Goal: Task Accomplishment & Management: Manage account settings

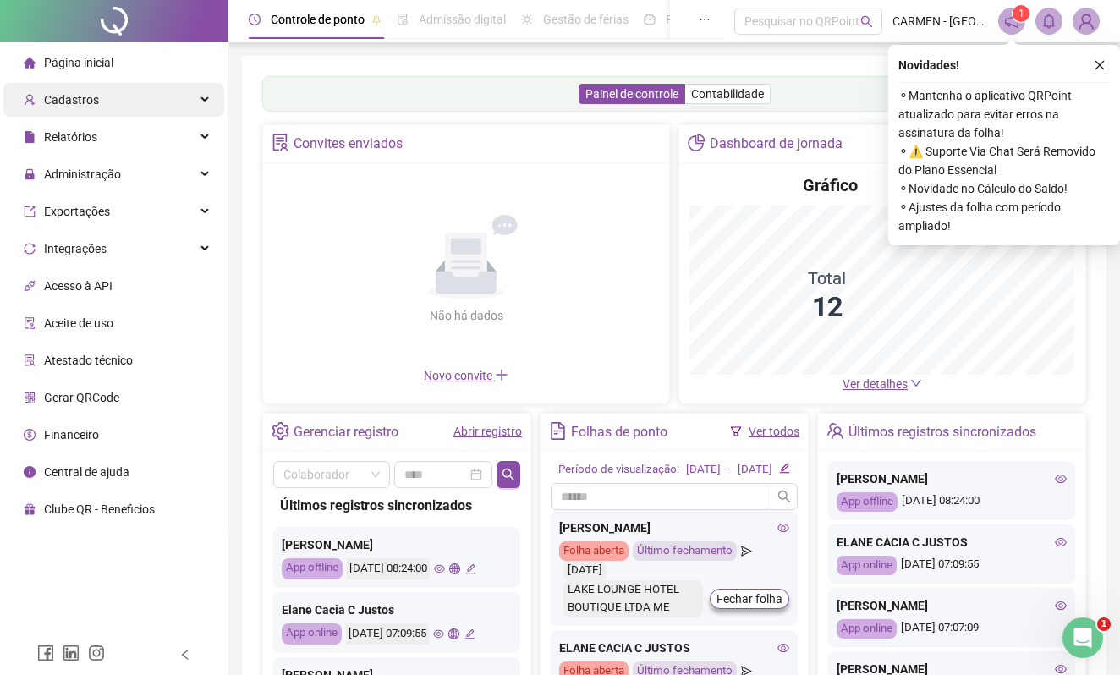
click at [116, 106] on div "Cadastros" at bounding box center [113, 100] width 221 height 34
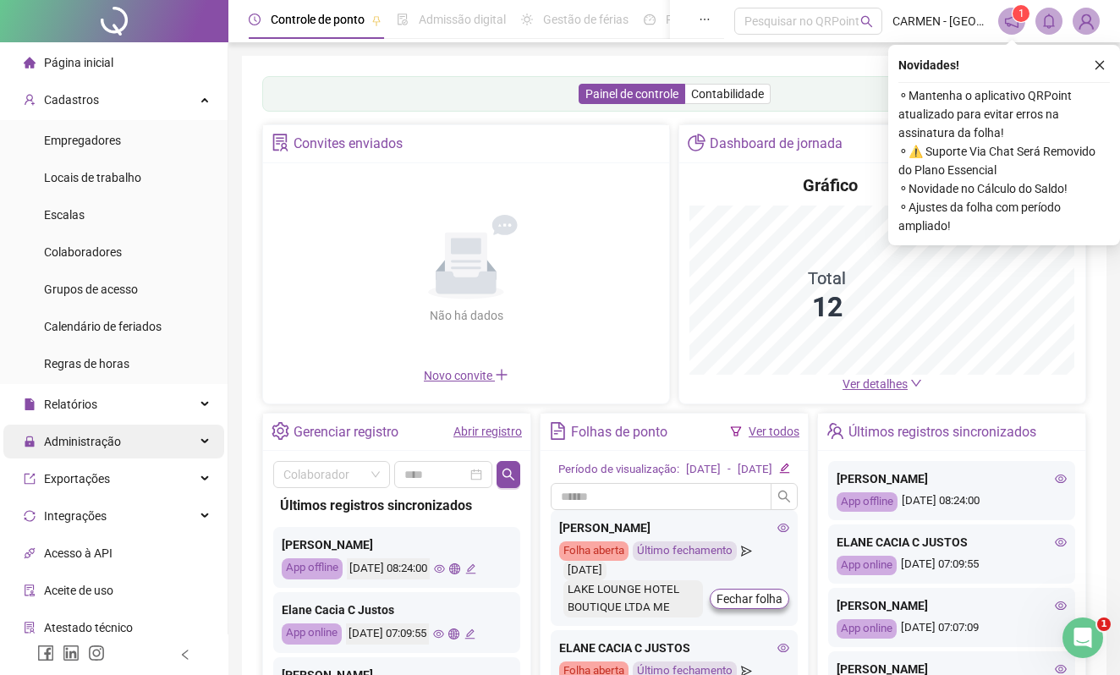
click at [109, 445] on span "Administração" at bounding box center [82, 442] width 77 height 14
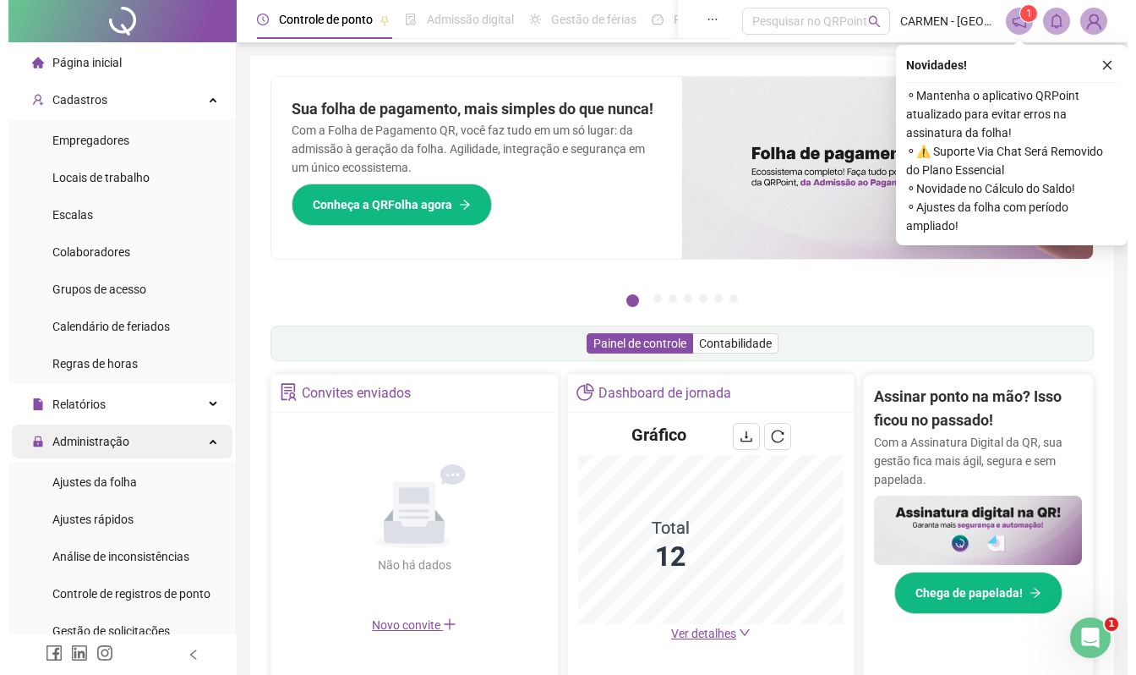
scroll to position [112, 0]
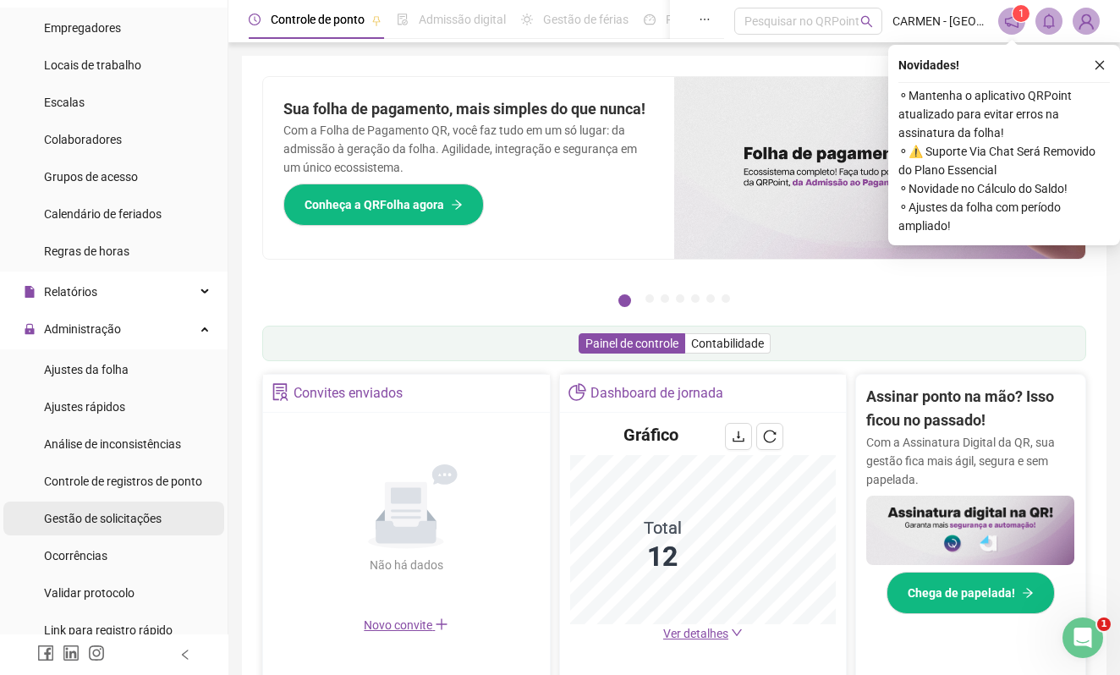
click at [95, 518] on span "Gestão de solicitações" at bounding box center [103, 519] width 118 height 14
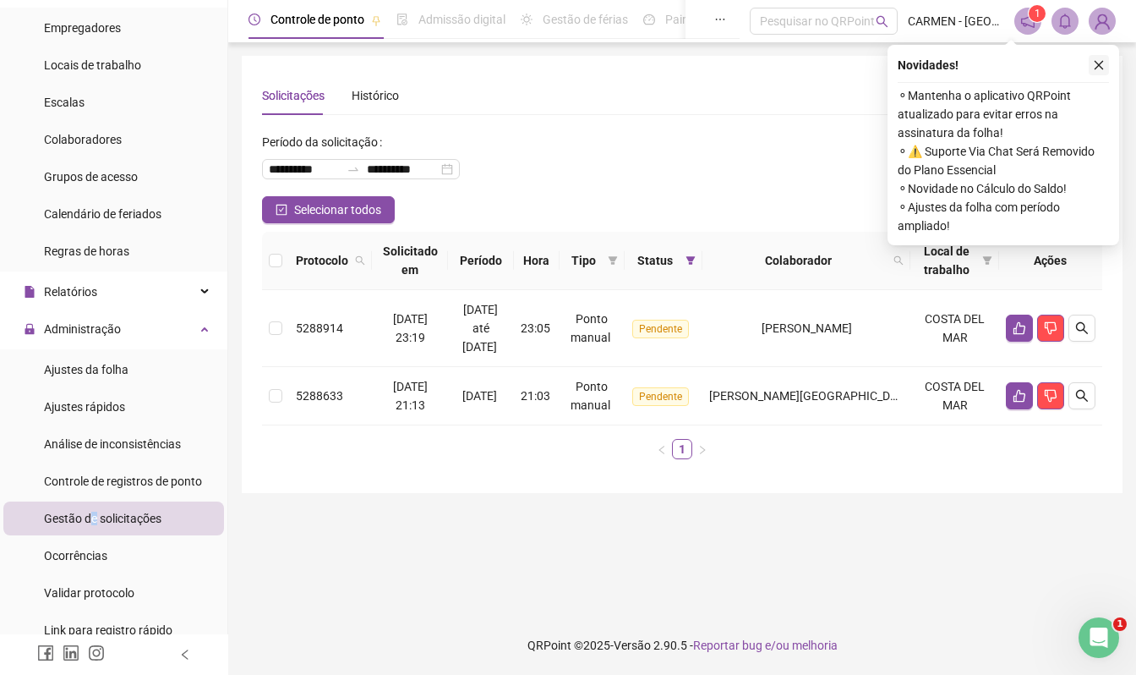
click at [1100, 62] on icon "close" at bounding box center [1099, 65] width 12 height 12
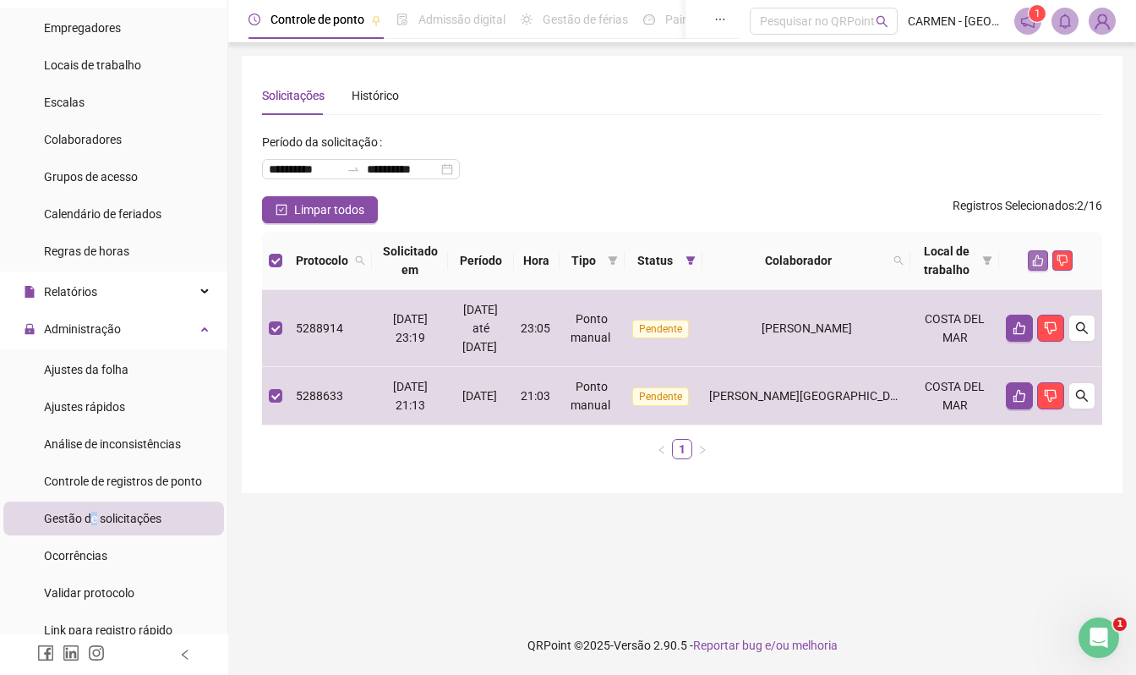
click at [1039, 260] on icon "like" at bounding box center [1038, 261] width 12 height 12
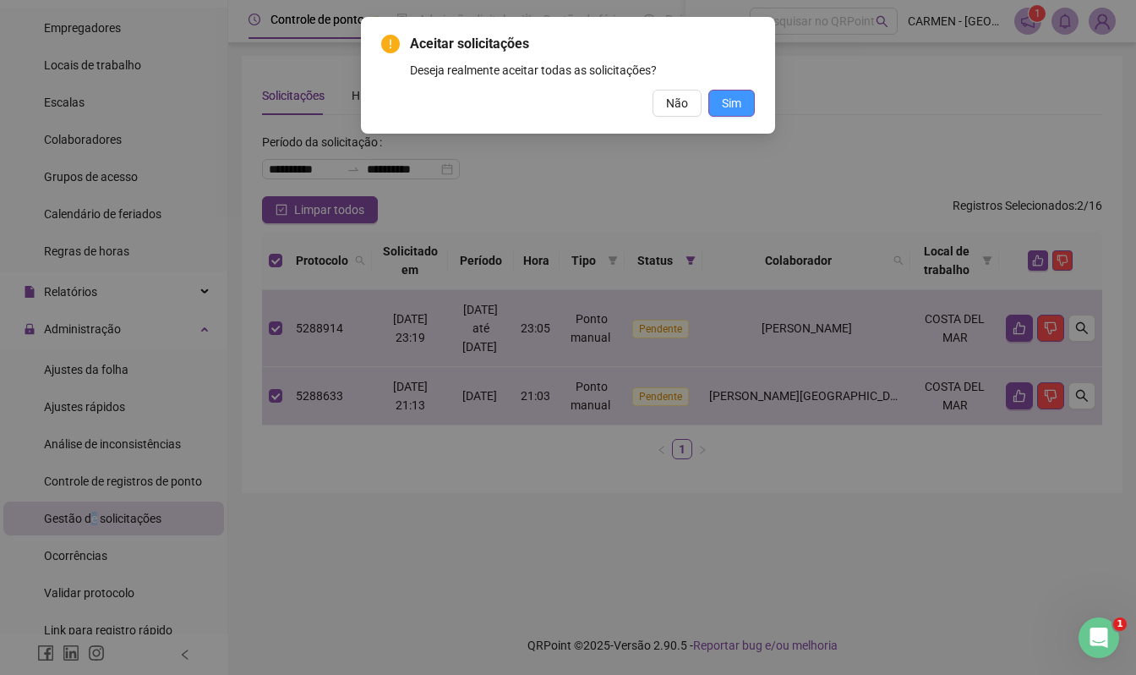
click at [731, 103] on span "Sim" at bounding box center [731, 103] width 19 height 19
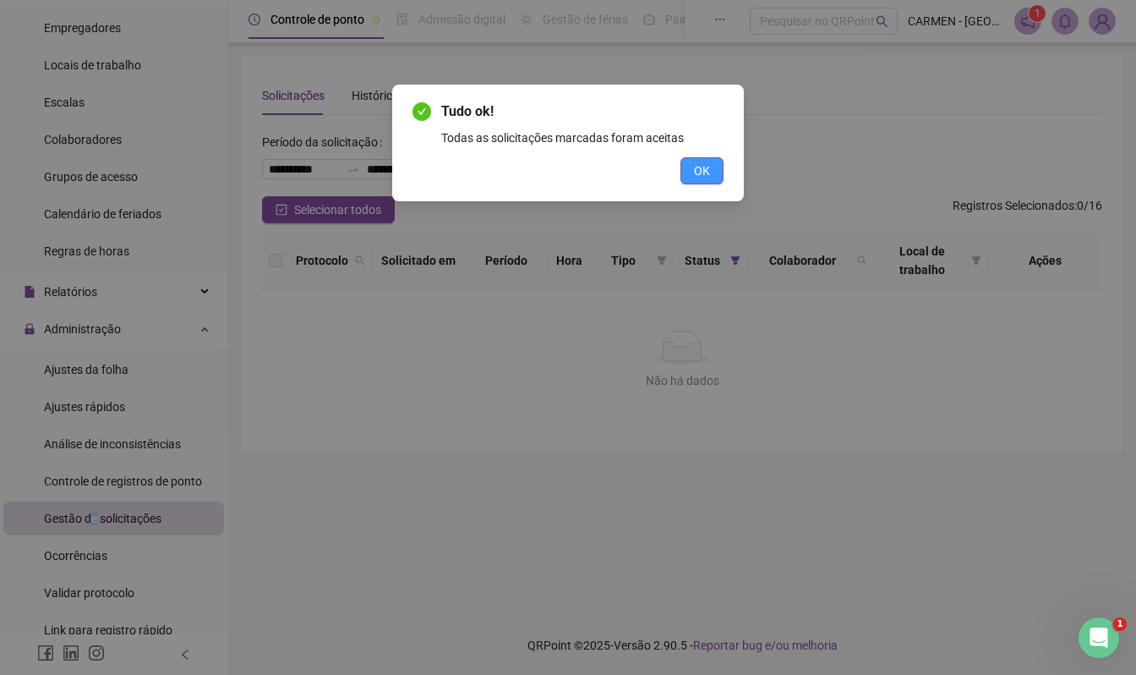
click at [704, 167] on span "OK" at bounding box center [702, 171] width 16 height 19
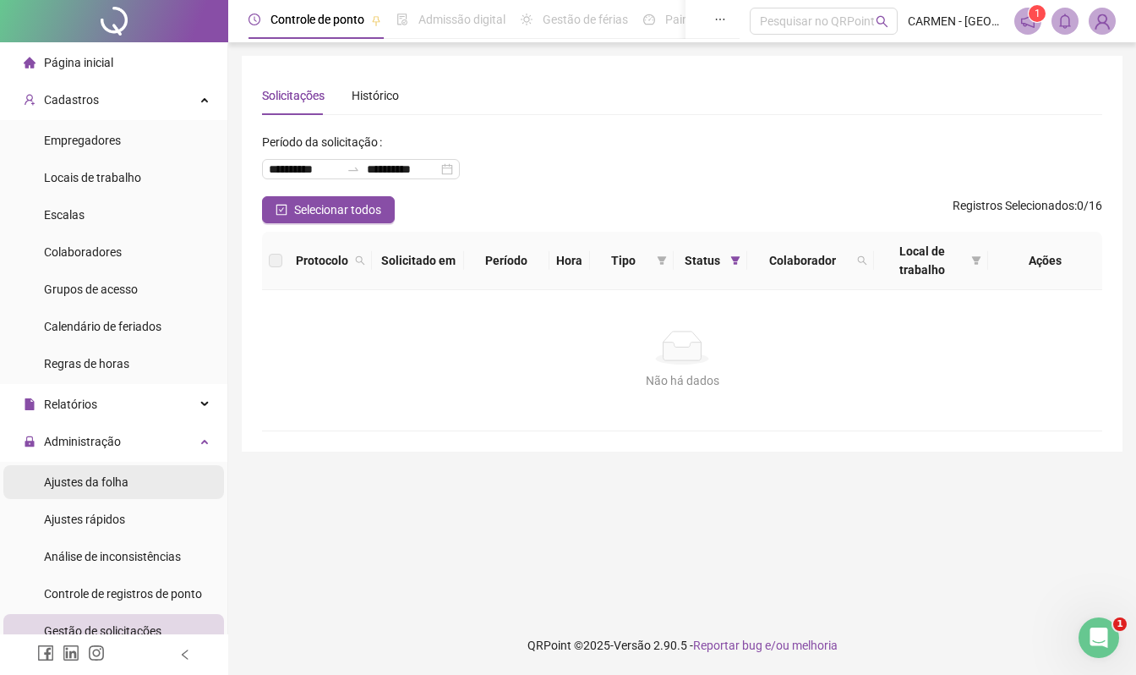
click at [109, 482] on span "Ajustes da folha" at bounding box center [86, 482] width 85 height 14
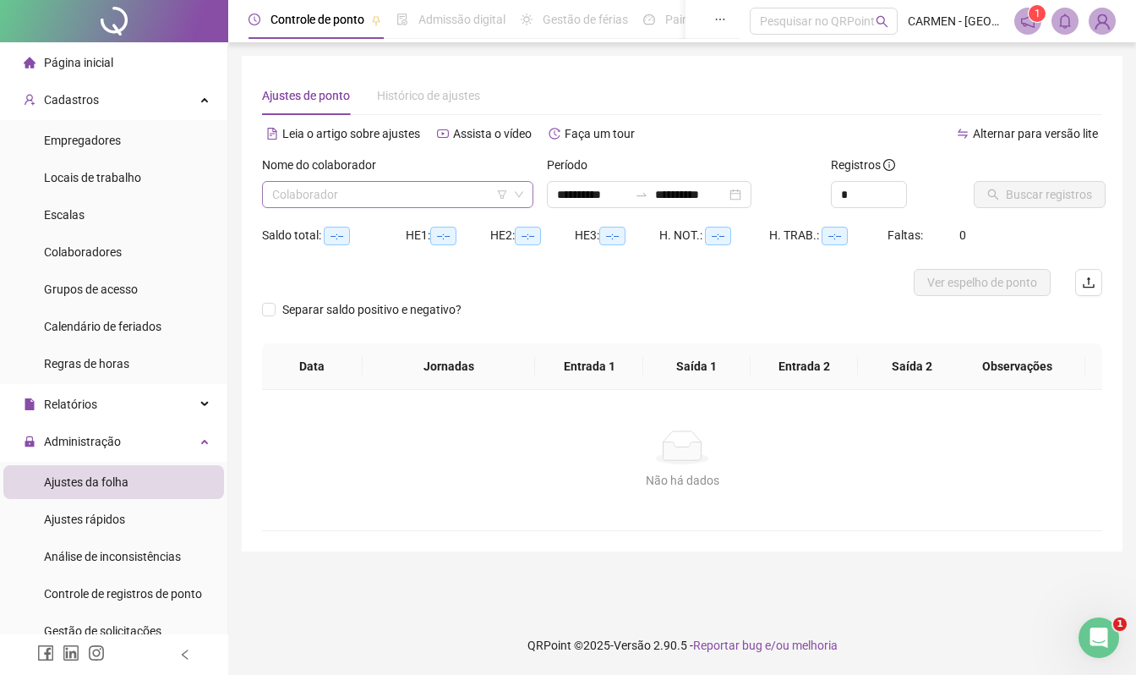
click at [407, 198] on input "search" at bounding box center [390, 194] width 236 height 25
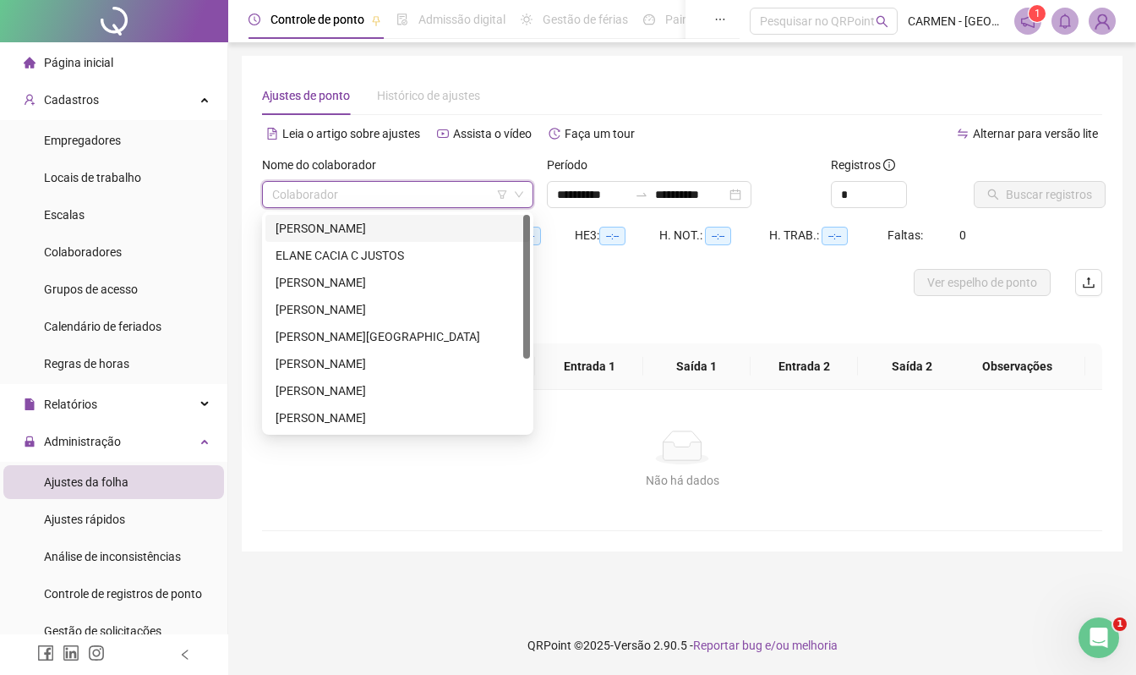
click at [364, 227] on div "[PERSON_NAME]" at bounding box center [398, 228] width 244 height 19
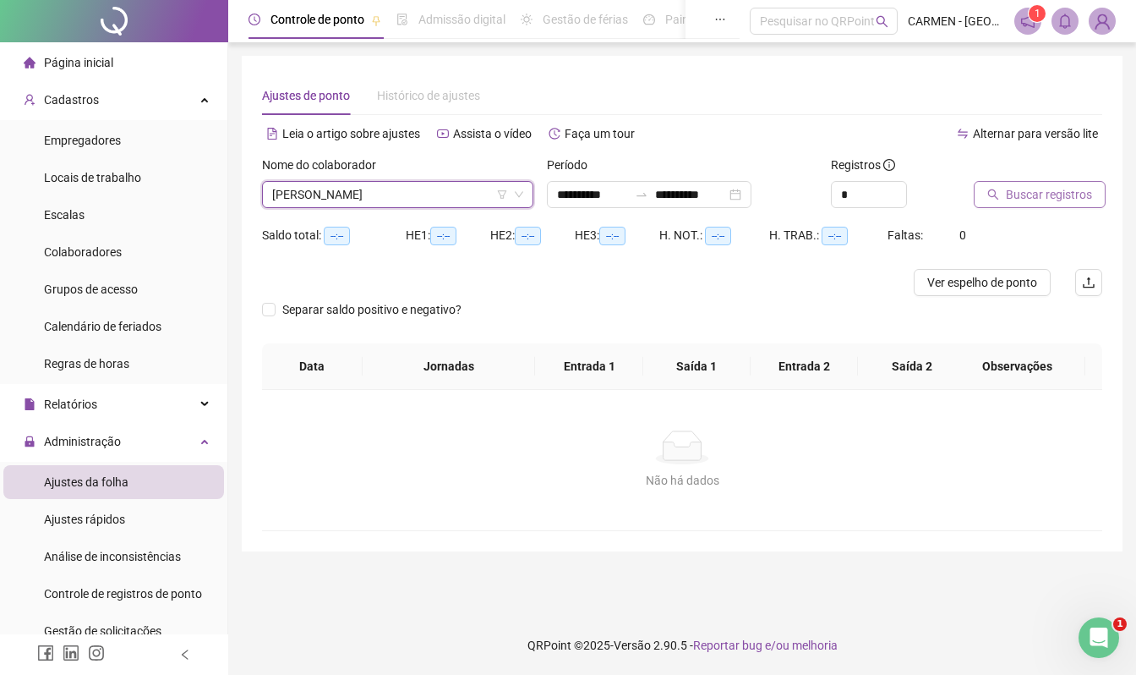
click at [1050, 193] on span "Buscar registros" at bounding box center [1049, 194] width 86 height 19
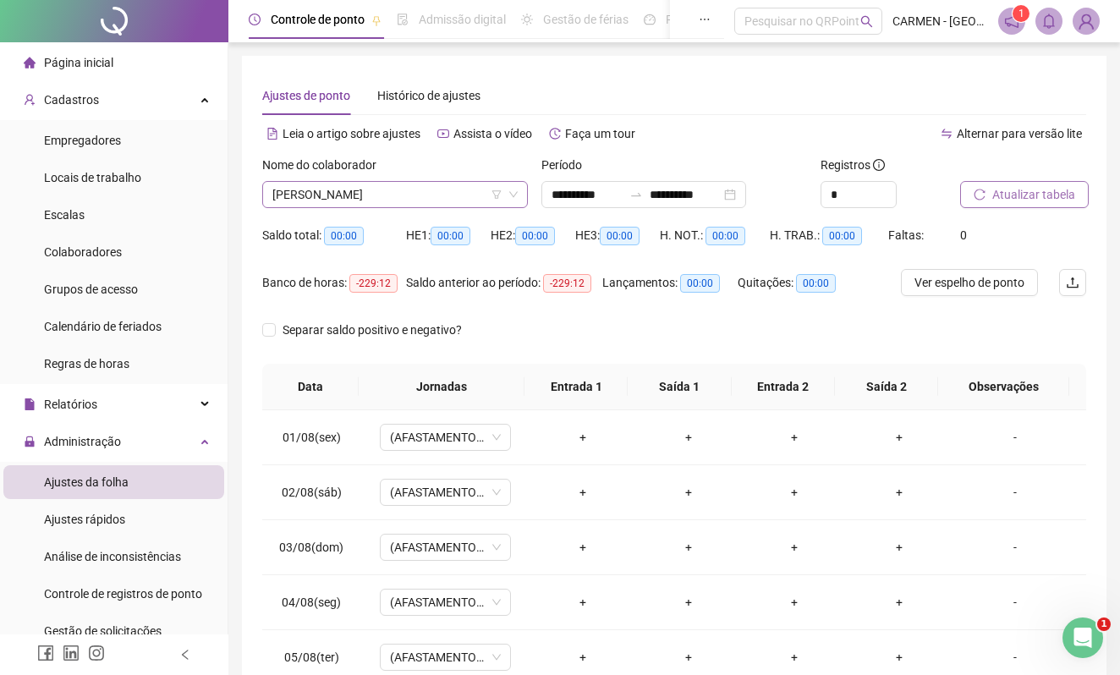
click at [420, 191] on span "[PERSON_NAME]" at bounding box center [394, 194] width 245 height 25
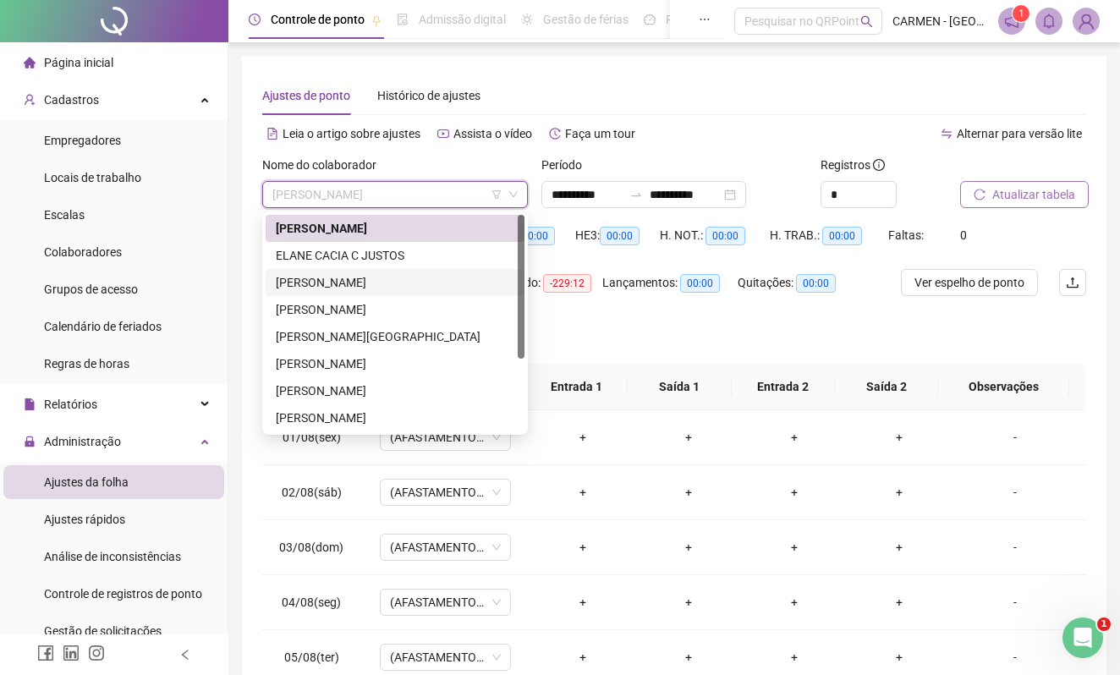
click at [337, 277] on div "[PERSON_NAME]" at bounding box center [395, 282] width 238 height 19
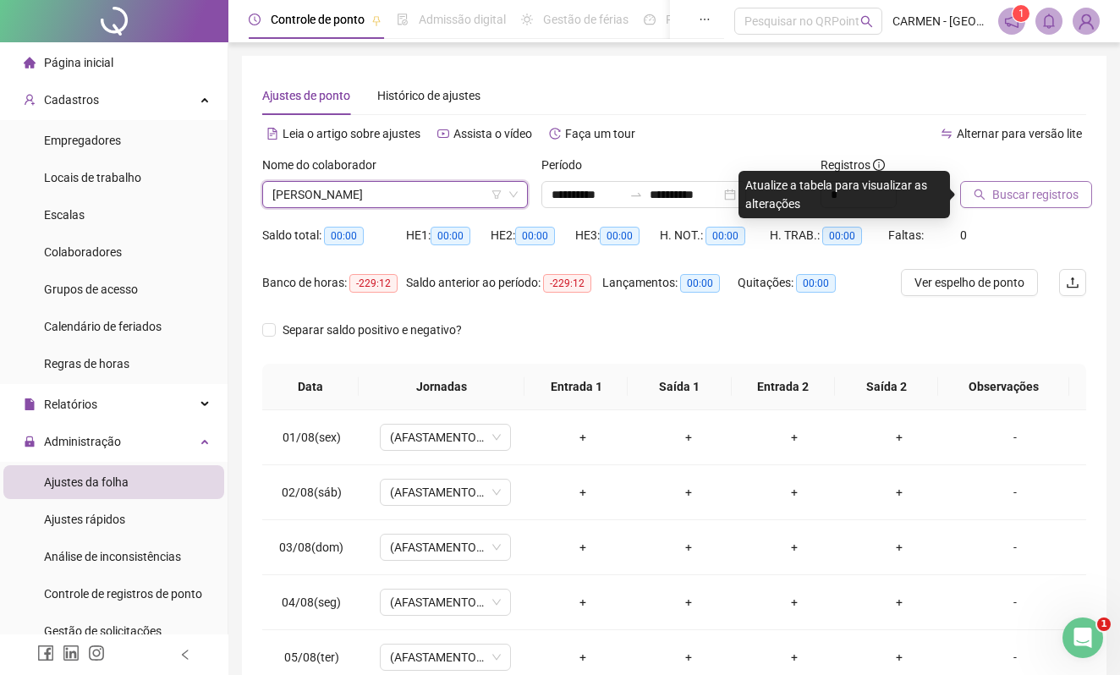
click at [438, 189] on span "[PERSON_NAME]" at bounding box center [394, 194] width 245 height 25
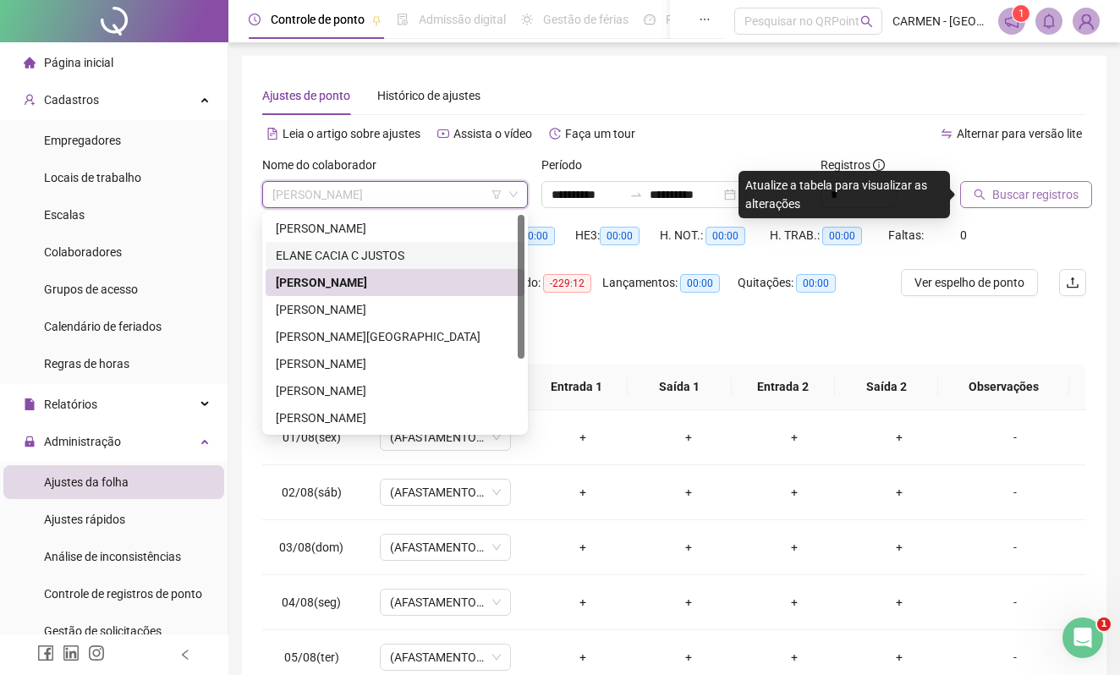
click at [347, 249] on div "ELANE CACIA C JUSTOS" at bounding box center [395, 255] width 238 height 19
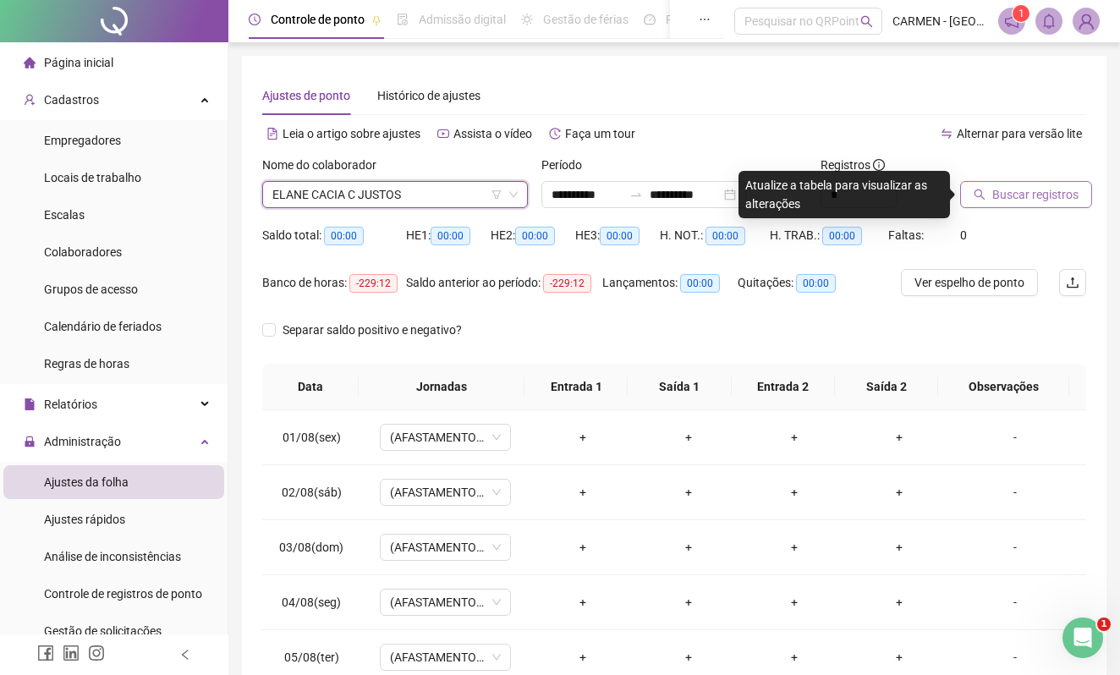
click at [1016, 194] on span "Buscar registros" at bounding box center [1035, 194] width 86 height 19
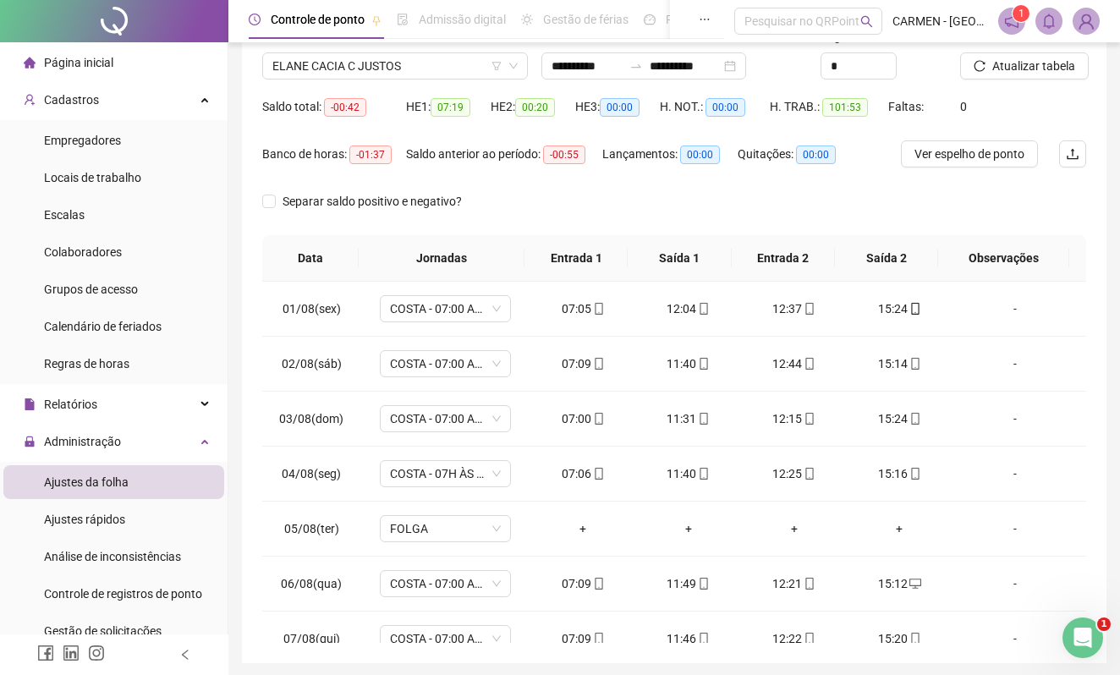
scroll to position [76, 0]
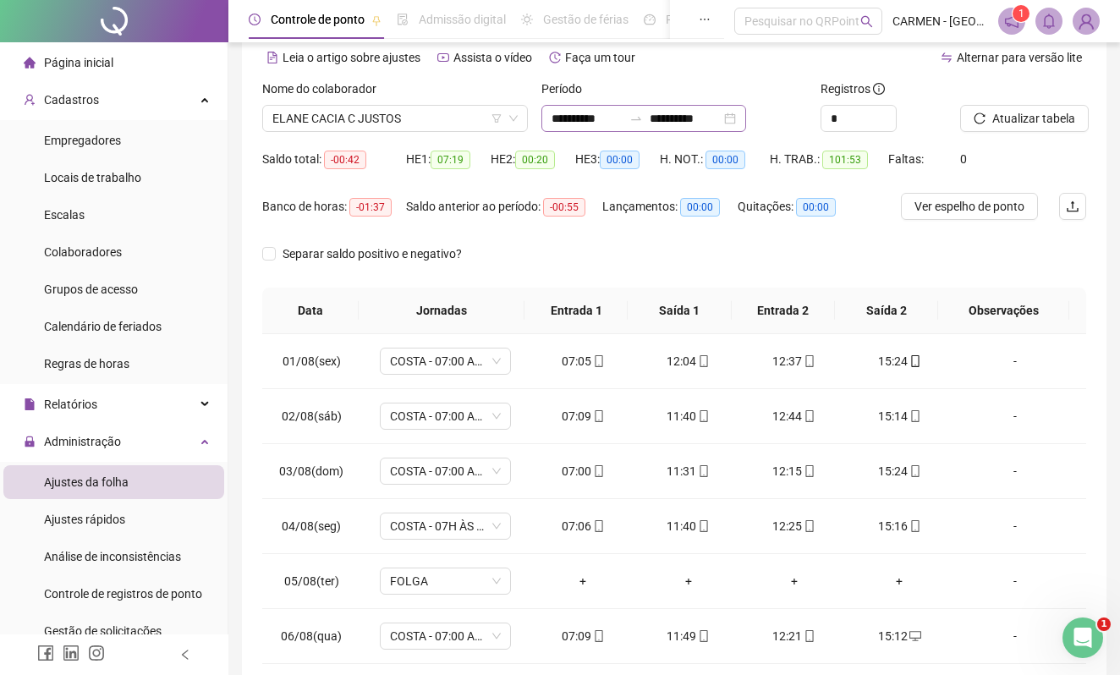
click at [746, 119] on div "**********" at bounding box center [643, 118] width 205 height 27
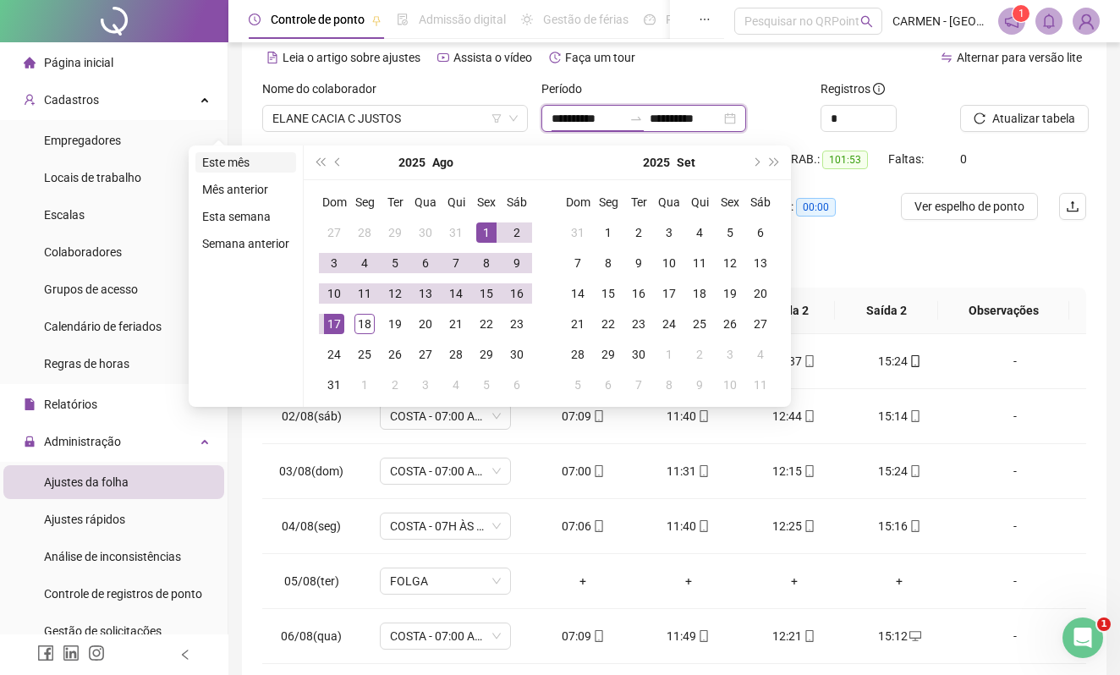
type input "**********"
click at [242, 162] on li "Este mês" at bounding box center [245, 162] width 101 height 20
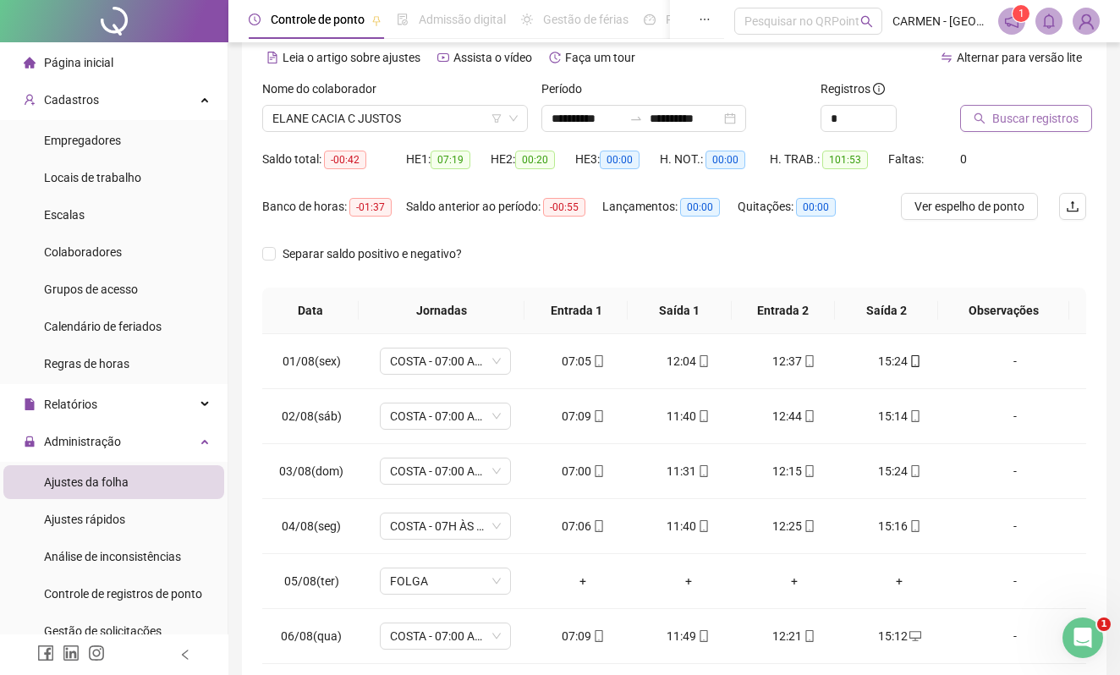
click at [1060, 122] on span "Buscar registros" at bounding box center [1035, 118] width 86 height 19
click at [418, 116] on span "ELANE CACIA C JUSTOS" at bounding box center [394, 118] width 245 height 25
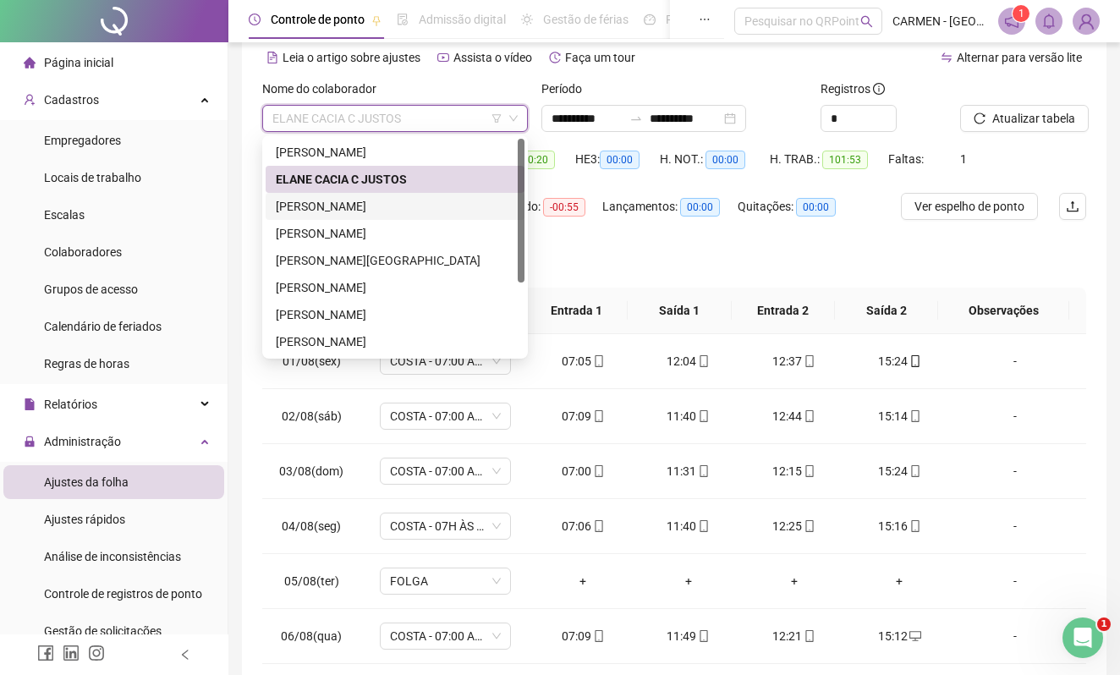
click at [352, 204] on div "[PERSON_NAME]" at bounding box center [395, 206] width 238 height 19
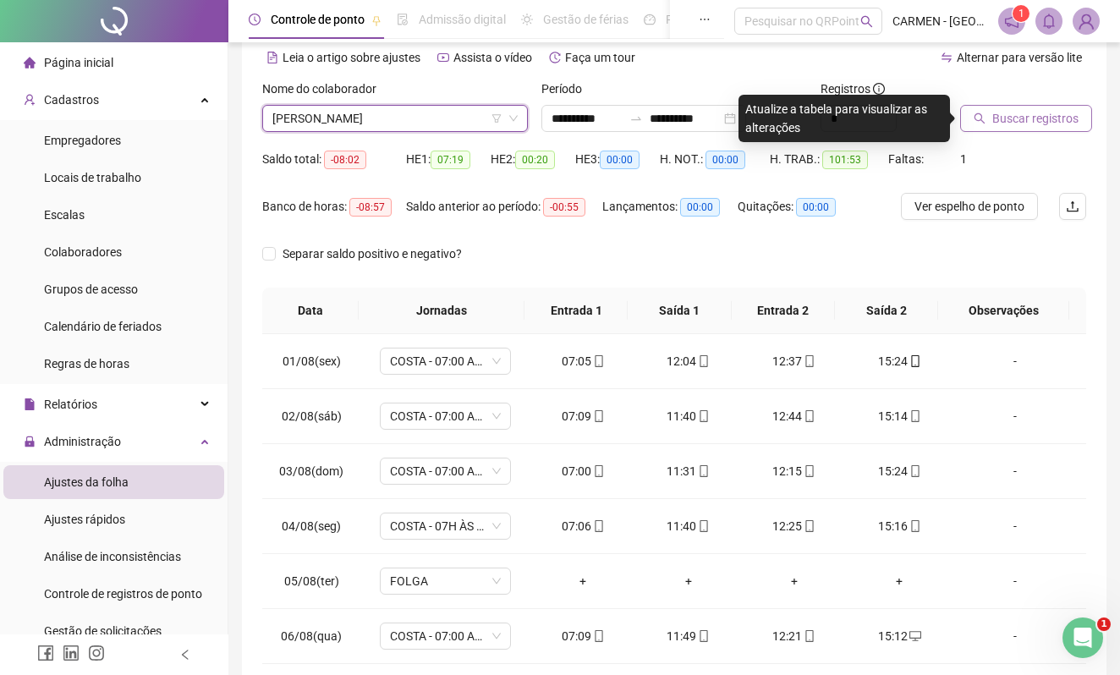
click at [1032, 119] on span "Buscar registros" at bounding box center [1035, 118] width 86 height 19
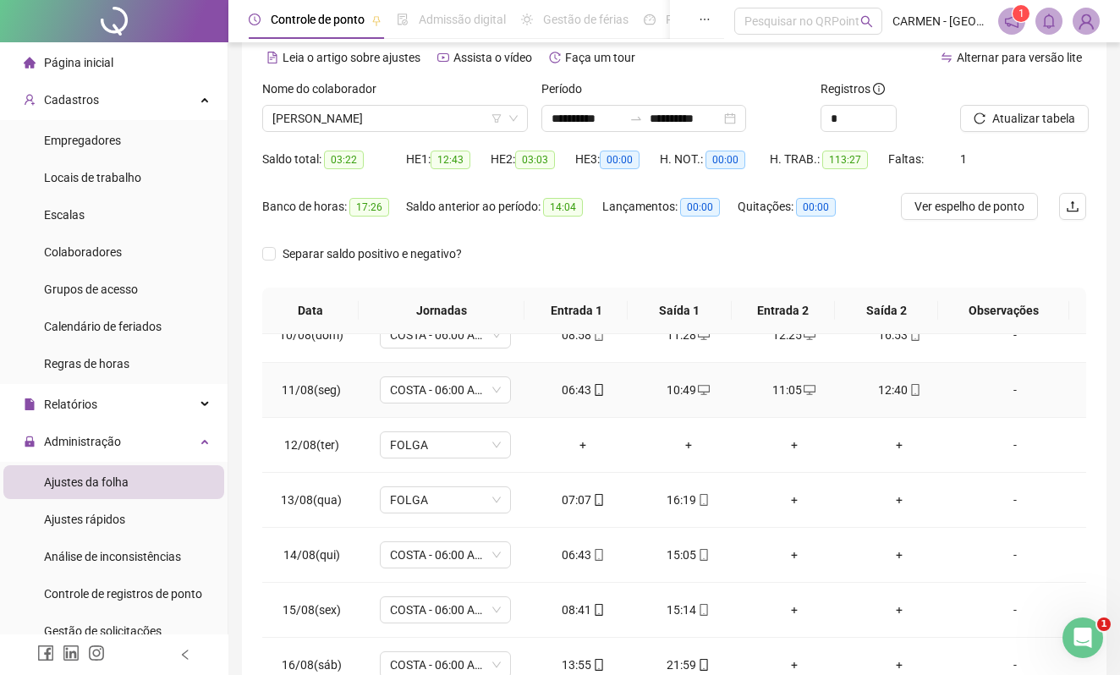
scroll to position [633, 0]
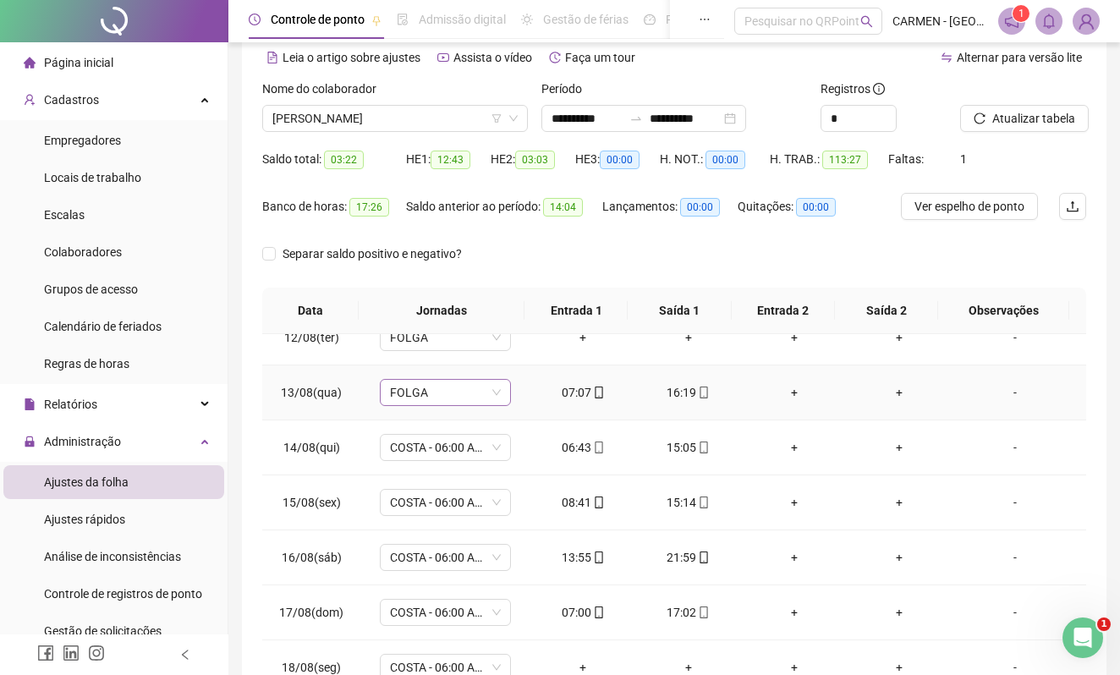
click at [496, 392] on span "FOLGA" at bounding box center [445, 392] width 111 height 25
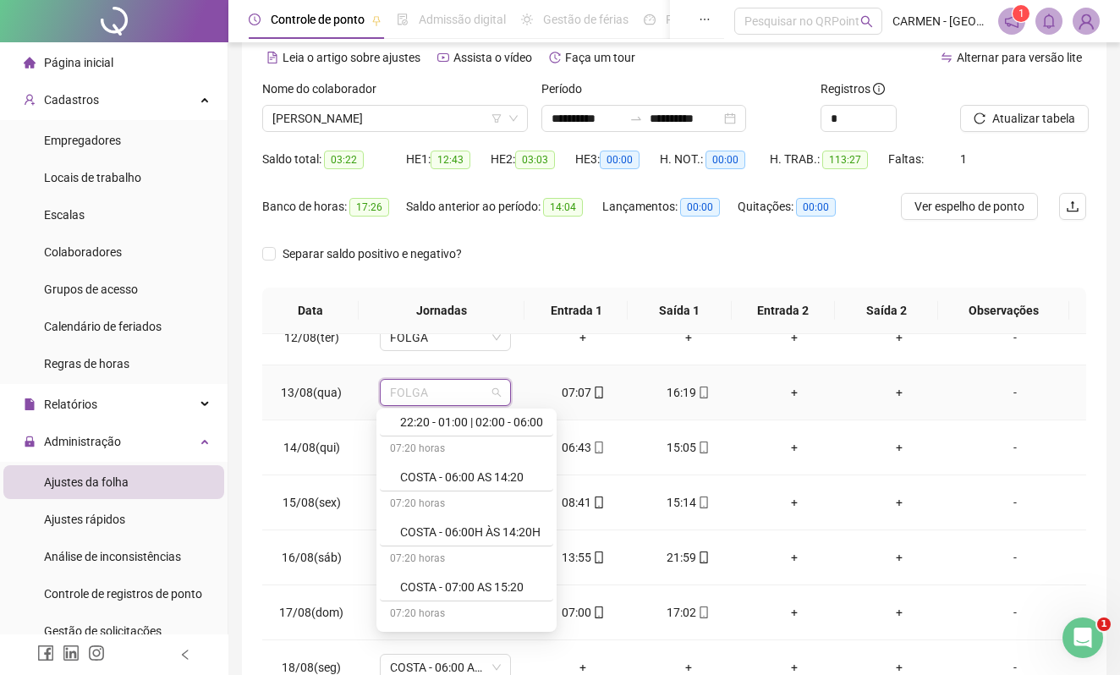
scroll to position [563, 0]
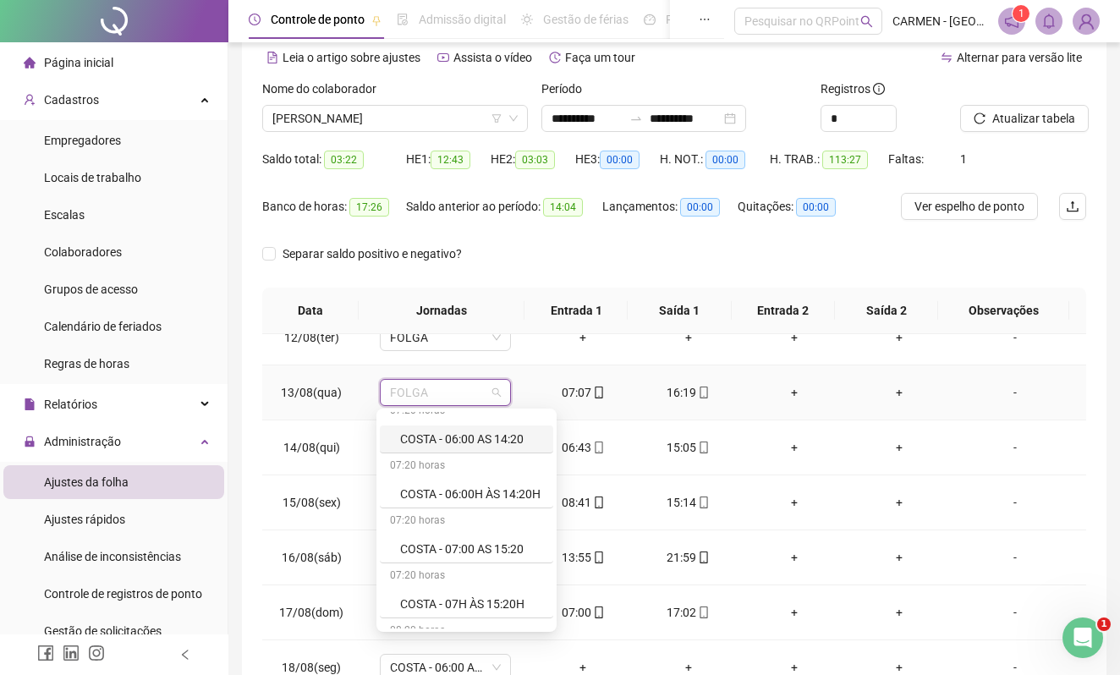
click at [505, 444] on div "COSTA - 06:00 AS 14:20" at bounding box center [471, 439] width 143 height 19
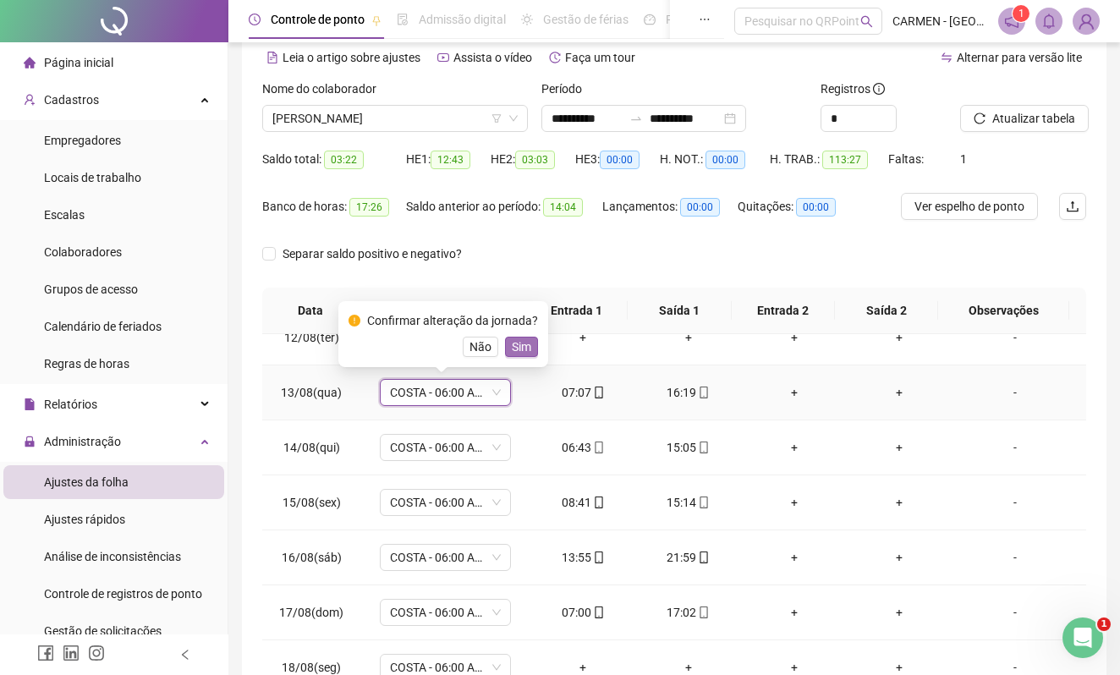
click at [524, 347] on span "Sim" at bounding box center [521, 346] width 19 height 19
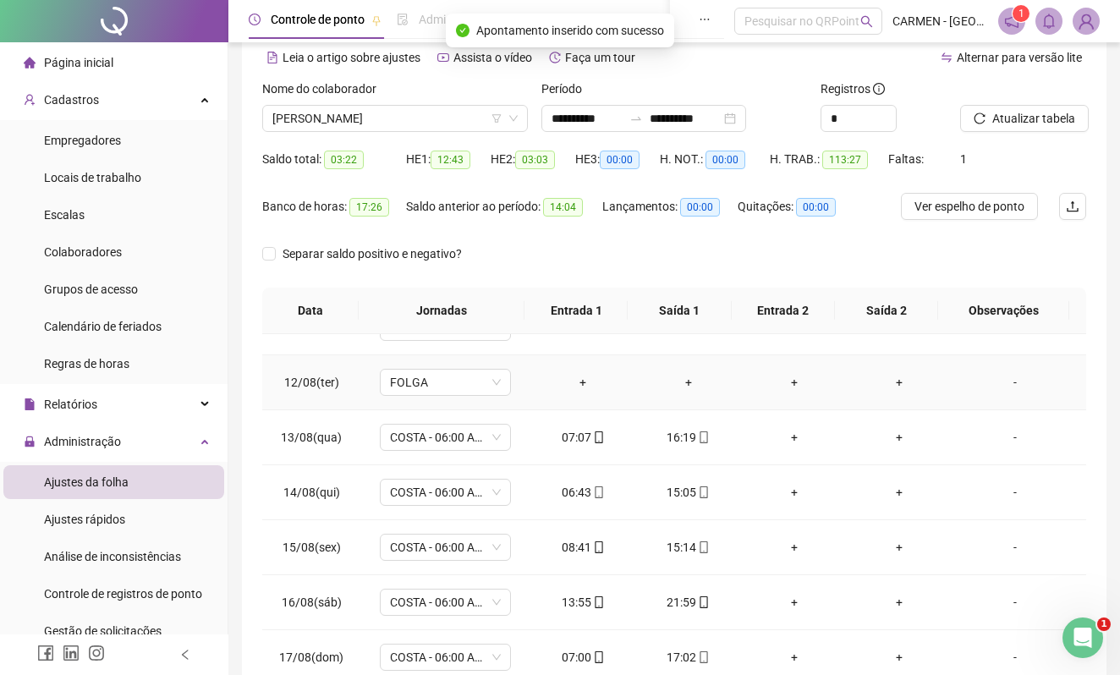
scroll to position [633, 0]
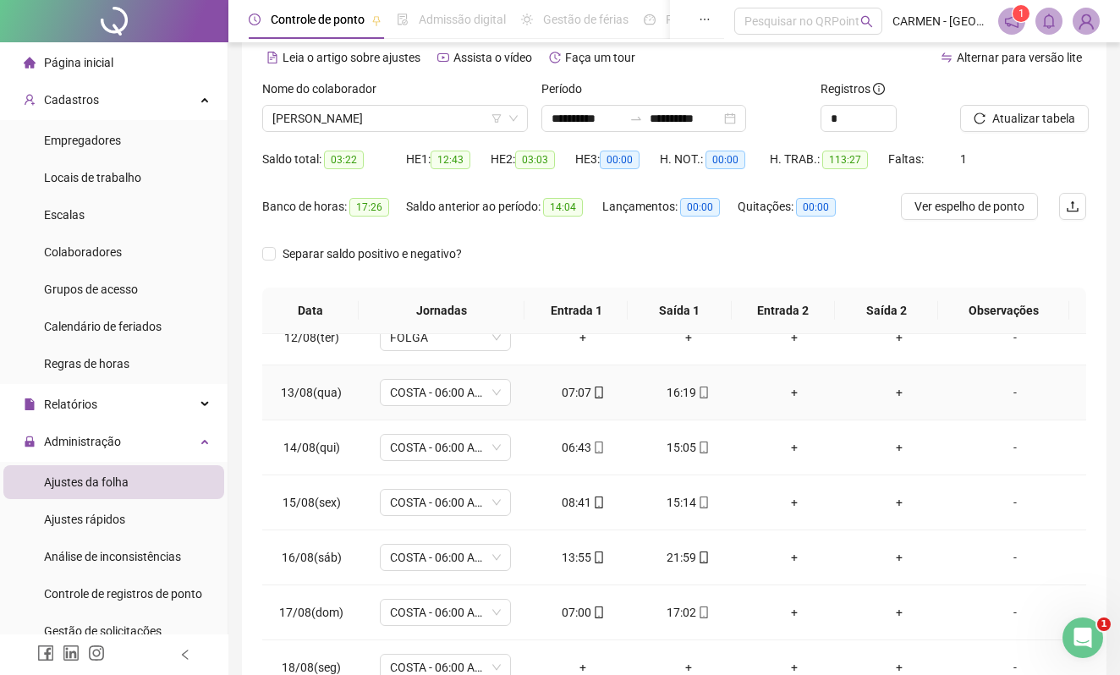
click at [785, 390] on div "+" at bounding box center [793, 392] width 79 height 19
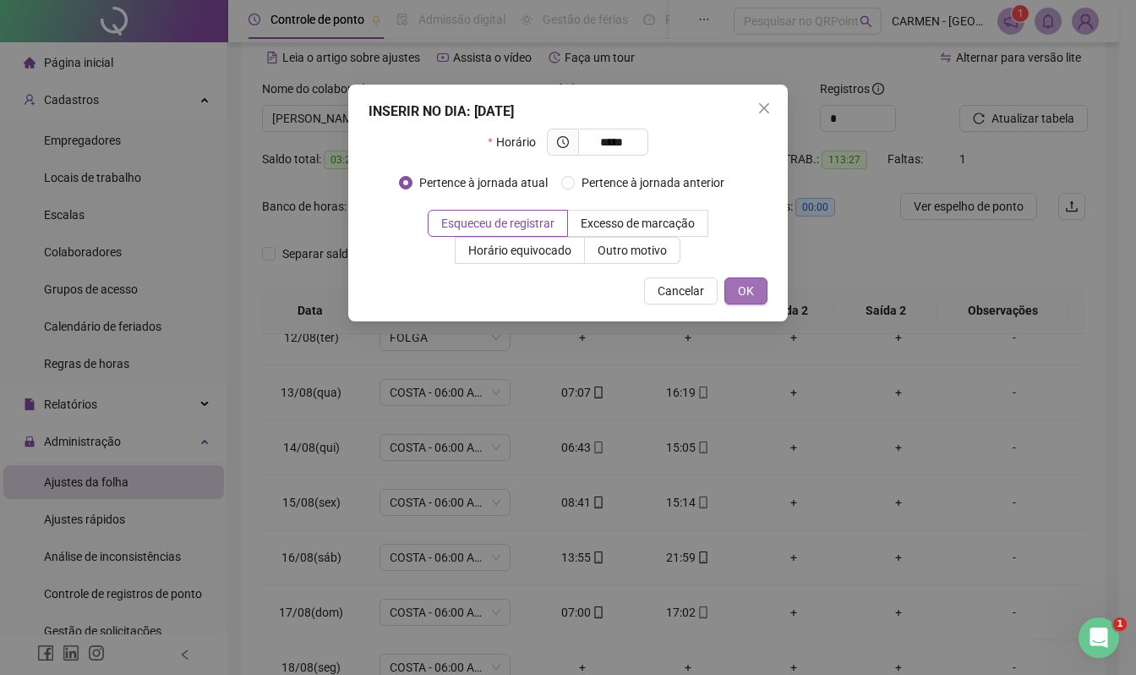
type input "*****"
click at [756, 295] on button "OK" at bounding box center [746, 290] width 43 height 27
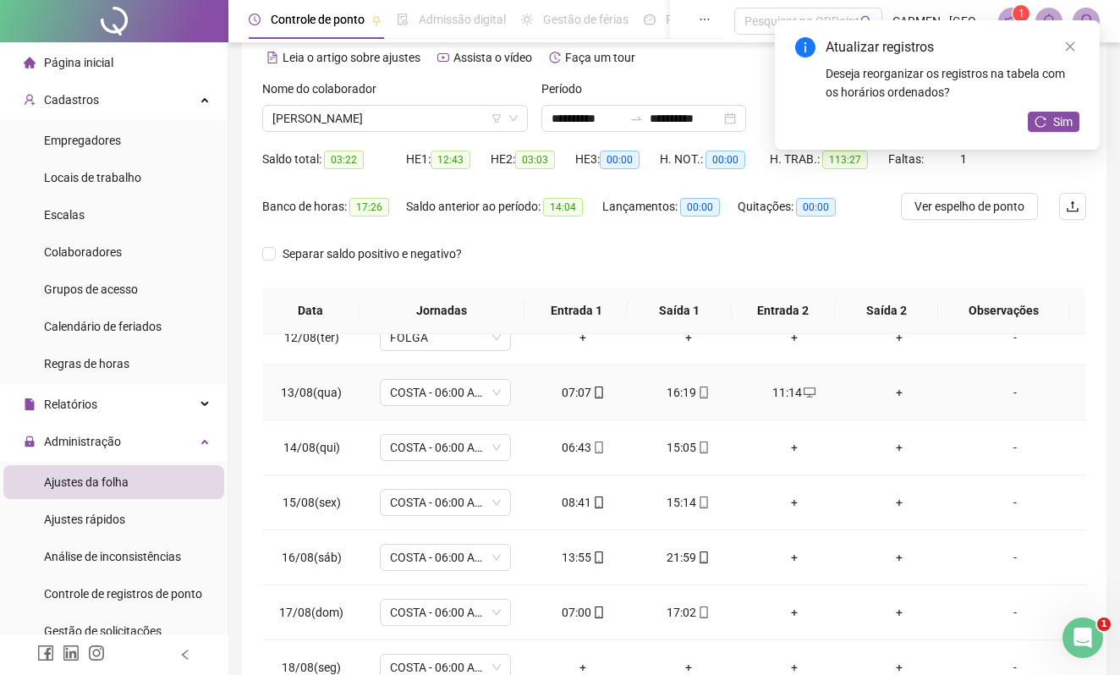
click at [886, 389] on div "+" at bounding box center [899, 392] width 79 height 19
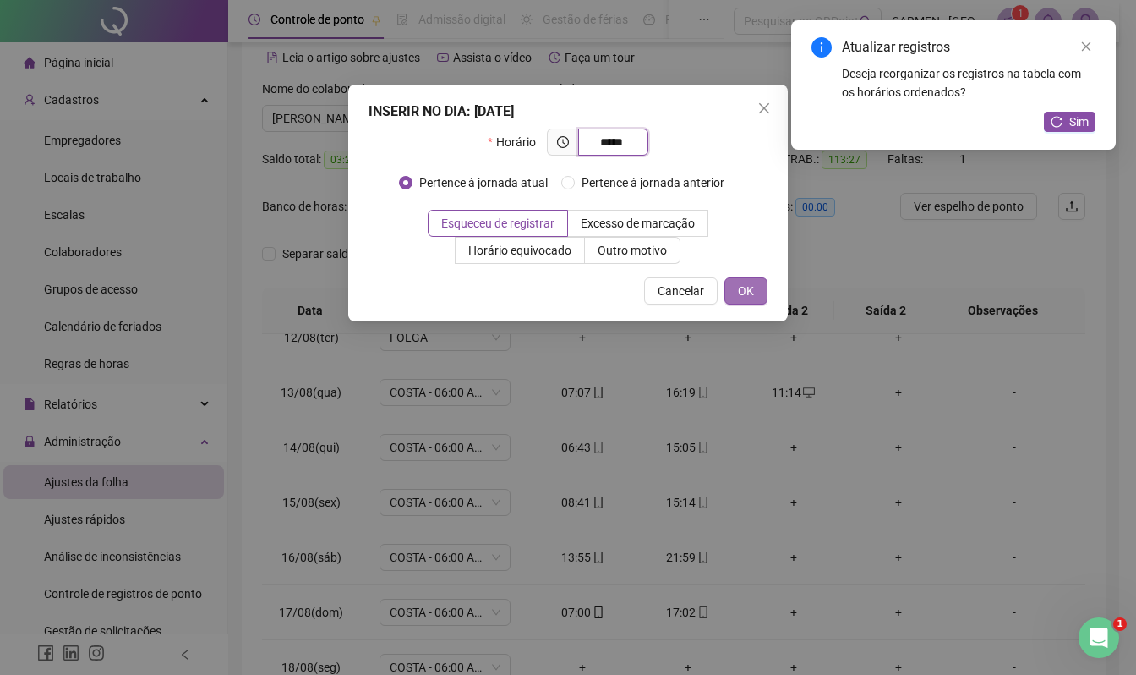
type input "*****"
click at [749, 293] on span "OK" at bounding box center [746, 291] width 16 height 19
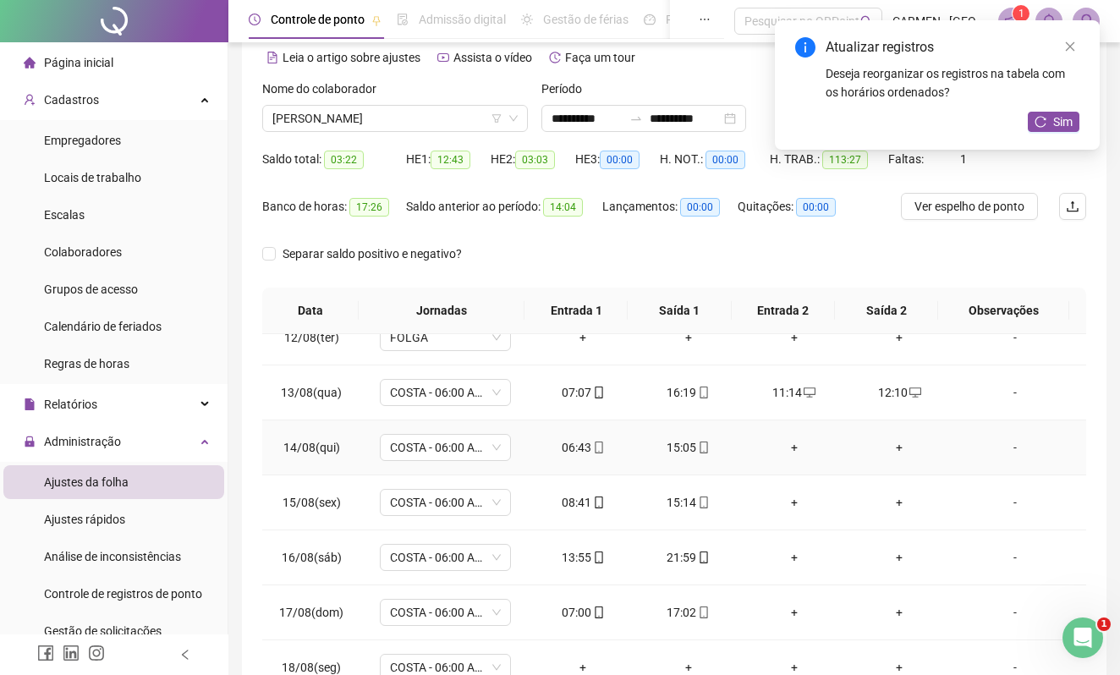
click at [783, 445] on div "+" at bounding box center [793, 447] width 79 height 19
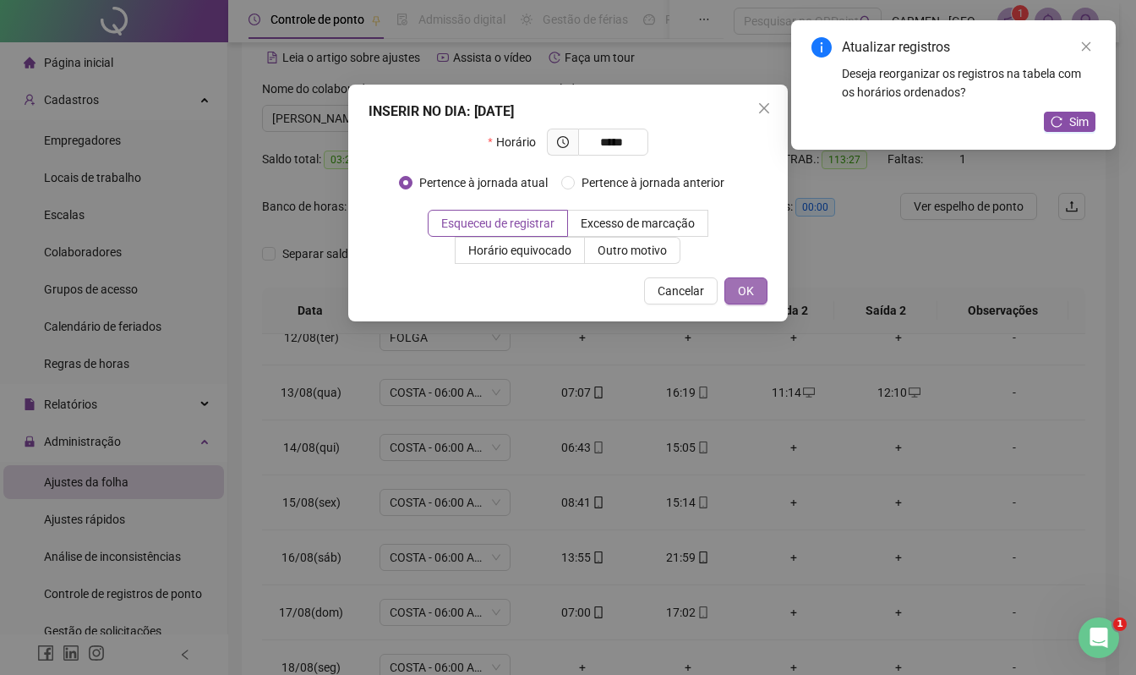
type input "*****"
click at [744, 287] on span "OK" at bounding box center [746, 291] width 16 height 19
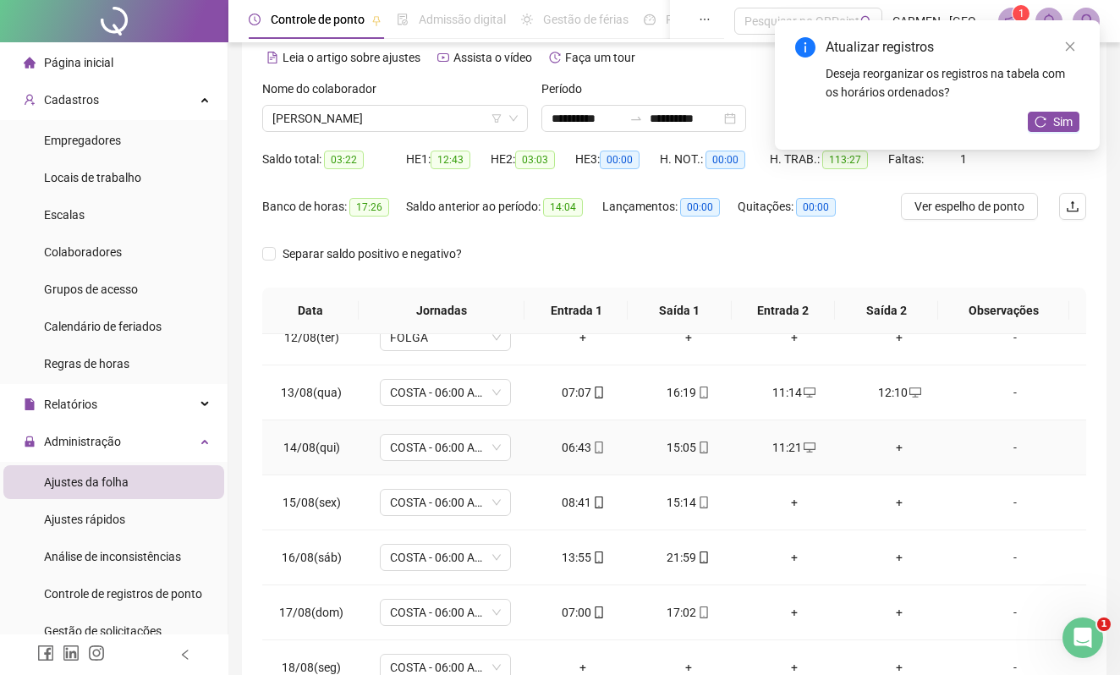
click at [886, 443] on div "+" at bounding box center [899, 447] width 79 height 19
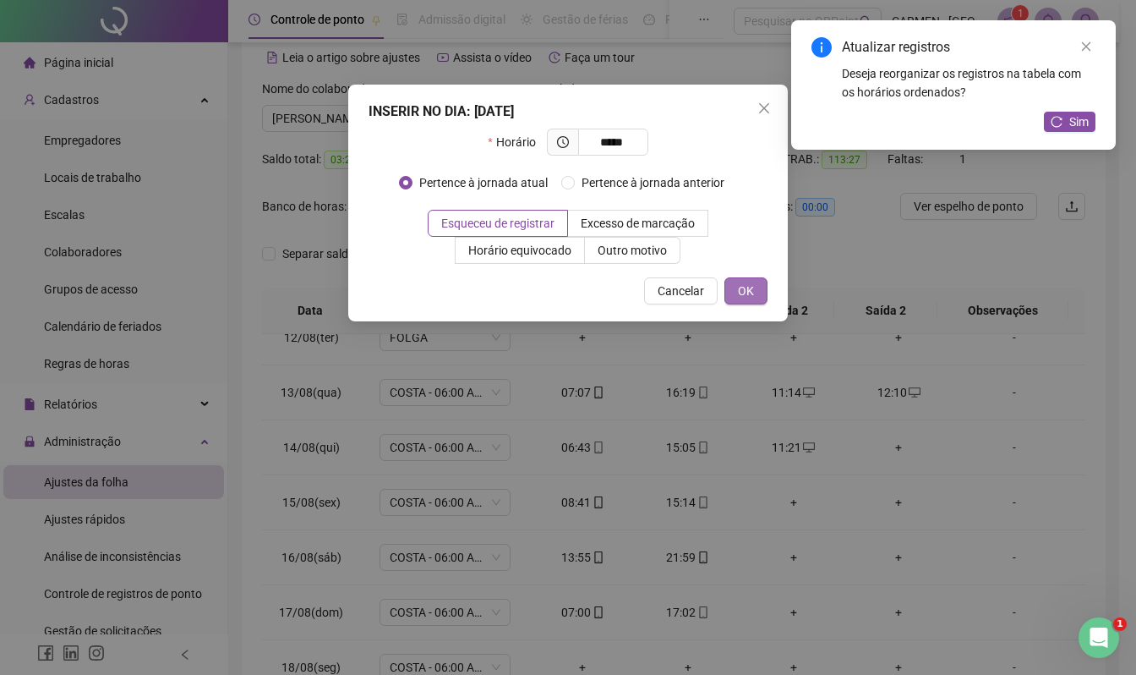
type input "*****"
click at [745, 291] on span "OK" at bounding box center [746, 291] width 16 height 19
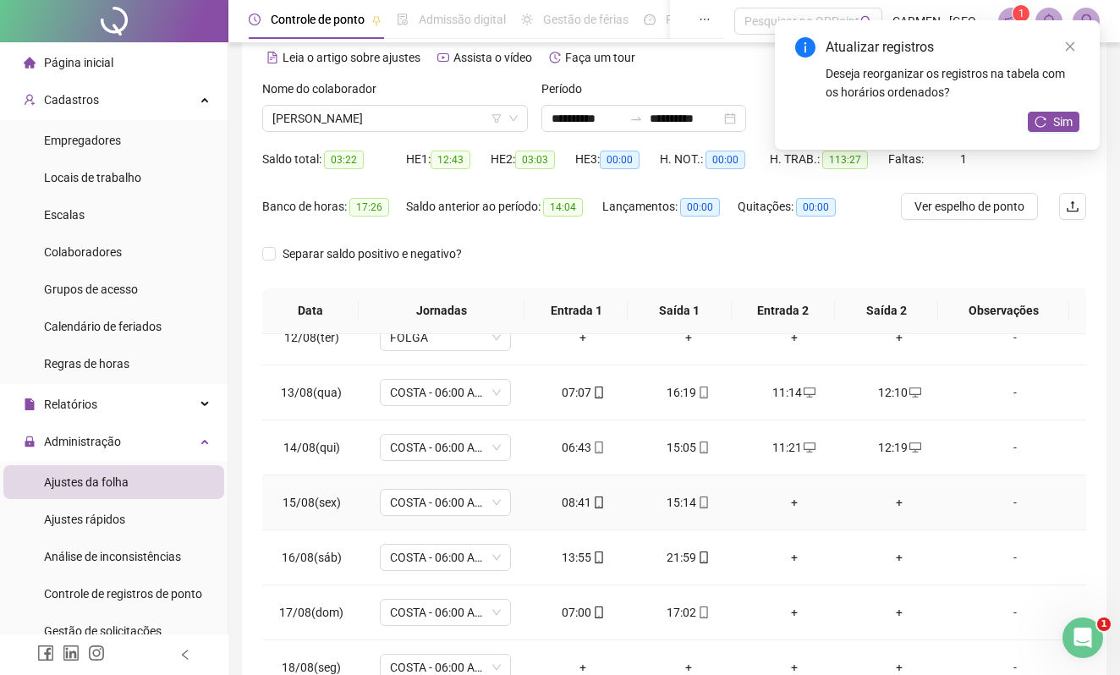
click at [783, 497] on div "+" at bounding box center [793, 502] width 79 height 19
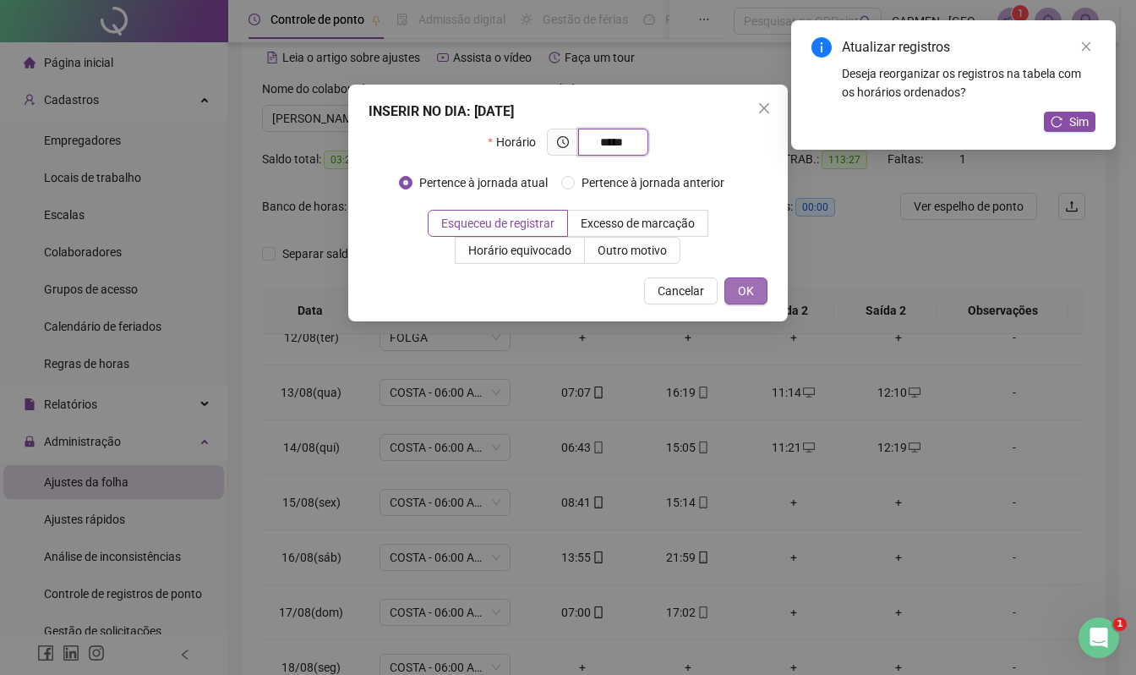
type input "*****"
click at [747, 288] on span "OK" at bounding box center [746, 291] width 16 height 19
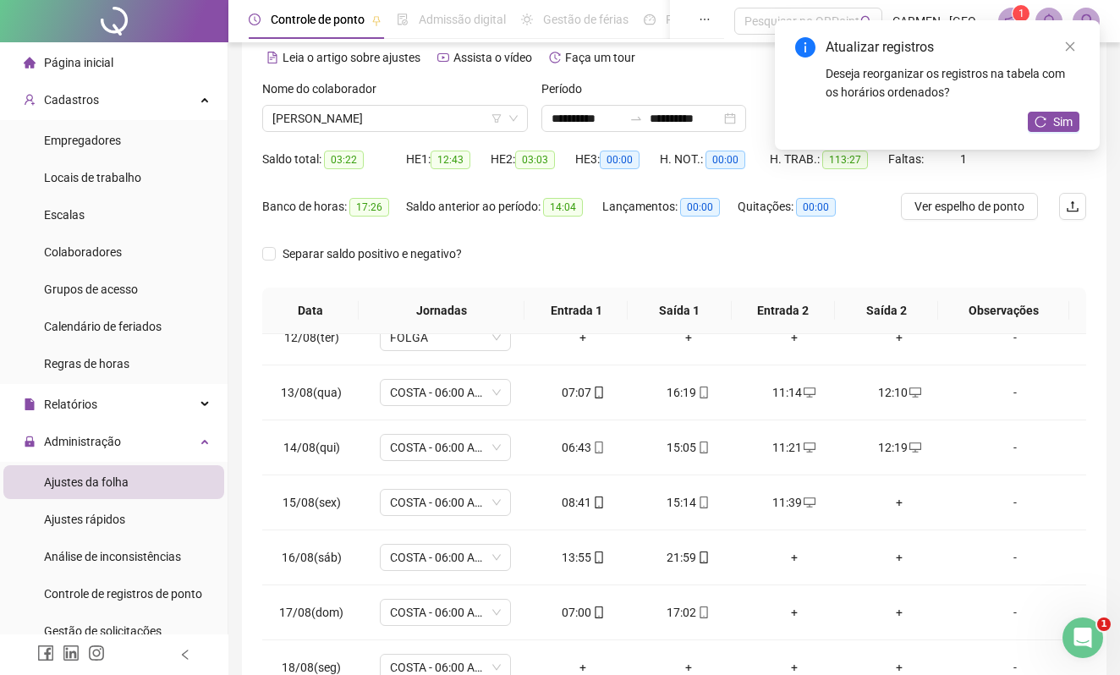
click at [890, 499] on div "+" at bounding box center [899, 502] width 79 height 19
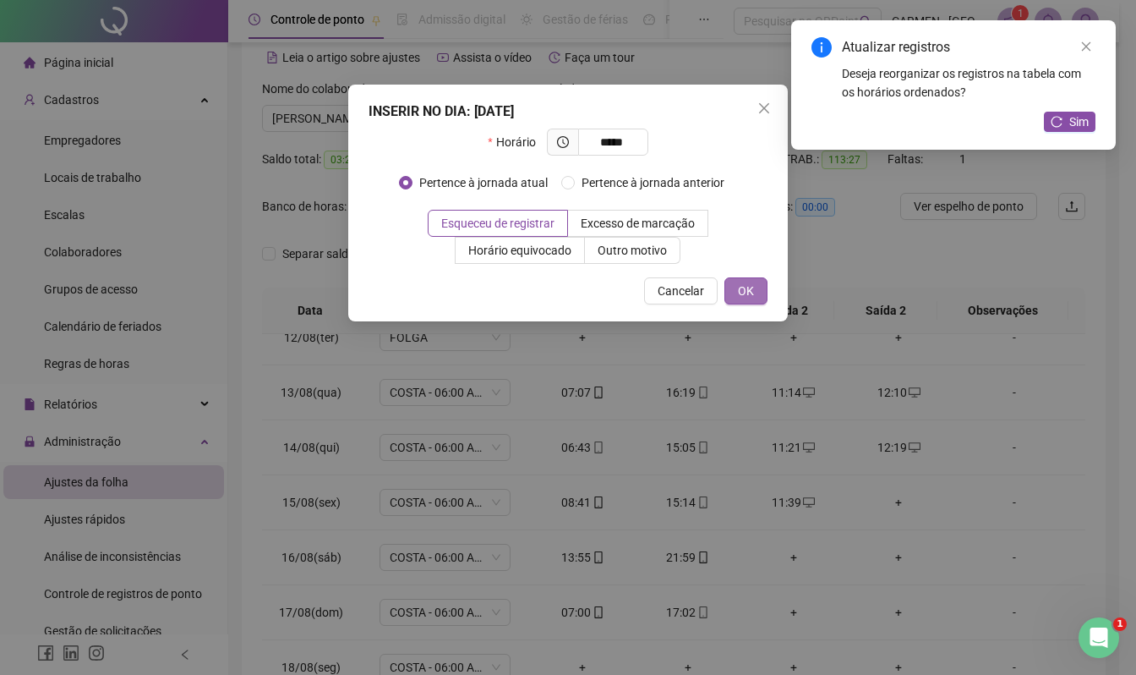
type input "*****"
click at [758, 293] on button "OK" at bounding box center [746, 290] width 43 height 27
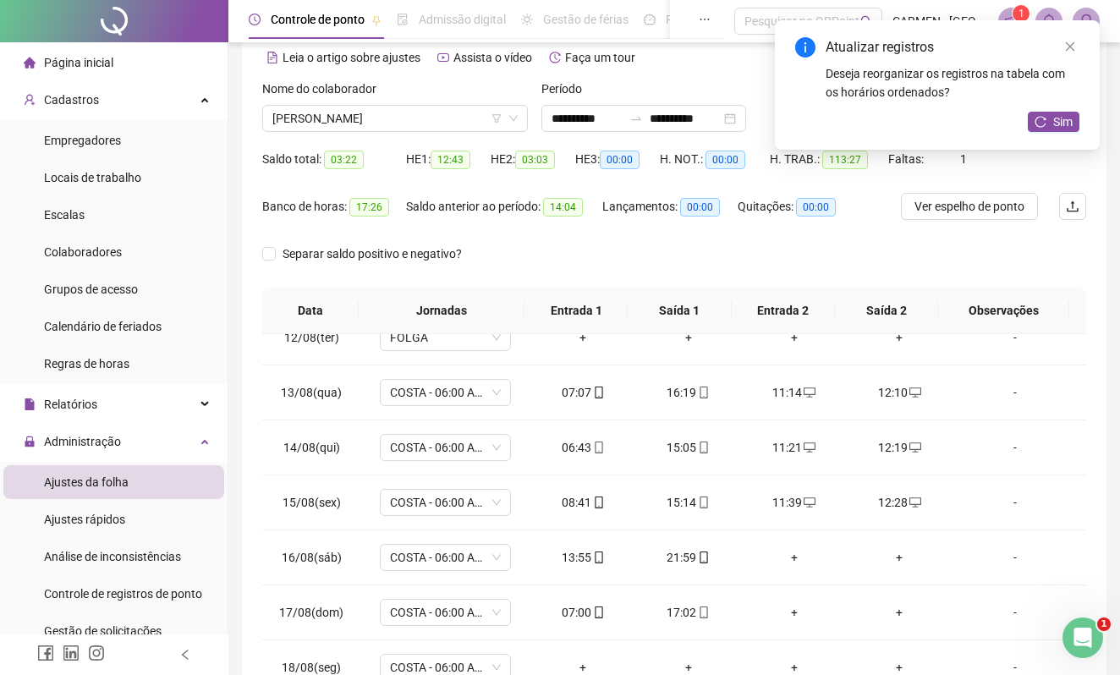
scroll to position [189, 0]
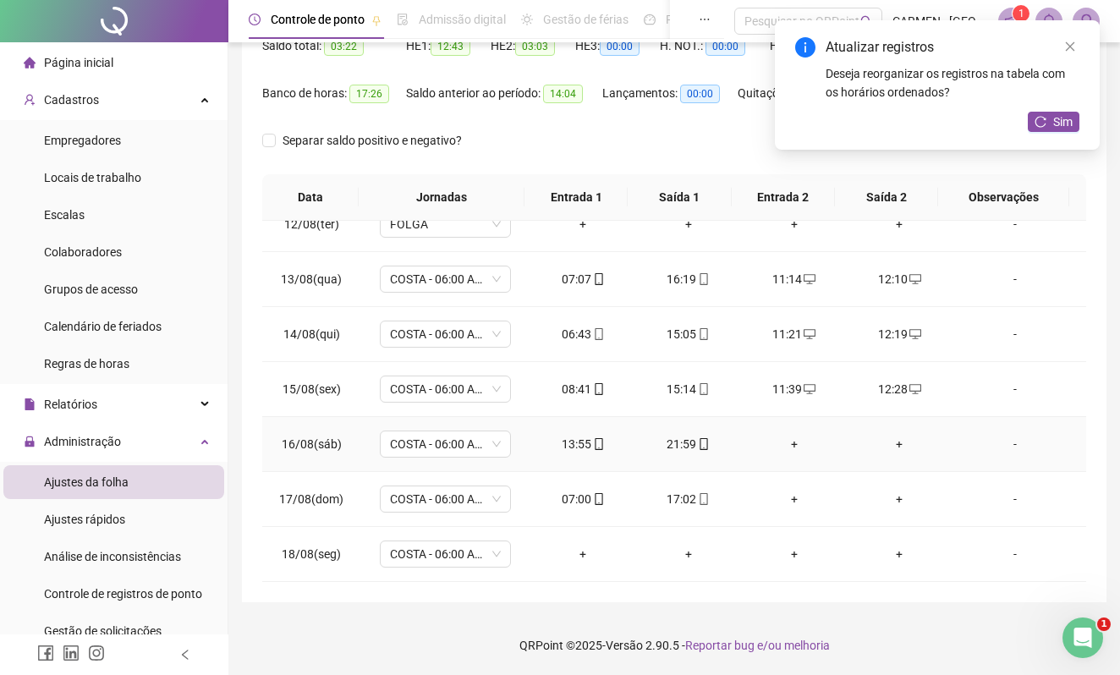
click at [781, 441] on div "+" at bounding box center [793, 444] width 79 height 19
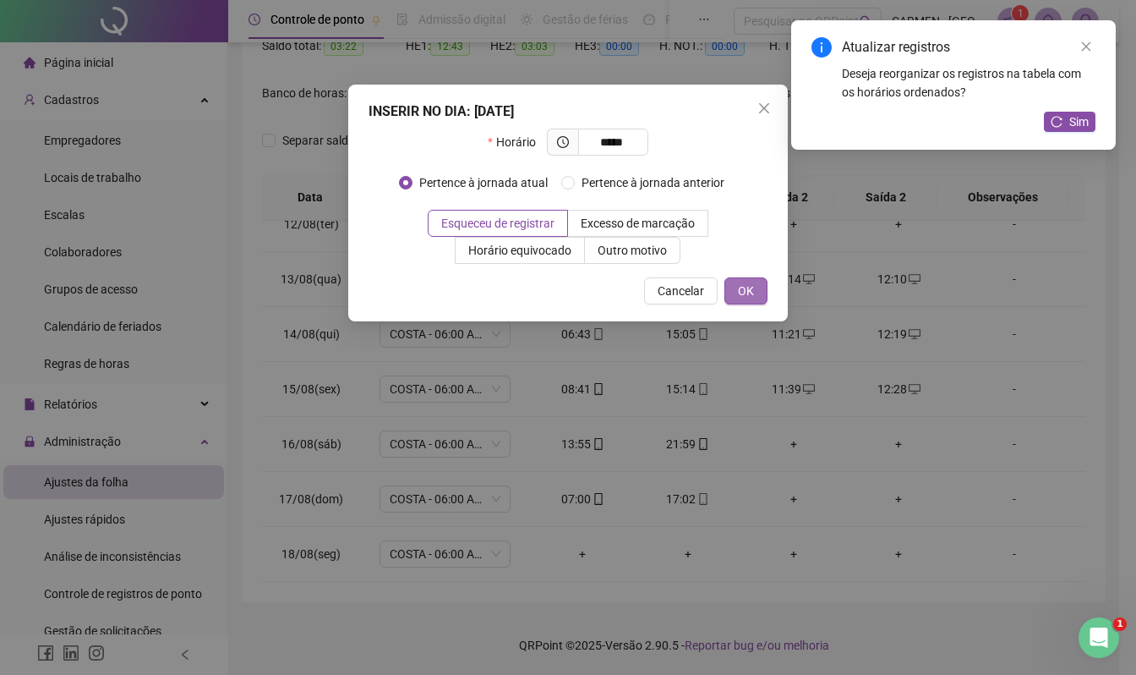
type input "*****"
click at [751, 286] on span "OK" at bounding box center [746, 291] width 16 height 19
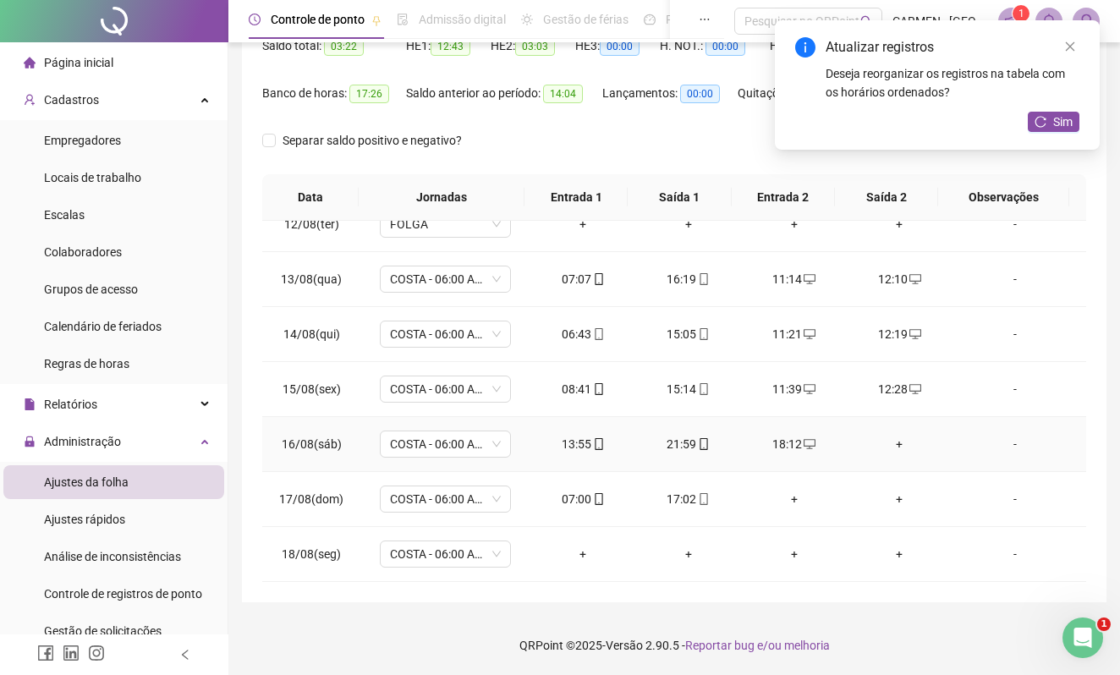
click at [888, 443] on div "+" at bounding box center [899, 444] width 79 height 19
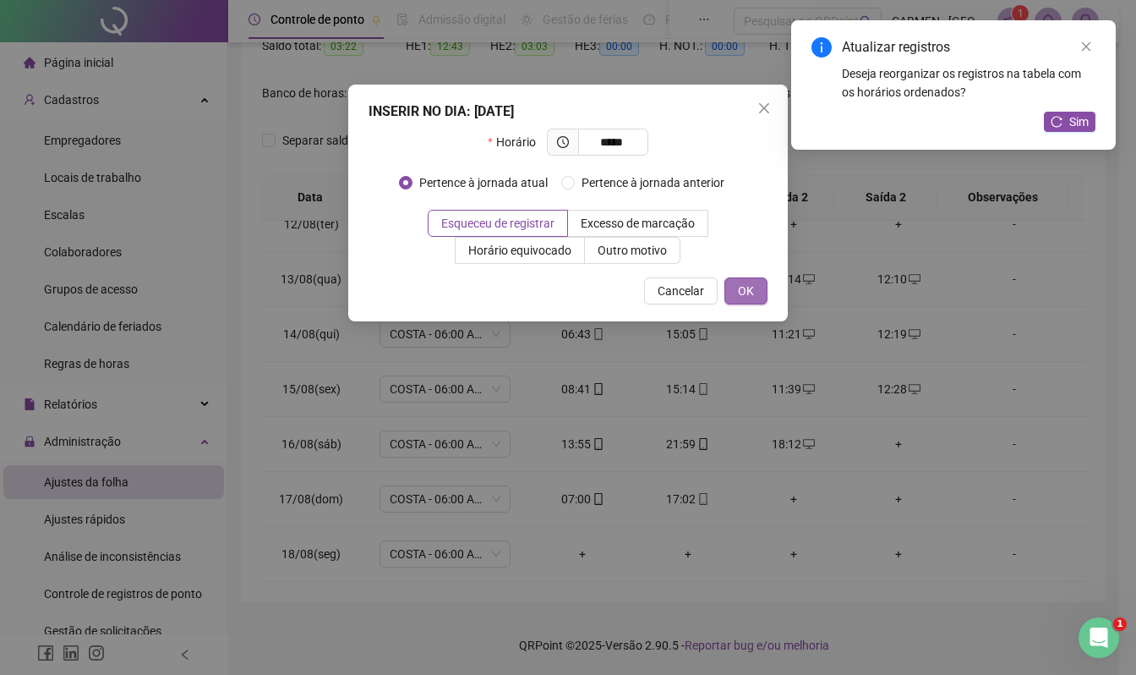
type input "*****"
click at [751, 293] on span "OK" at bounding box center [746, 291] width 16 height 19
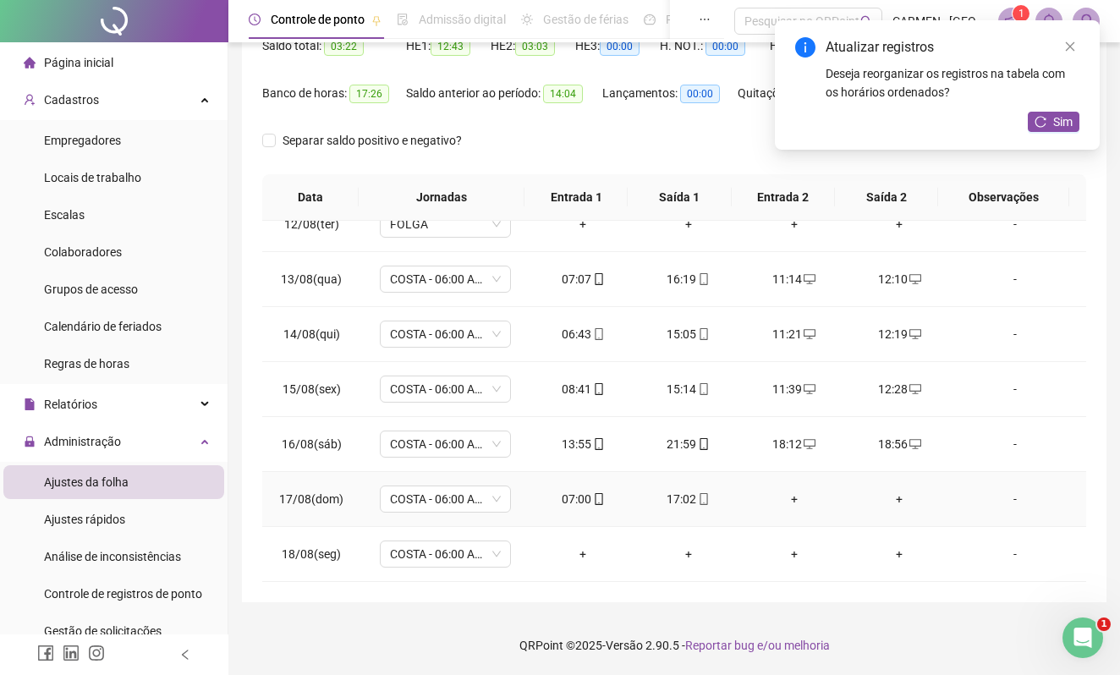
click at [781, 501] on div "+" at bounding box center [793, 499] width 79 height 19
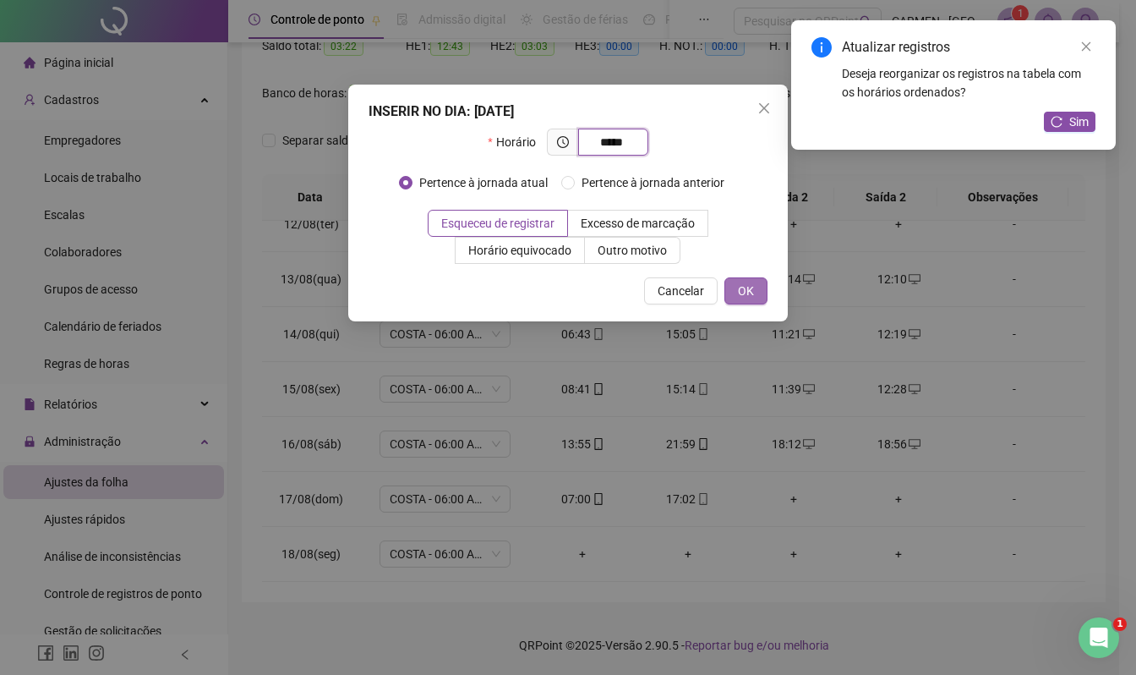
type input "*****"
click at [749, 284] on span "OK" at bounding box center [746, 291] width 16 height 19
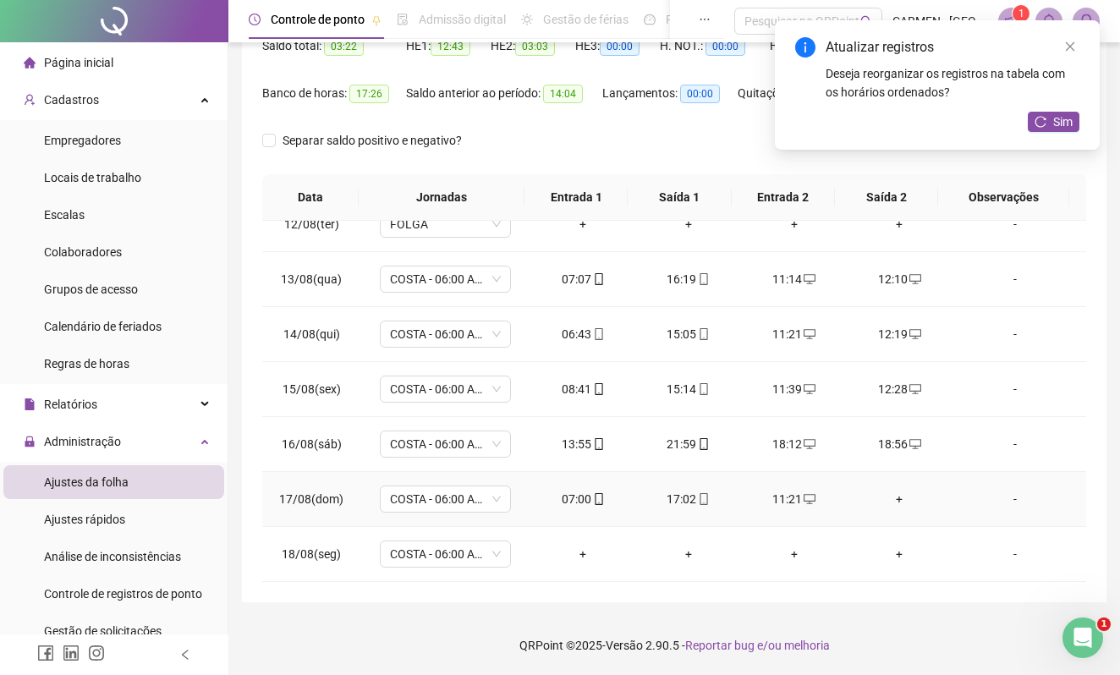
click at [886, 498] on div "+" at bounding box center [899, 499] width 79 height 19
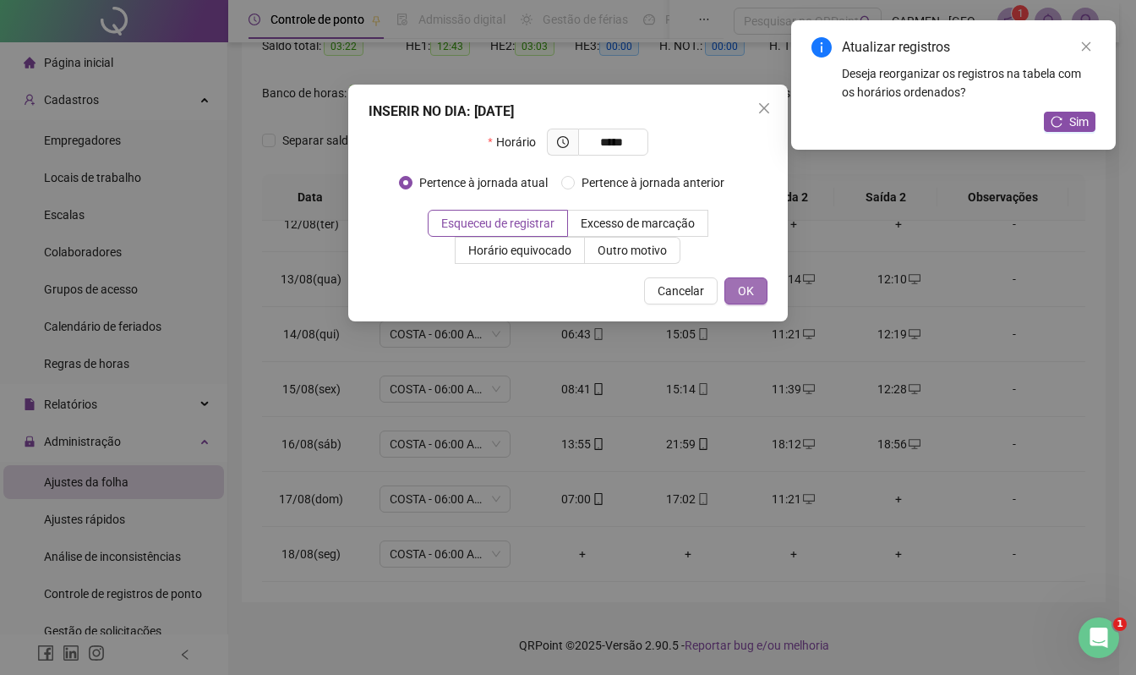
type input "*****"
click at [751, 285] on span "OK" at bounding box center [746, 291] width 16 height 19
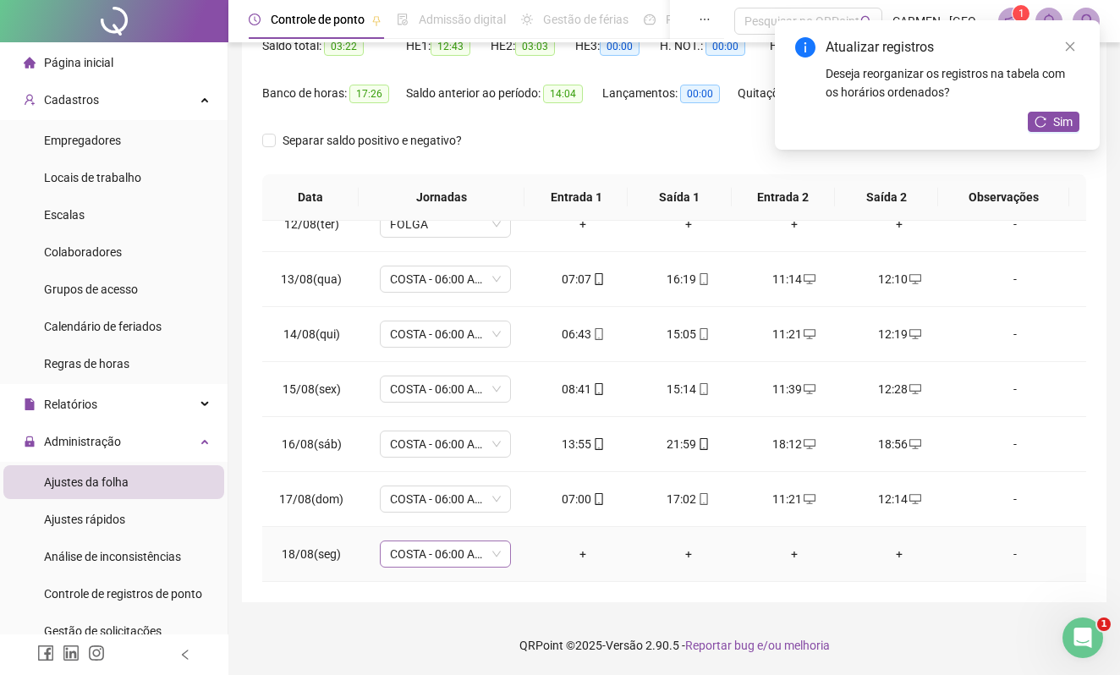
click at [492, 555] on span "COSTA - 06:00 AS 14:20" at bounding box center [445, 553] width 111 height 25
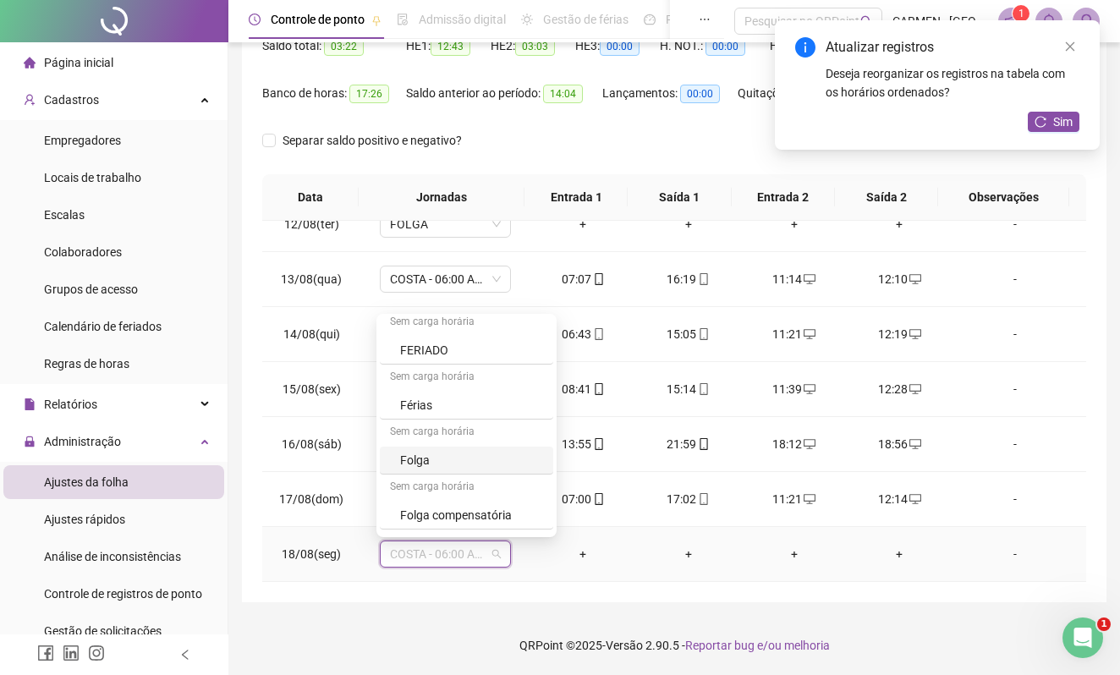
scroll to position [1578, 0]
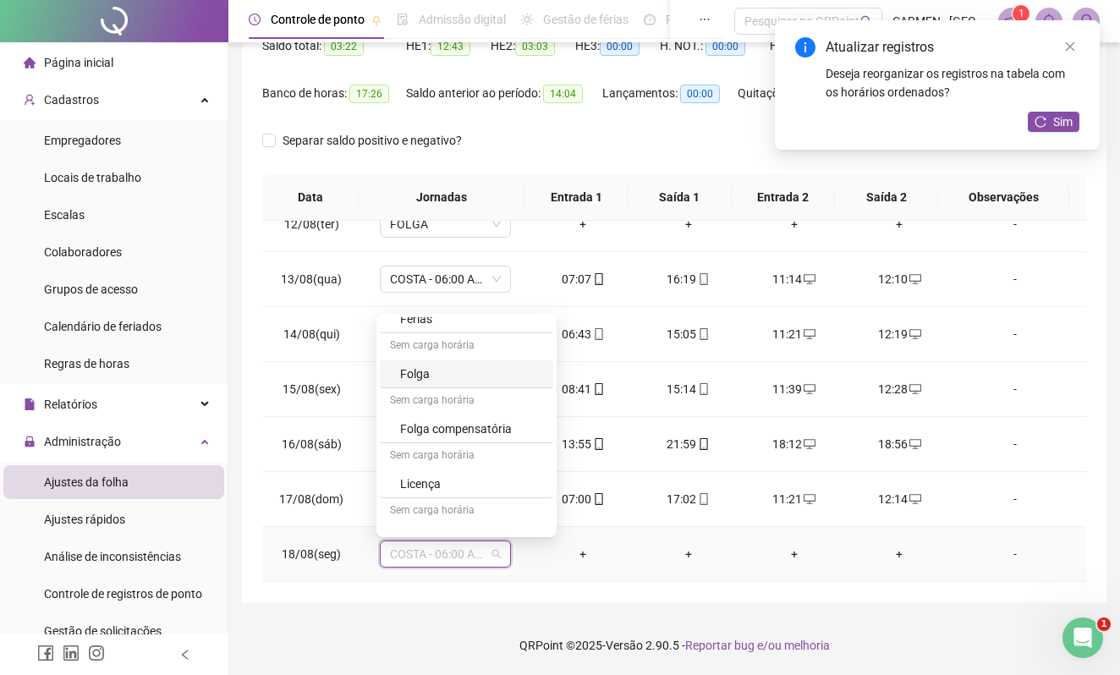
click at [423, 383] on div "Folga" at bounding box center [471, 373] width 143 height 19
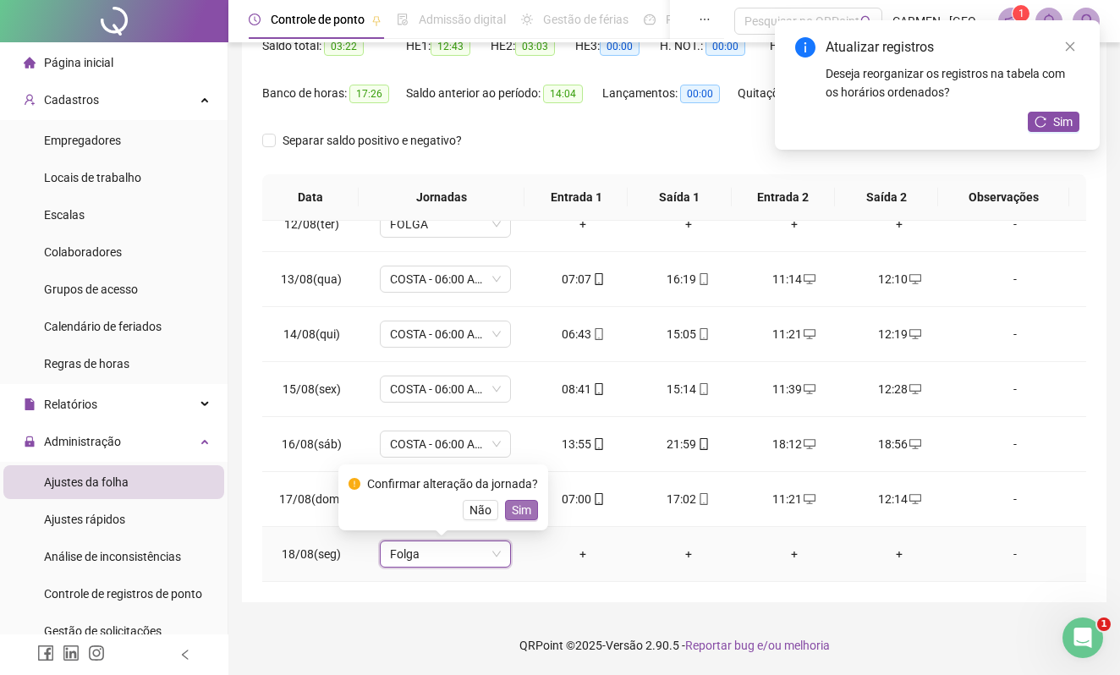
click at [524, 509] on span "Sim" at bounding box center [521, 510] width 19 height 19
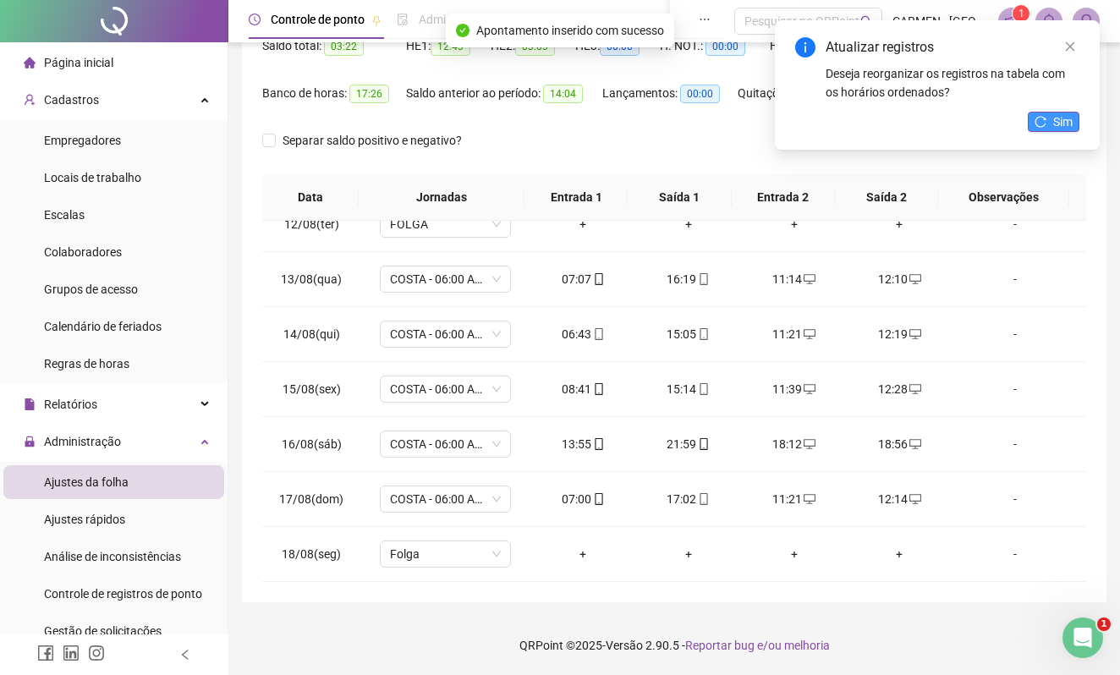
click at [1057, 120] on span "Sim" at bounding box center [1062, 121] width 19 height 19
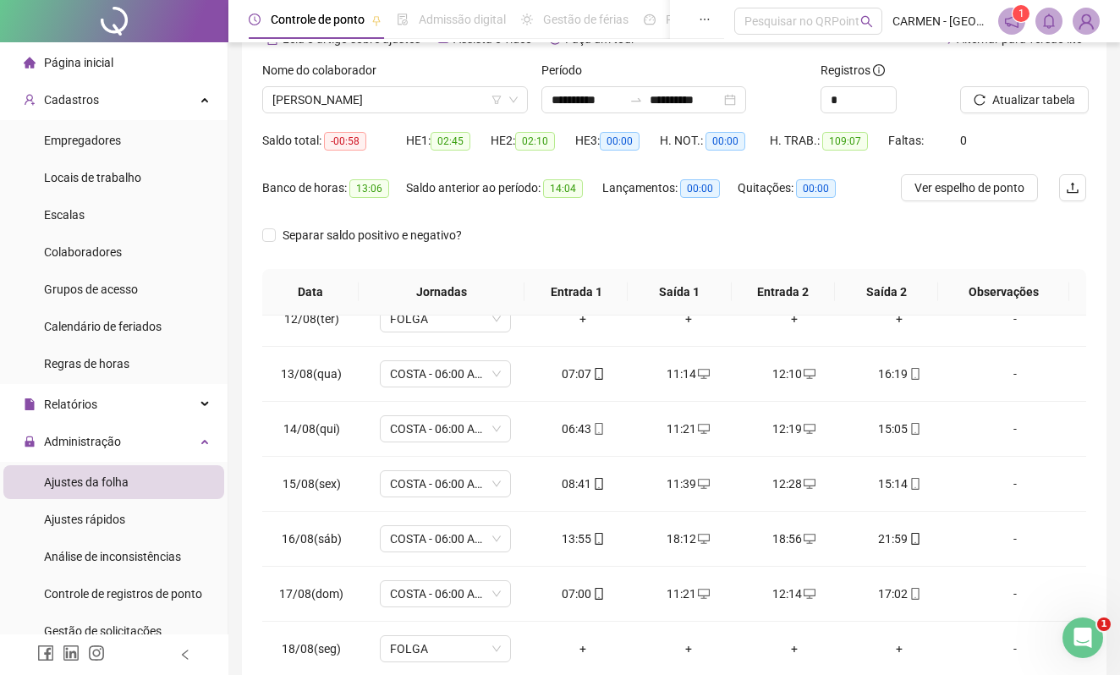
scroll to position [0, 0]
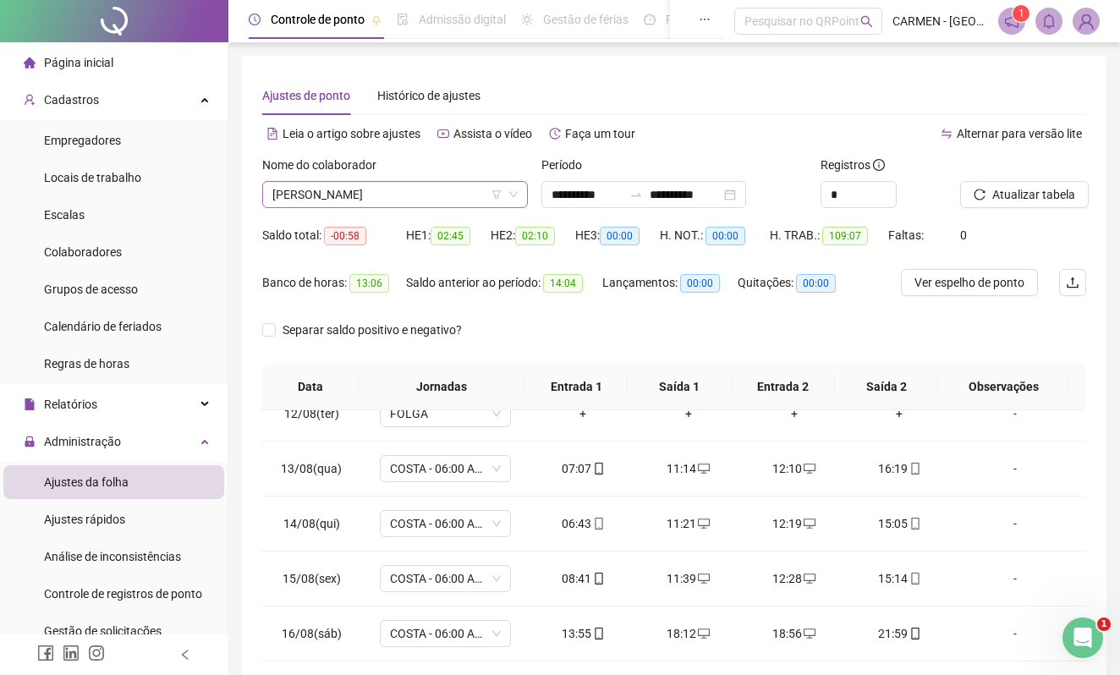
click at [438, 204] on span "[PERSON_NAME]" at bounding box center [394, 194] width 245 height 25
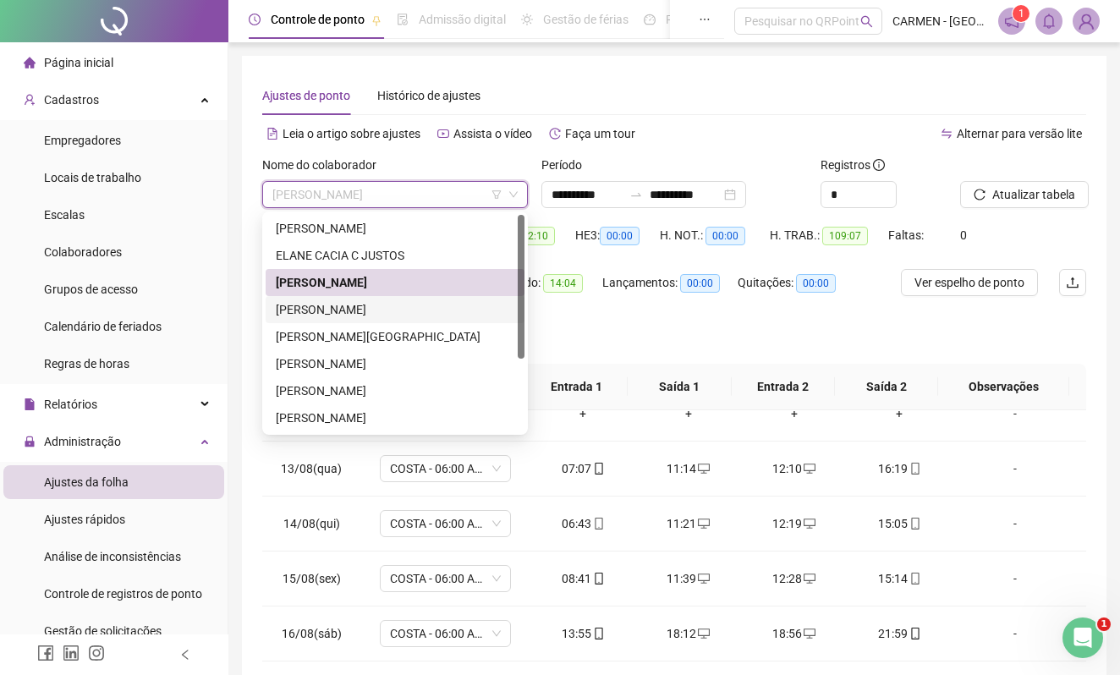
click at [306, 306] on div "[PERSON_NAME]" at bounding box center [395, 309] width 238 height 19
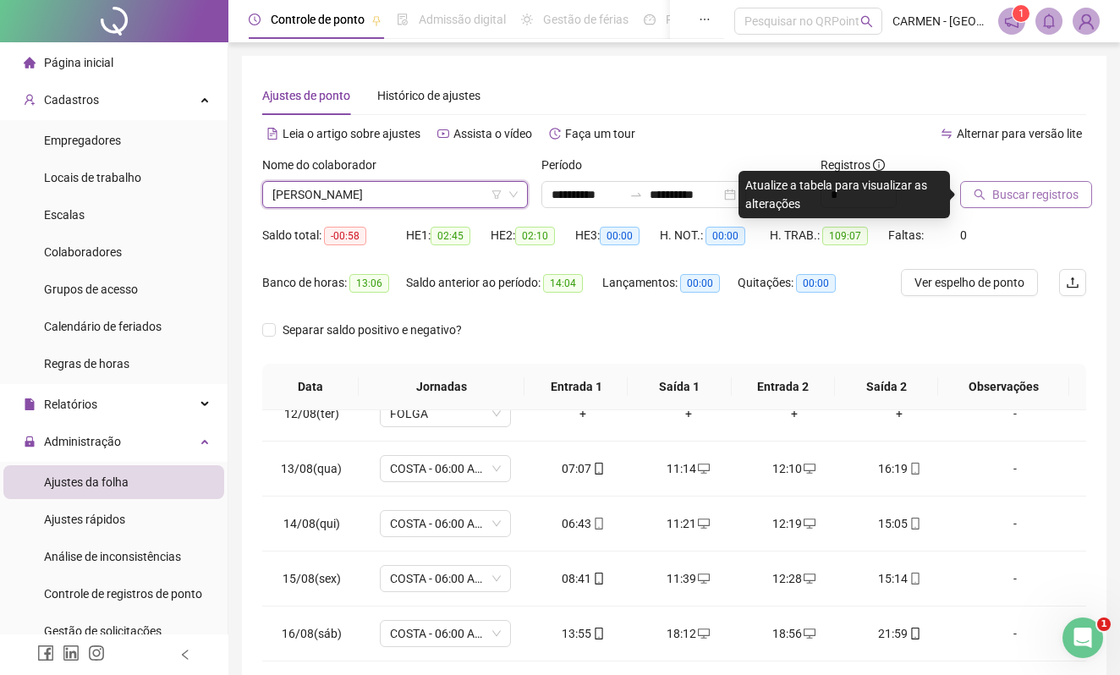
click at [1056, 200] on span "Buscar registros" at bounding box center [1035, 194] width 86 height 19
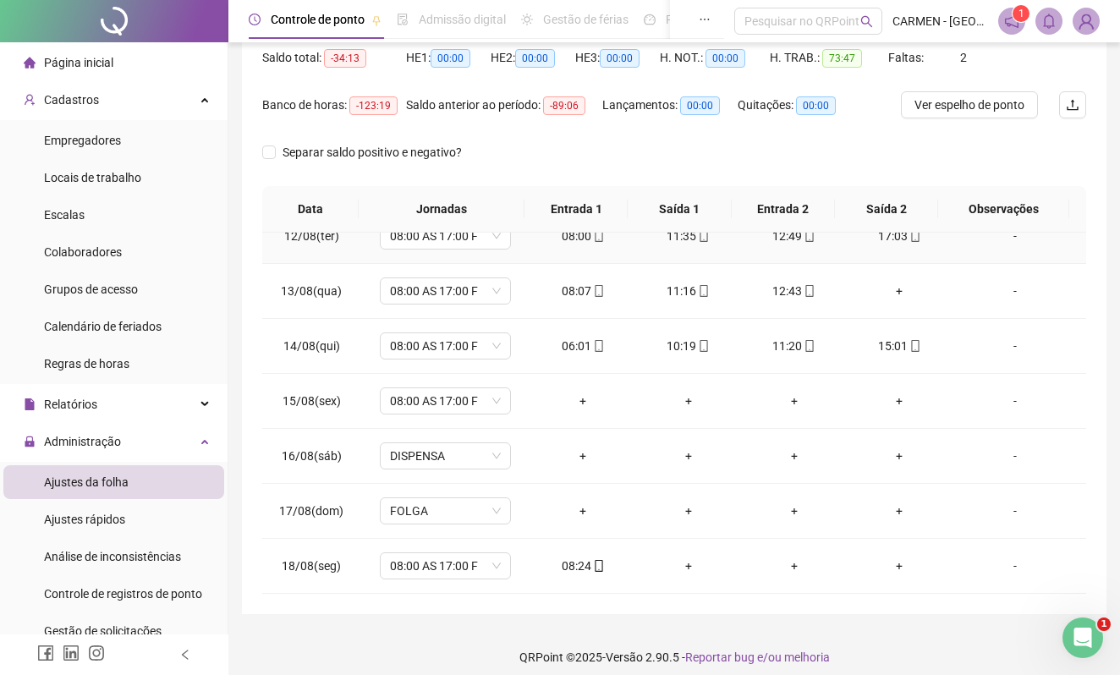
scroll to position [189, 0]
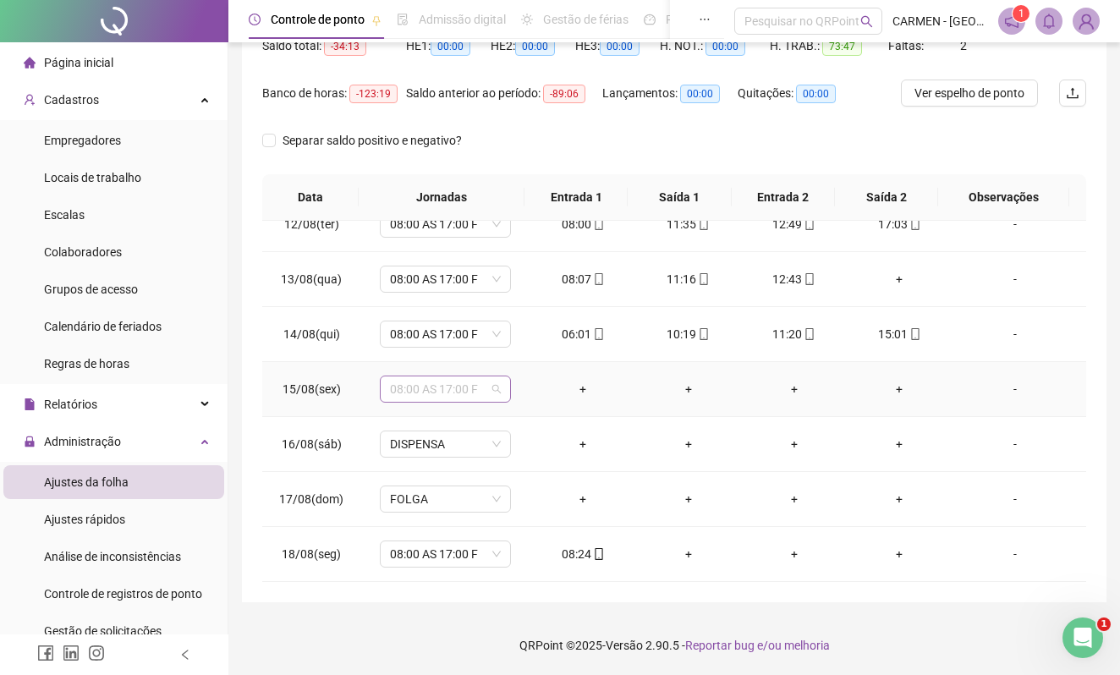
click at [491, 389] on span "08:00 AS 17:00 F" at bounding box center [445, 388] width 111 height 25
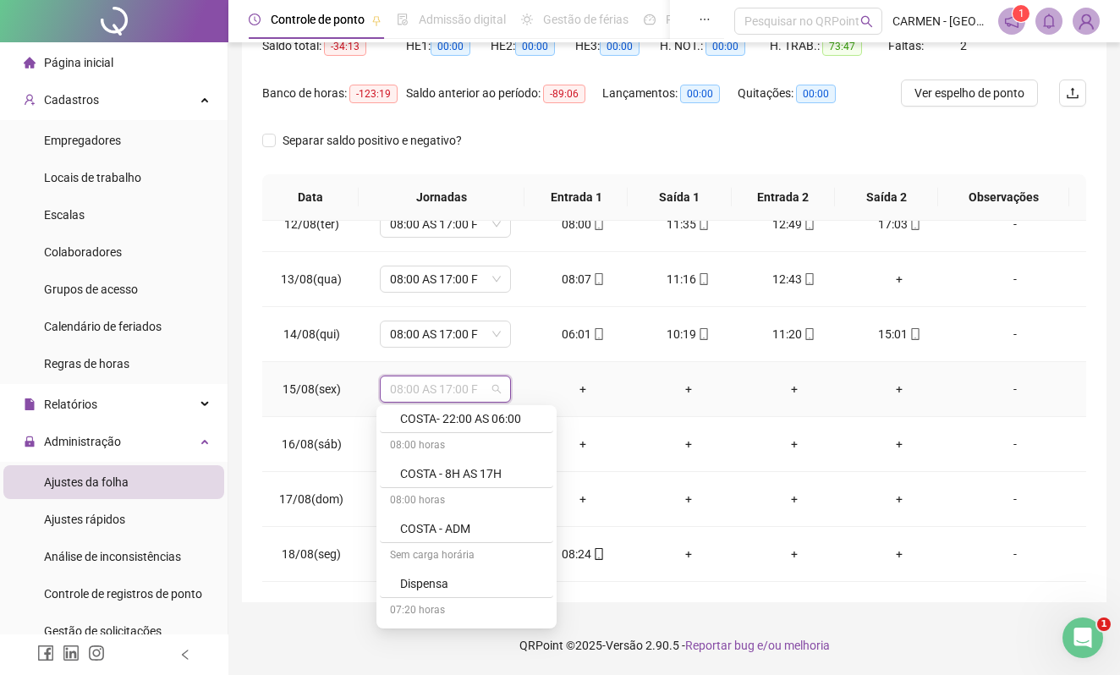
scroll to position [1353, 0]
click at [441, 534] on div "FERIADO" at bounding box center [471, 525] width 143 height 19
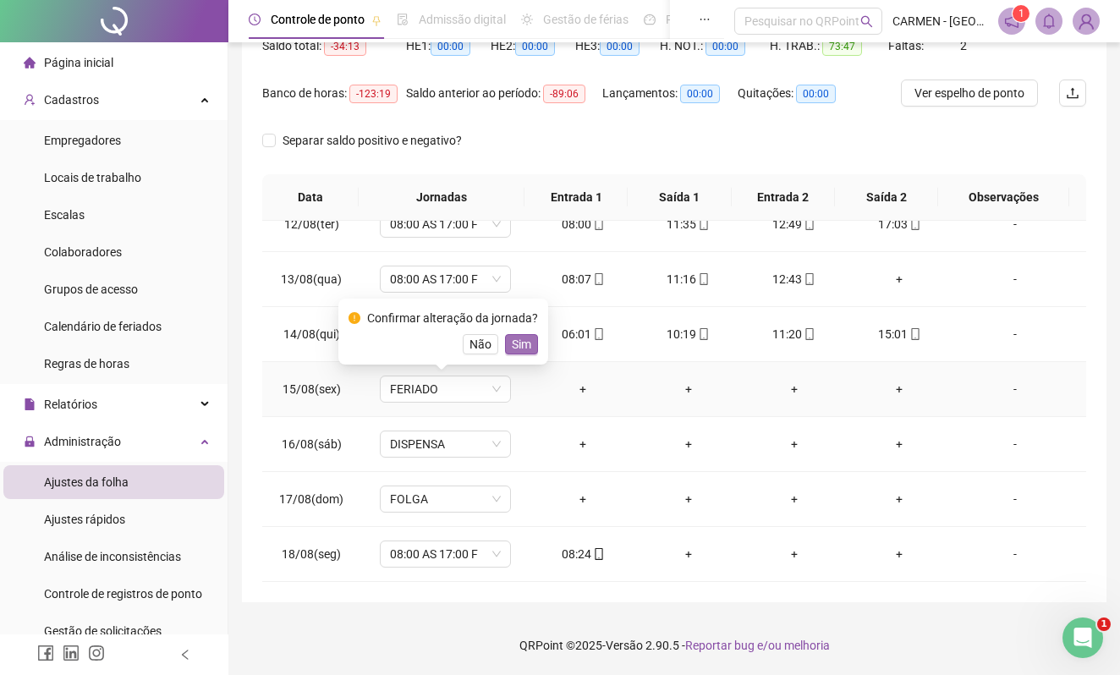
click at [525, 345] on span "Sim" at bounding box center [521, 344] width 19 height 19
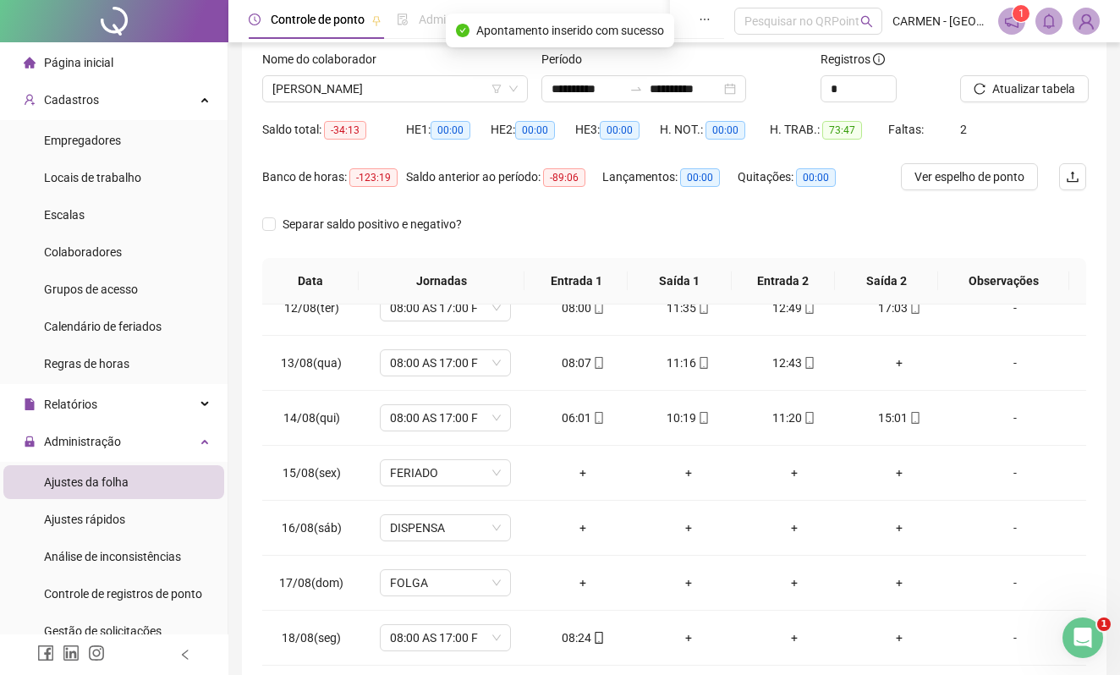
scroll to position [0, 0]
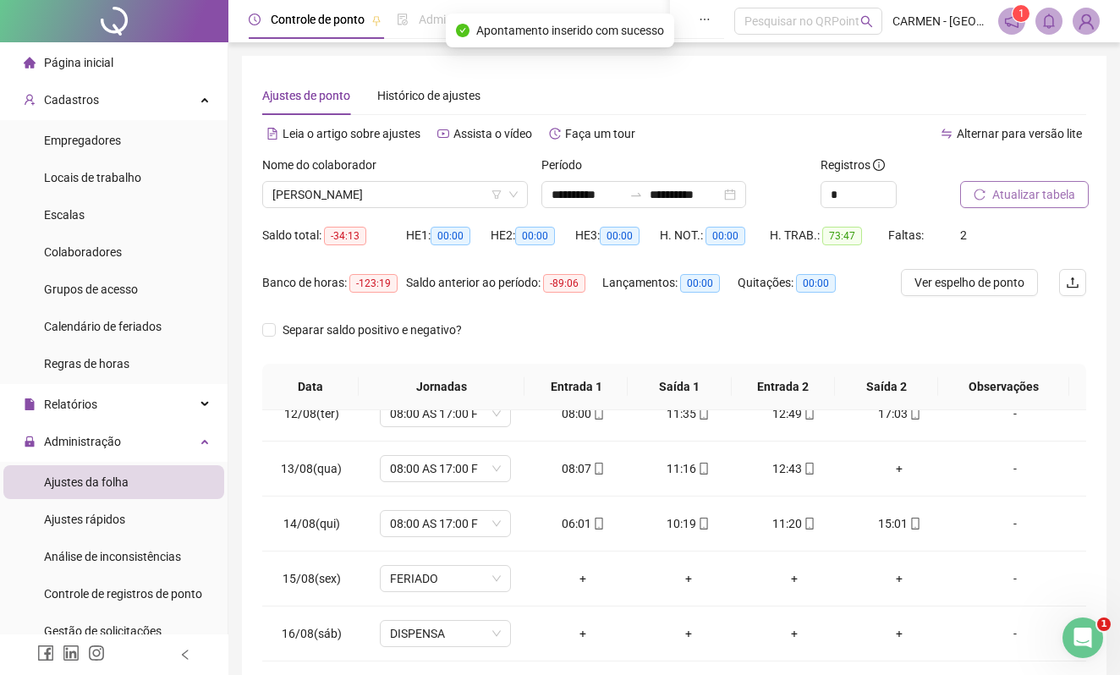
click at [1046, 196] on span "Atualizar tabela" at bounding box center [1033, 194] width 83 height 19
click at [403, 191] on span "[PERSON_NAME]" at bounding box center [394, 194] width 245 height 25
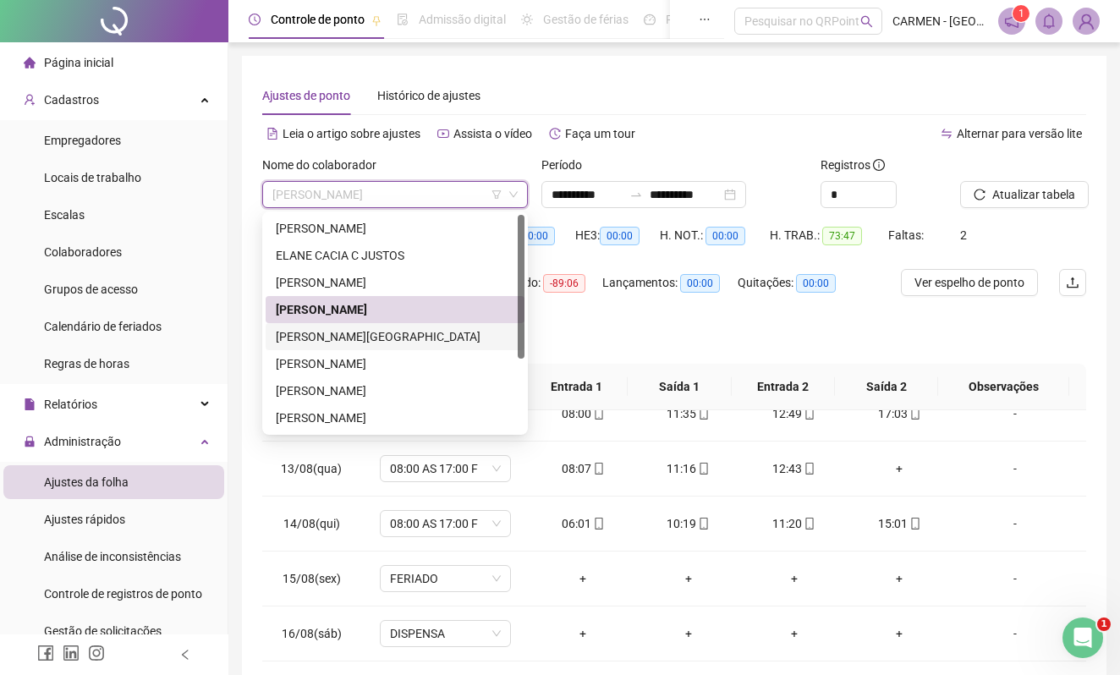
click at [363, 339] on div "[PERSON_NAME][GEOGRAPHIC_DATA]" at bounding box center [395, 336] width 238 height 19
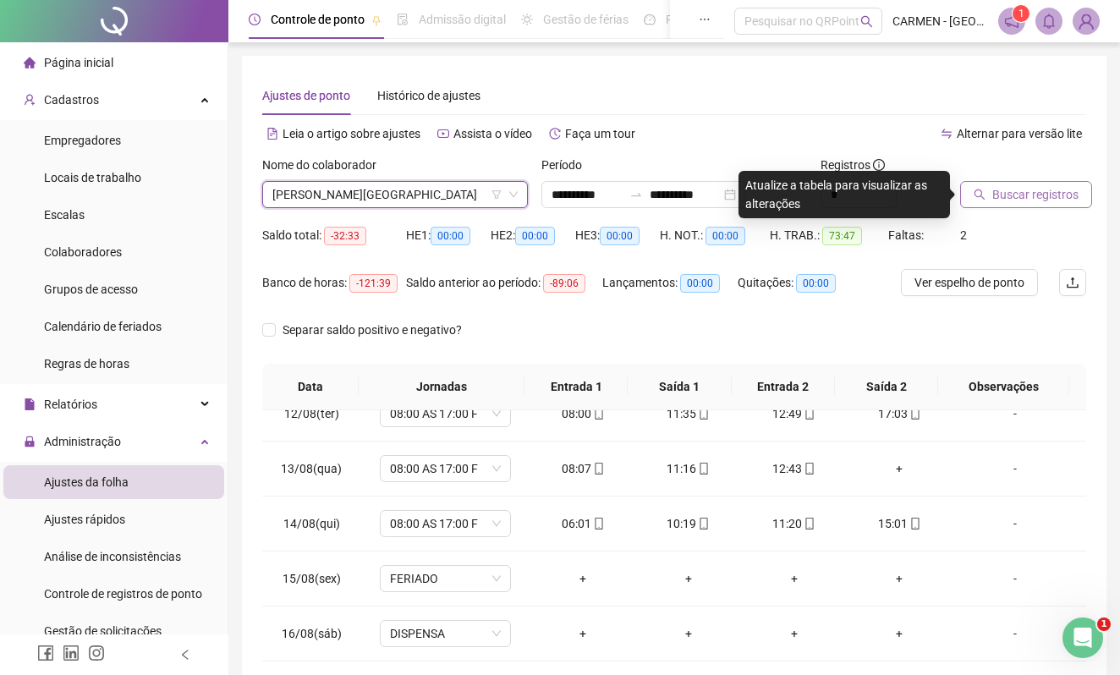
click at [991, 194] on button "Buscar registros" at bounding box center [1026, 194] width 132 height 27
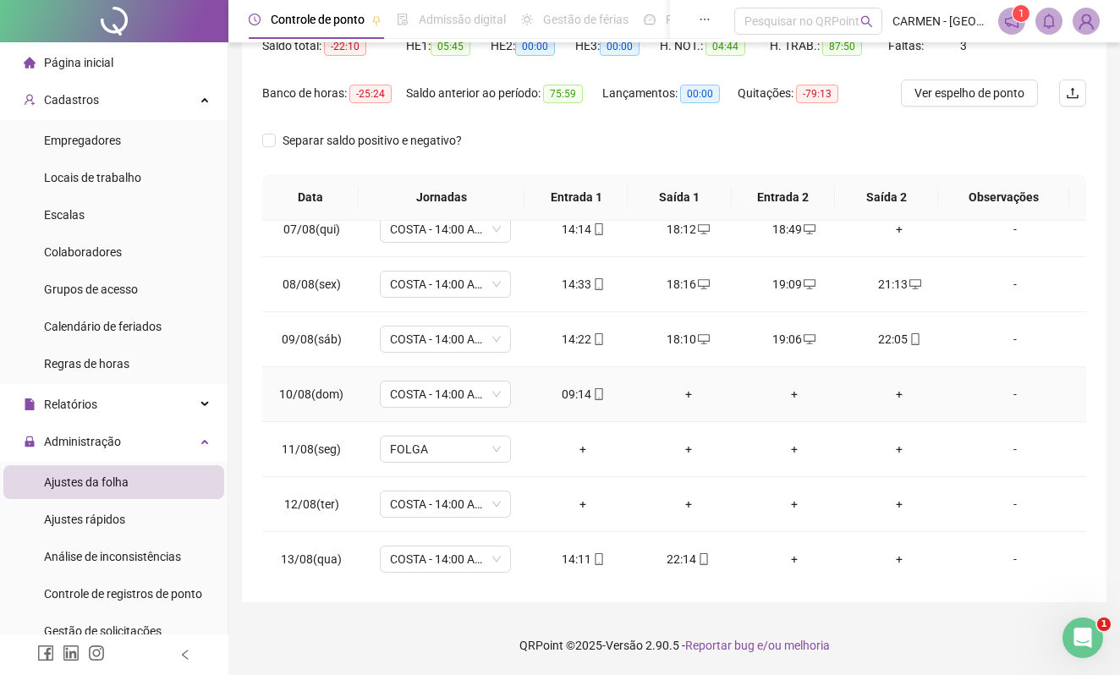
scroll to position [295, 0]
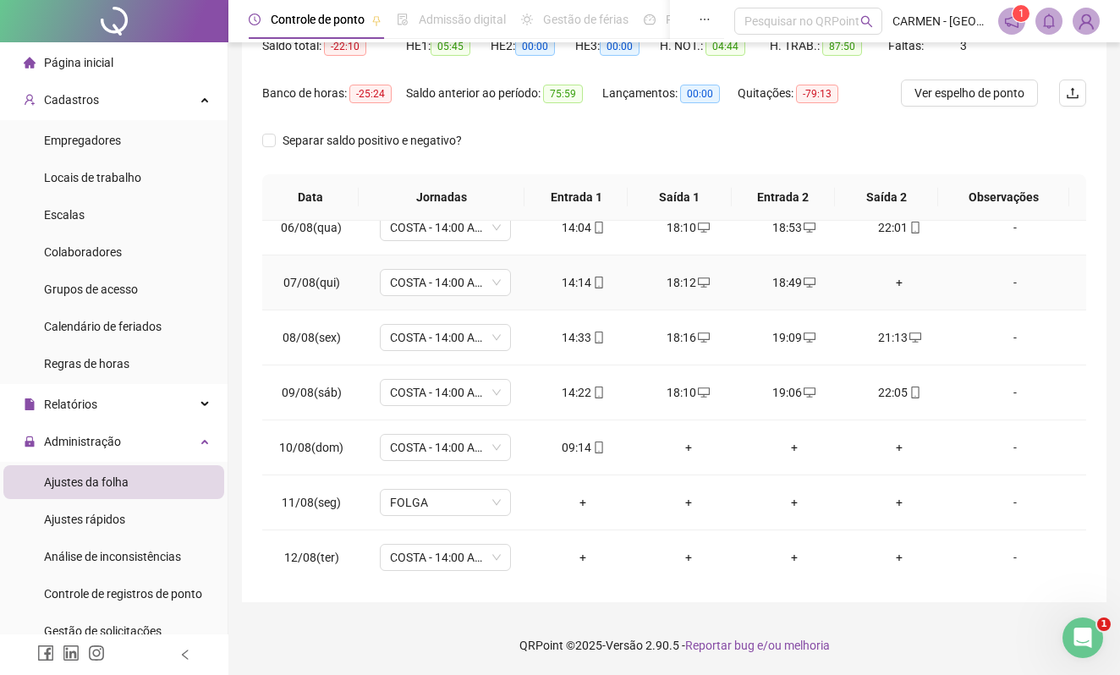
click at [884, 282] on div "+" at bounding box center [899, 282] width 79 height 19
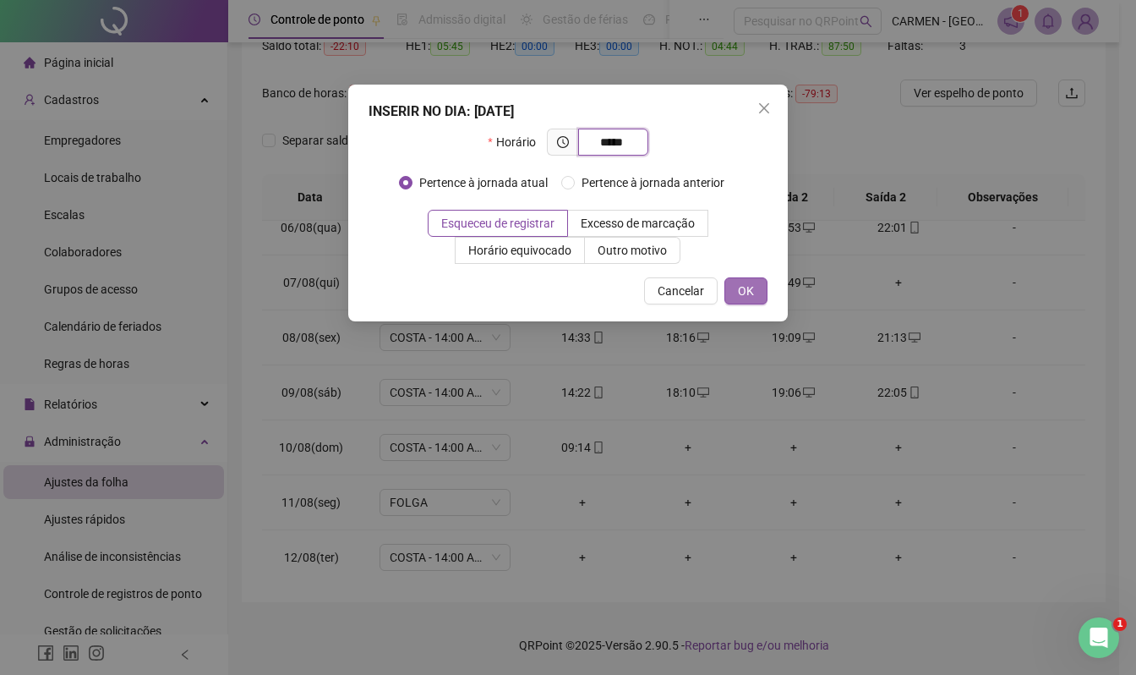
type input "*****"
click at [749, 289] on span "OK" at bounding box center [746, 291] width 16 height 19
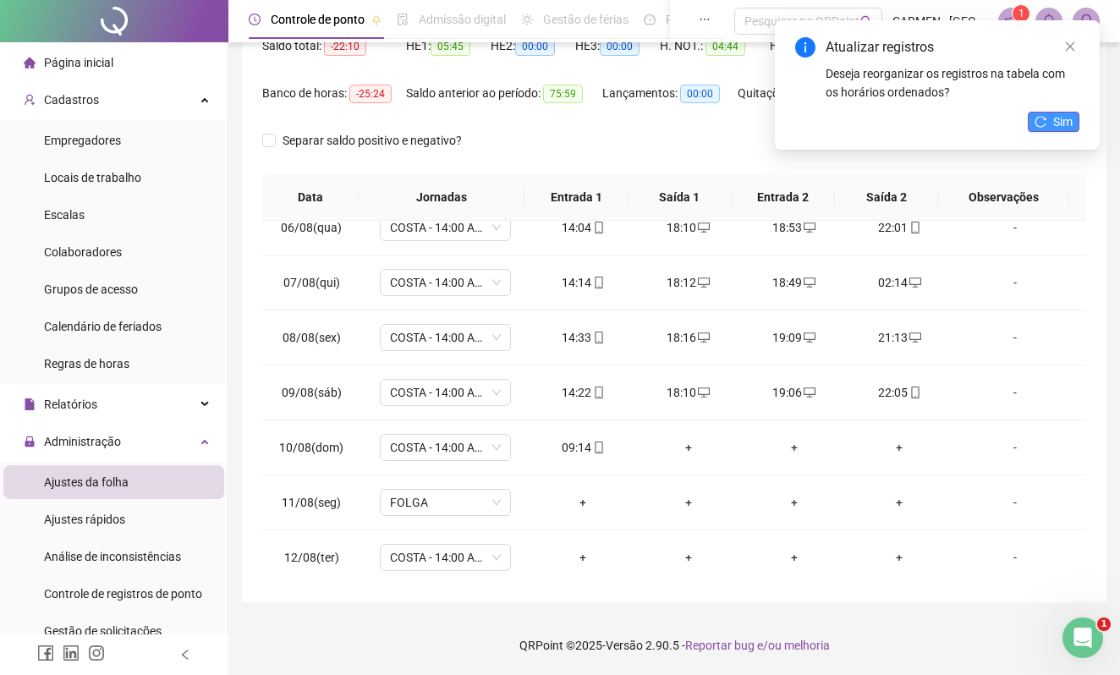
click at [1055, 117] on span "Sim" at bounding box center [1062, 121] width 19 height 19
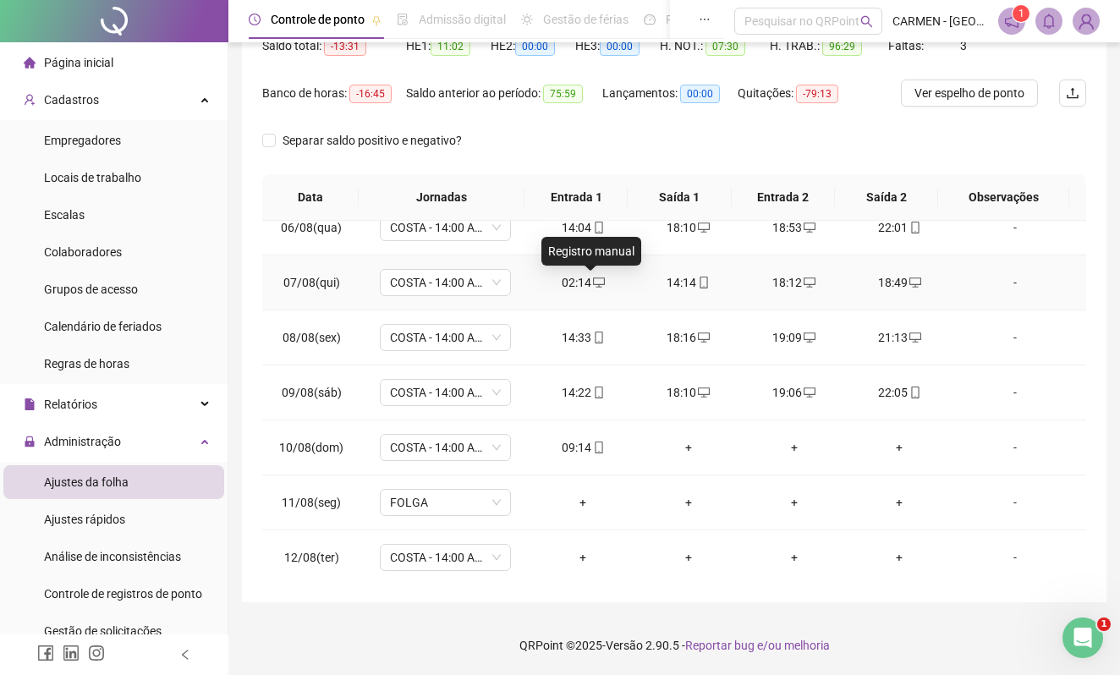
click at [593, 284] on icon "desktop" at bounding box center [599, 283] width 12 height 12
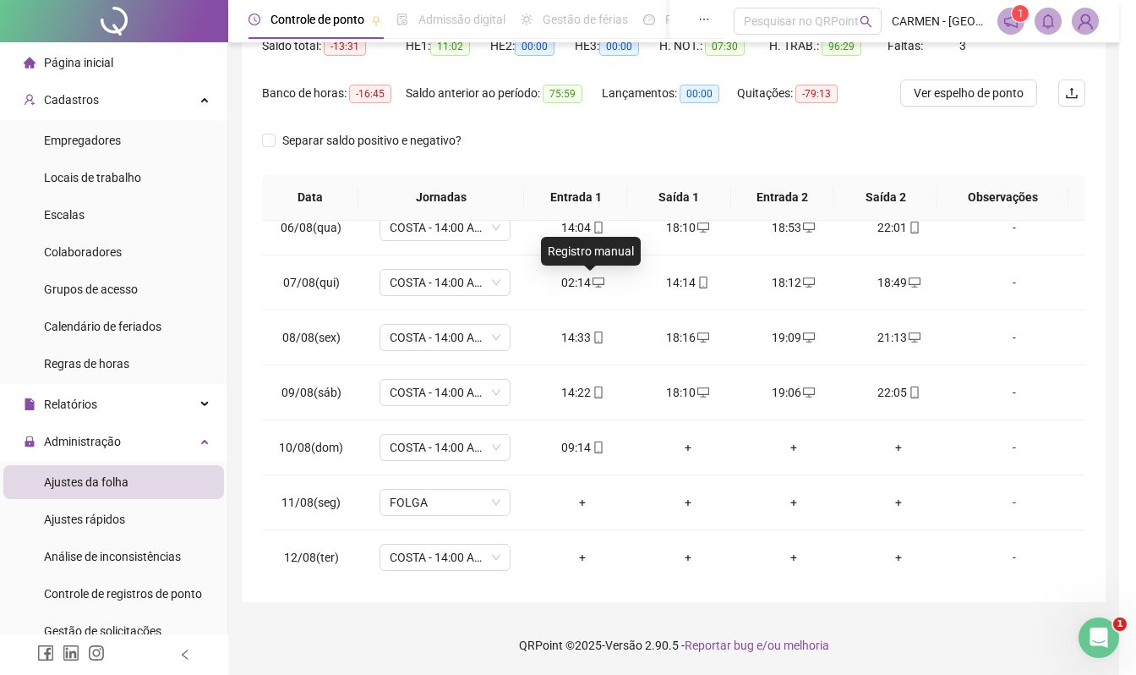
type input "**********"
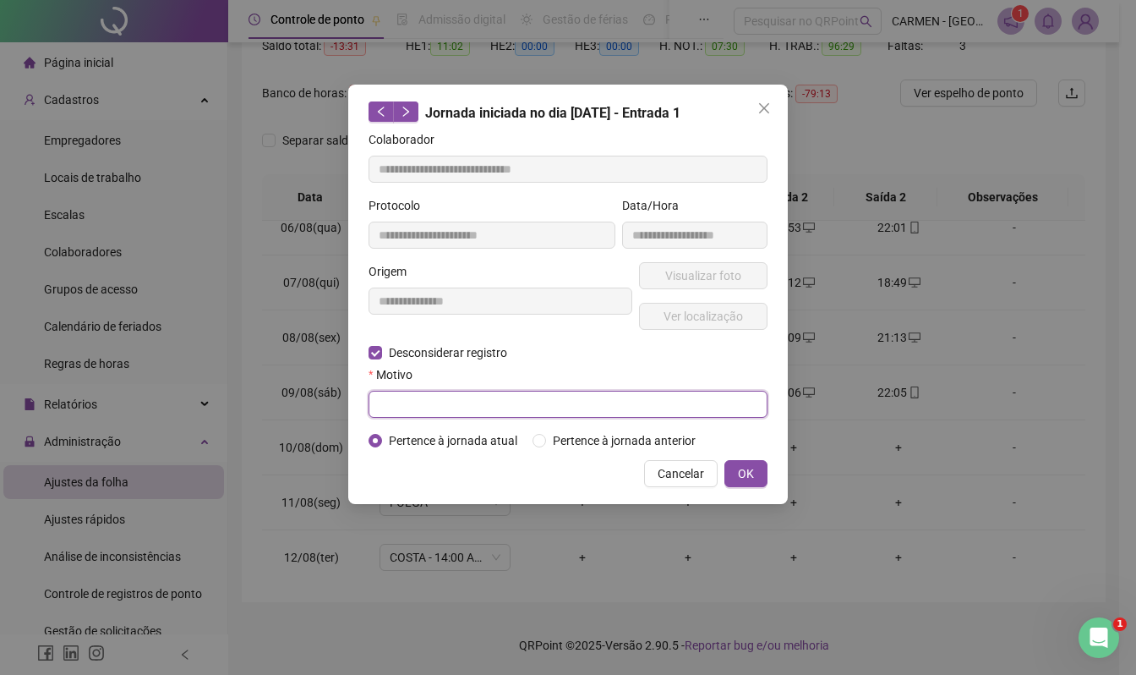
click at [387, 400] on input "text" at bounding box center [568, 404] width 399 height 27
type input "******"
click at [756, 474] on button "OK" at bounding box center [746, 473] width 43 height 27
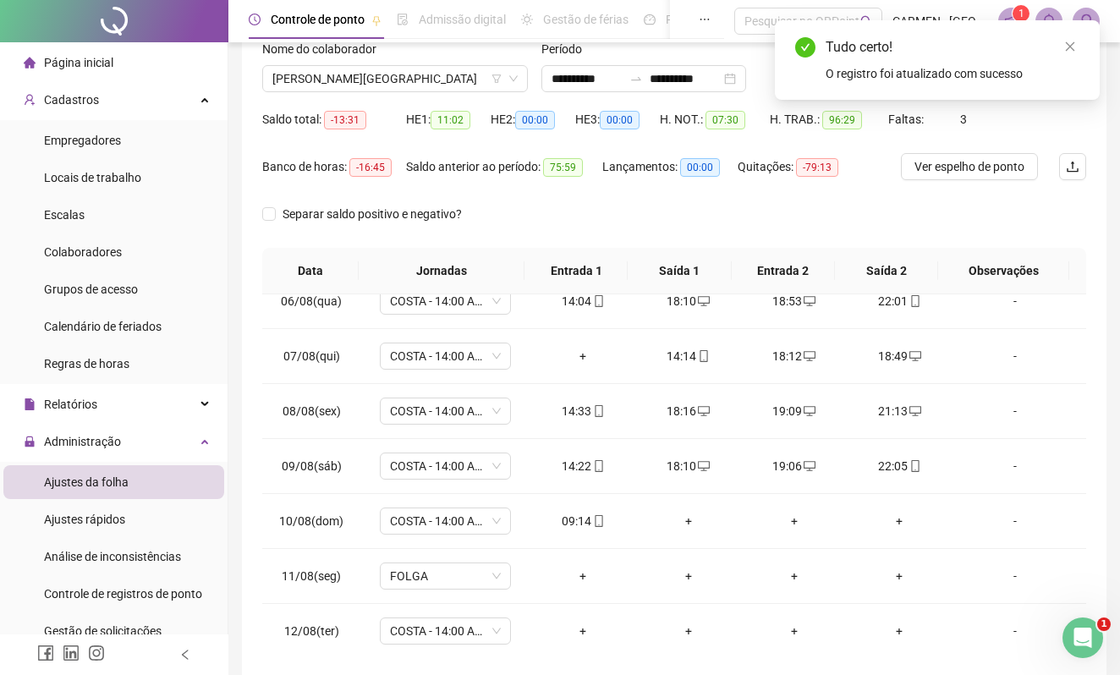
scroll to position [76, 0]
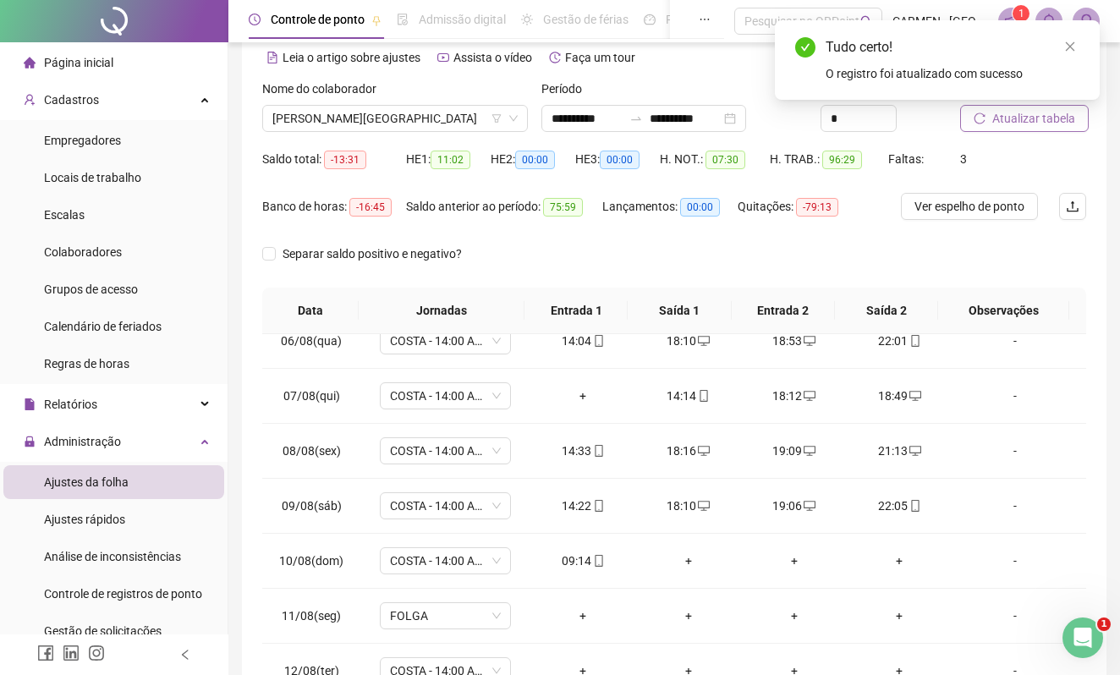
click at [1032, 116] on span "Atualizar tabela" at bounding box center [1033, 118] width 83 height 19
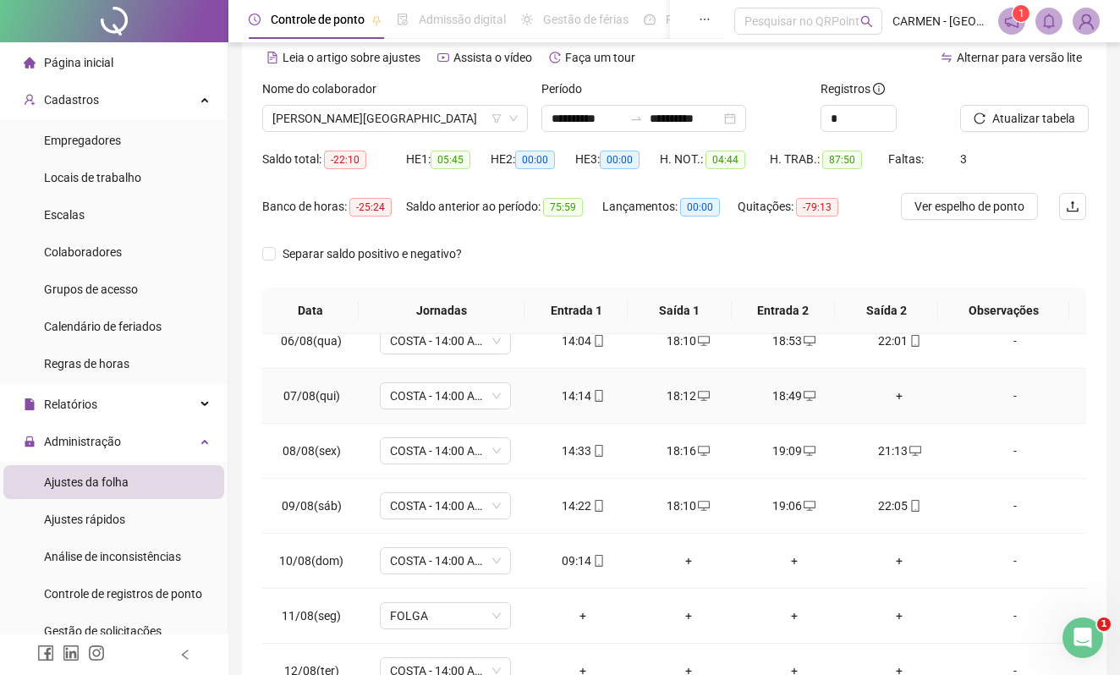
click at [884, 397] on div "+" at bounding box center [899, 395] width 79 height 19
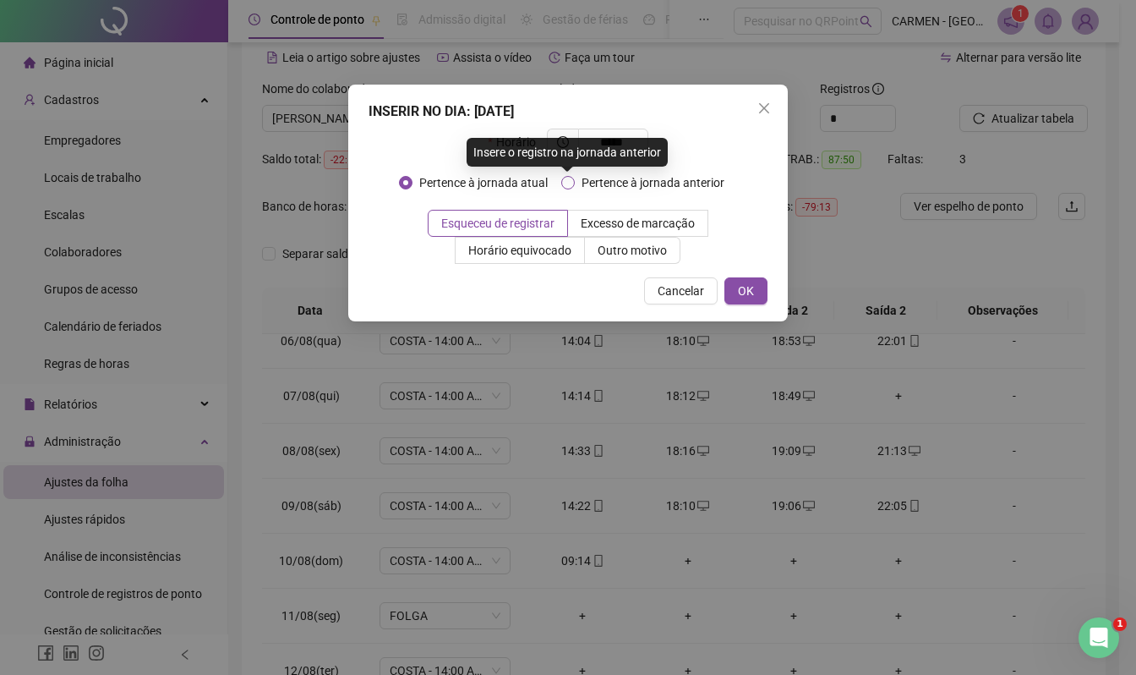
type input "*****"
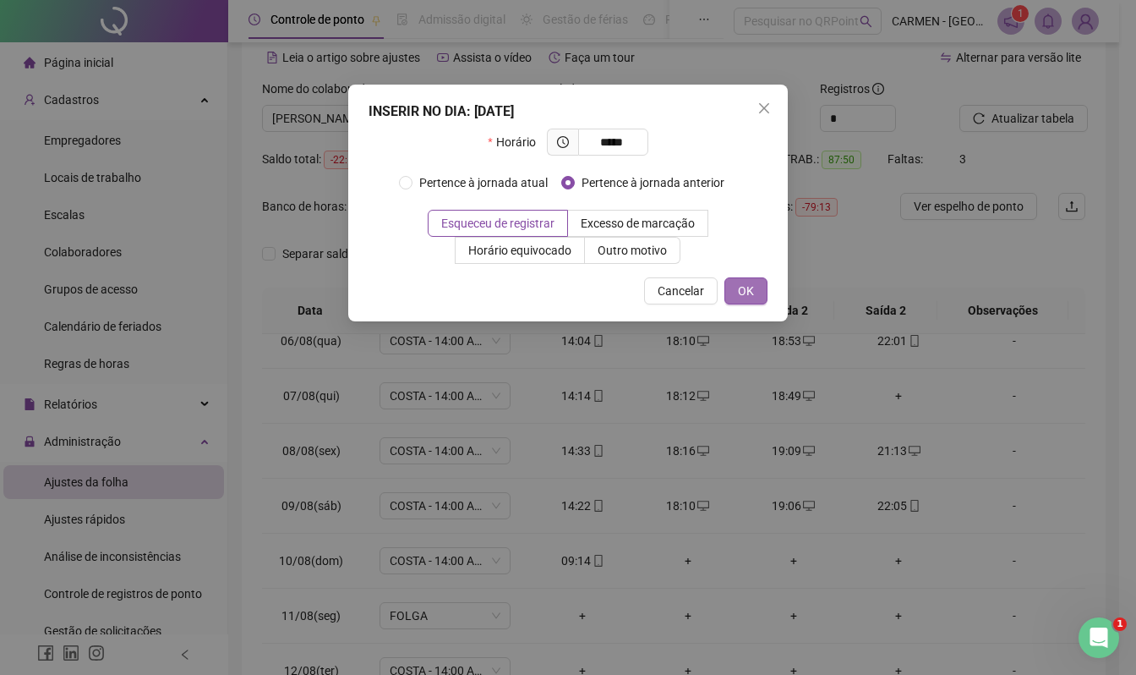
click at [749, 294] on span "OK" at bounding box center [746, 291] width 16 height 19
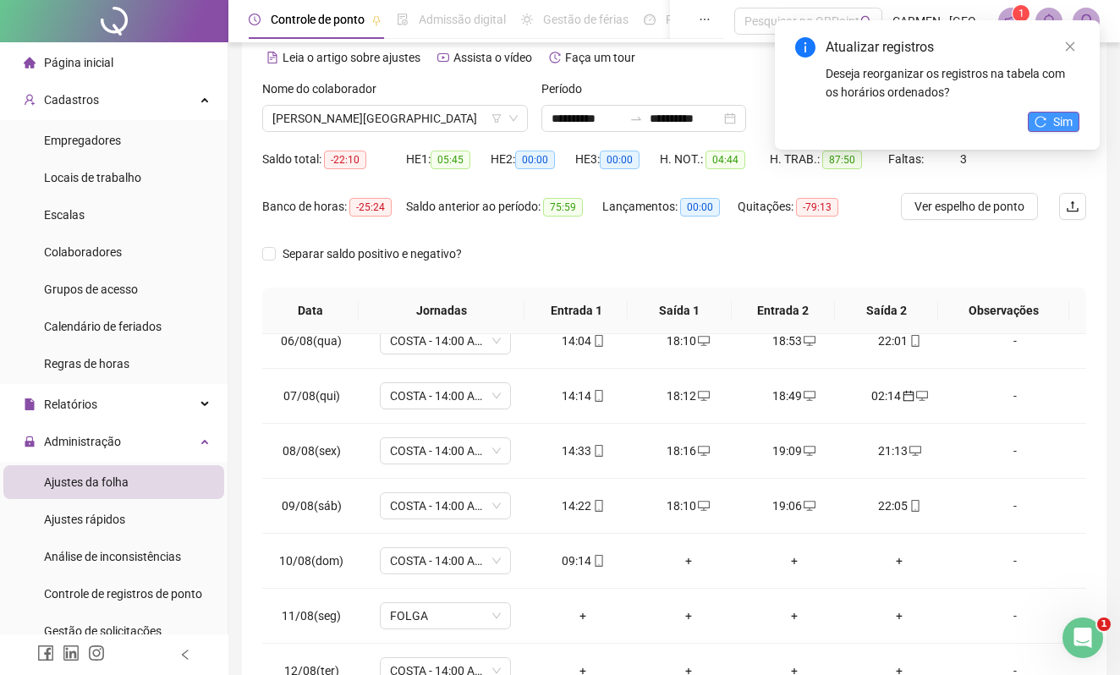
click at [1057, 122] on span "Sim" at bounding box center [1062, 121] width 19 height 19
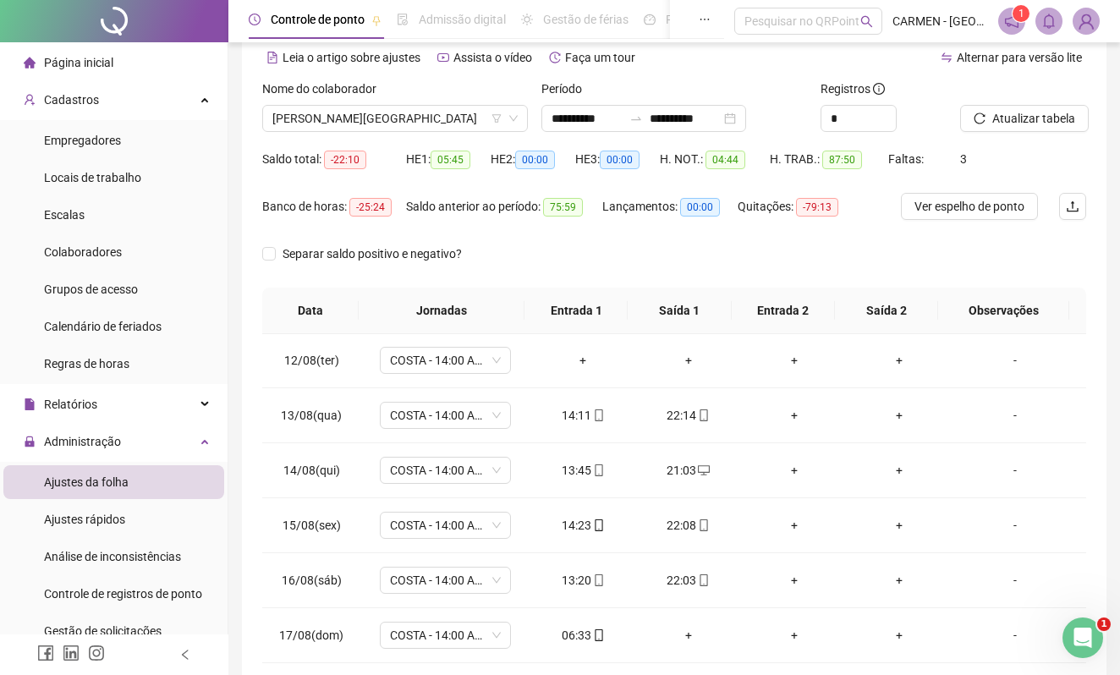
scroll to position [633, 0]
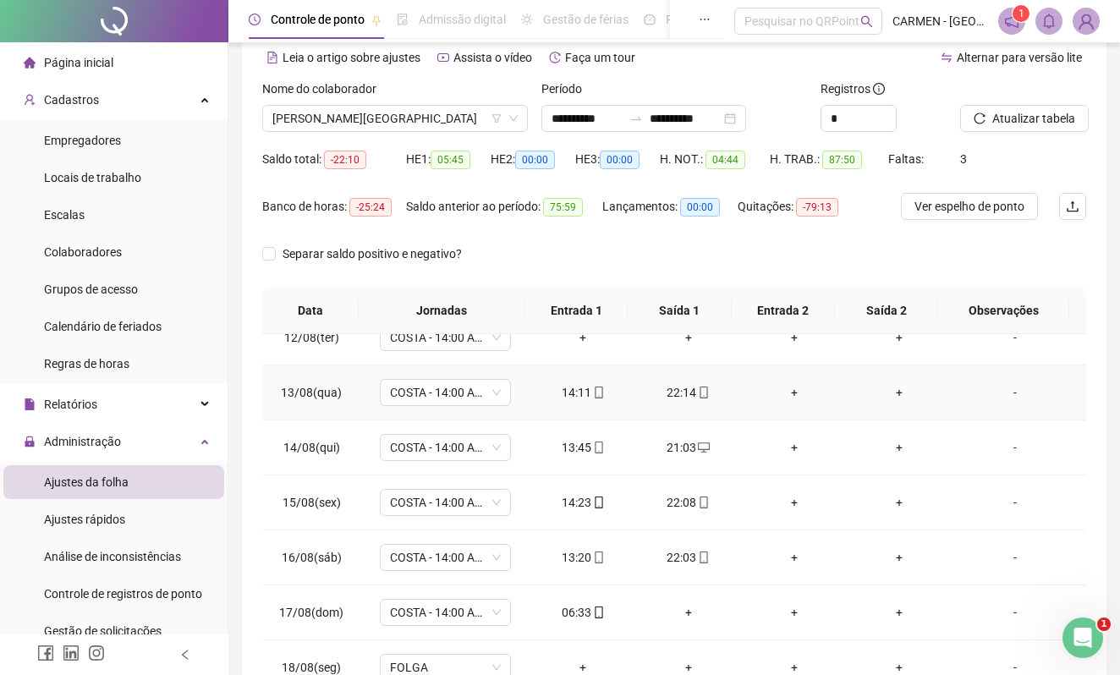
click at [782, 391] on div "+" at bounding box center [793, 392] width 79 height 19
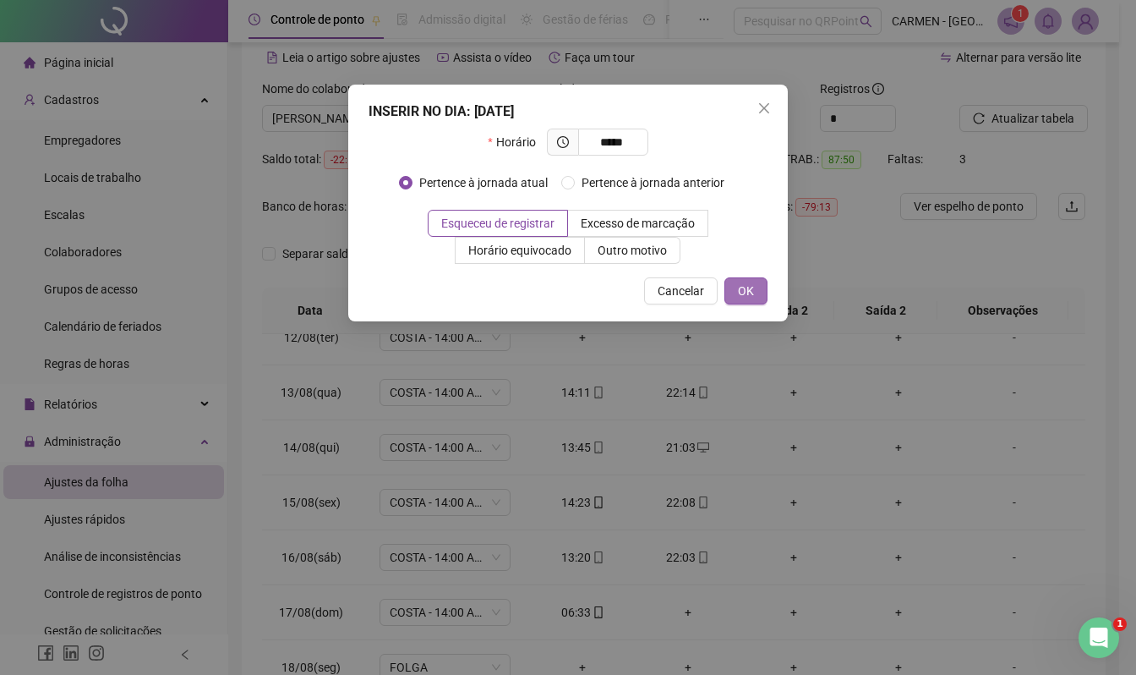
type input "*****"
click at [748, 287] on span "OK" at bounding box center [746, 291] width 16 height 19
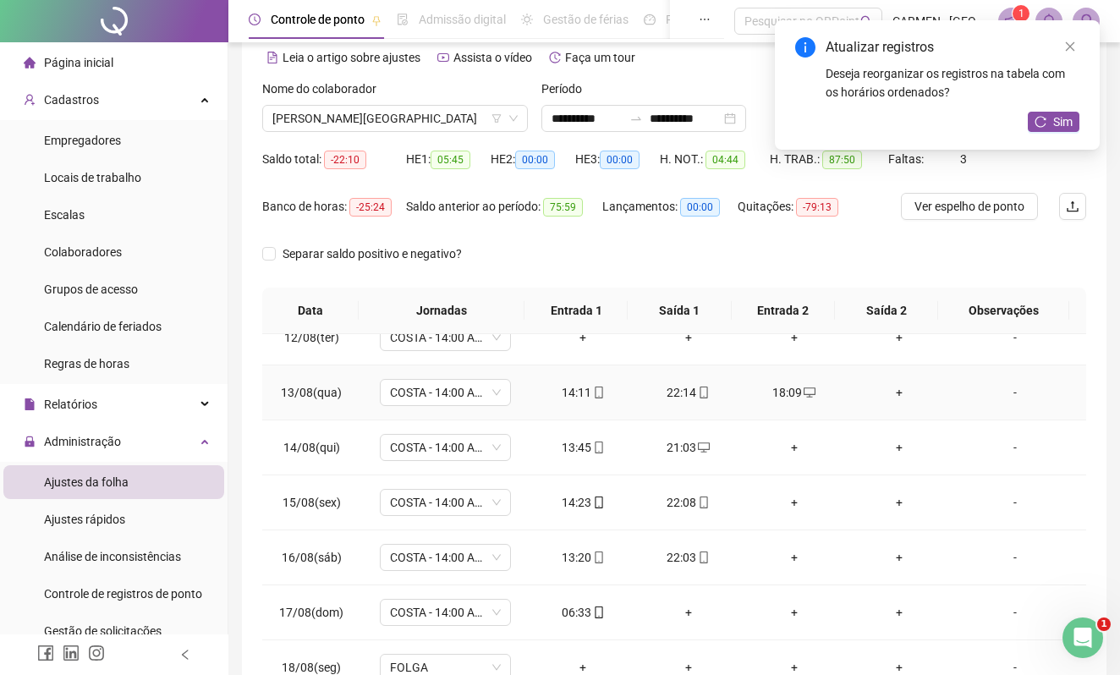
click at [888, 386] on div "+" at bounding box center [899, 392] width 79 height 19
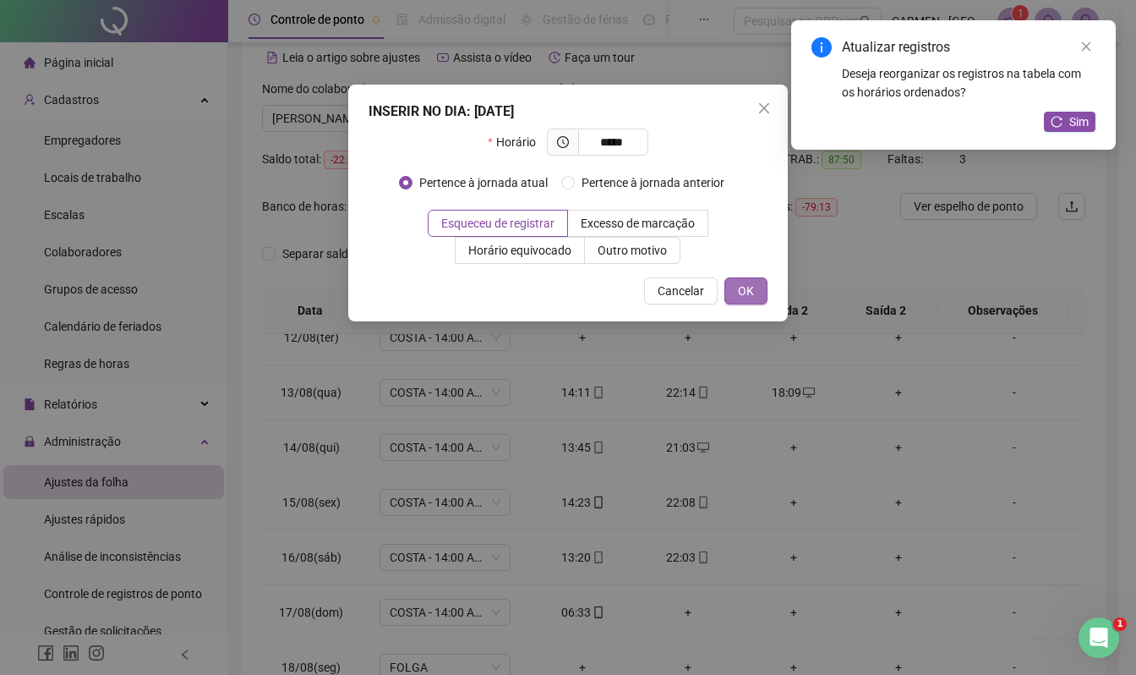
type input "*****"
click at [735, 293] on button "OK" at bounding box center [746, 290] width 43 height 27
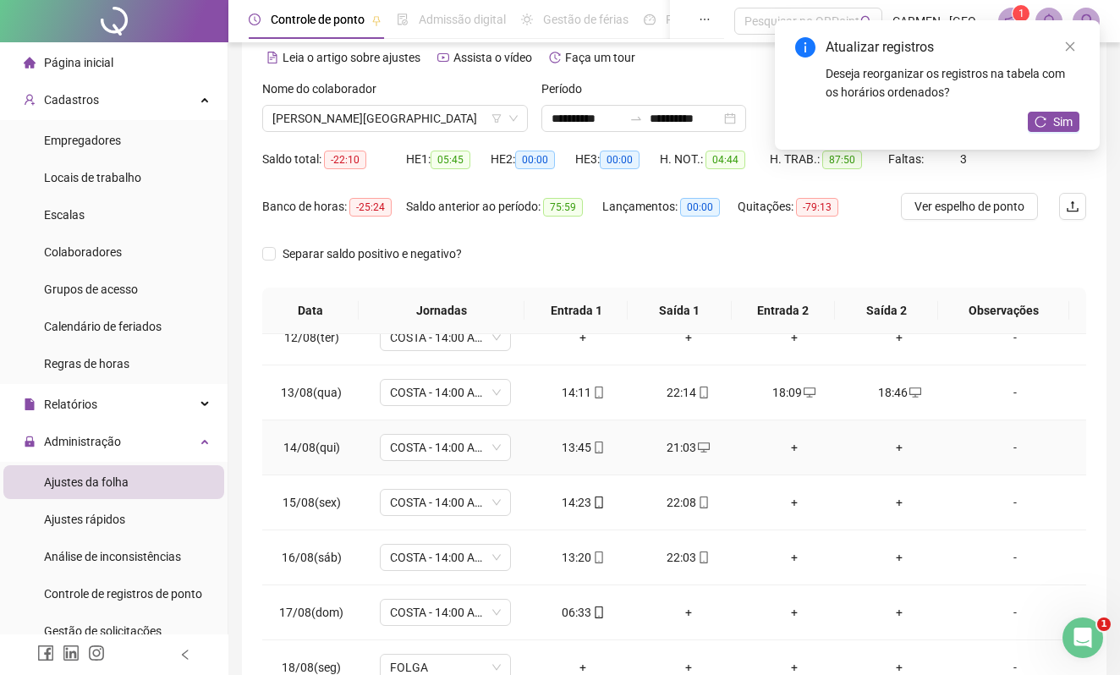
click at [782, 443] on div "+" at bounding box center [793, 447] width 79 height 19
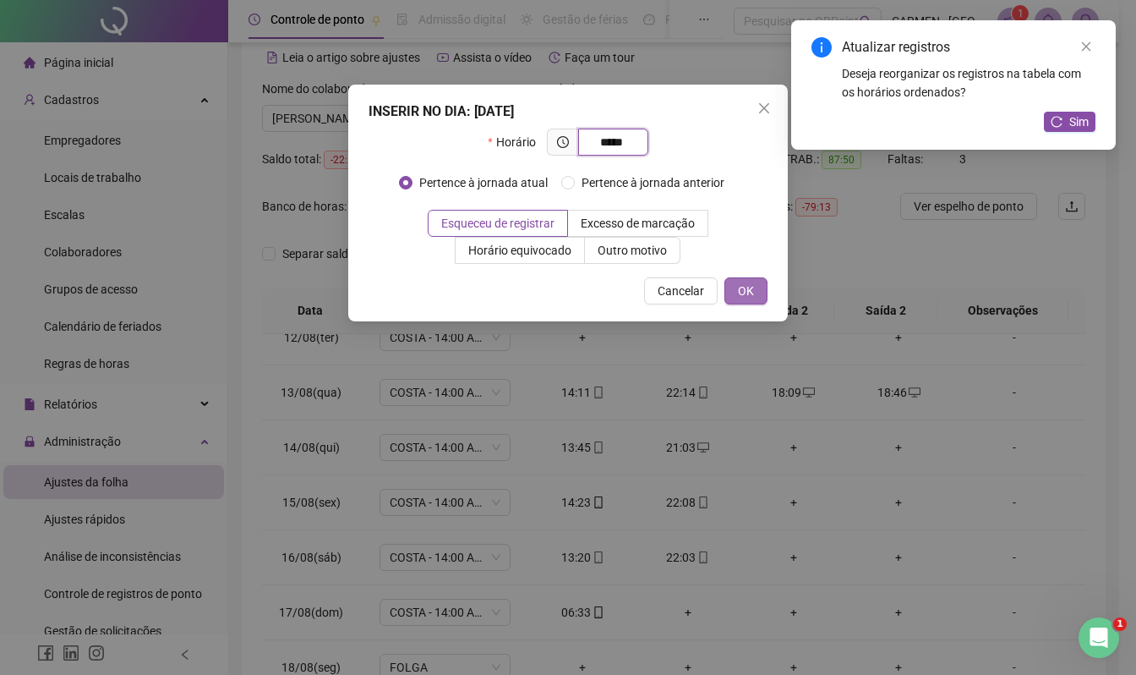
type input "*****"
click at [751, 284] on span "OK" at bounding box center [746, 291] width 16 height 19
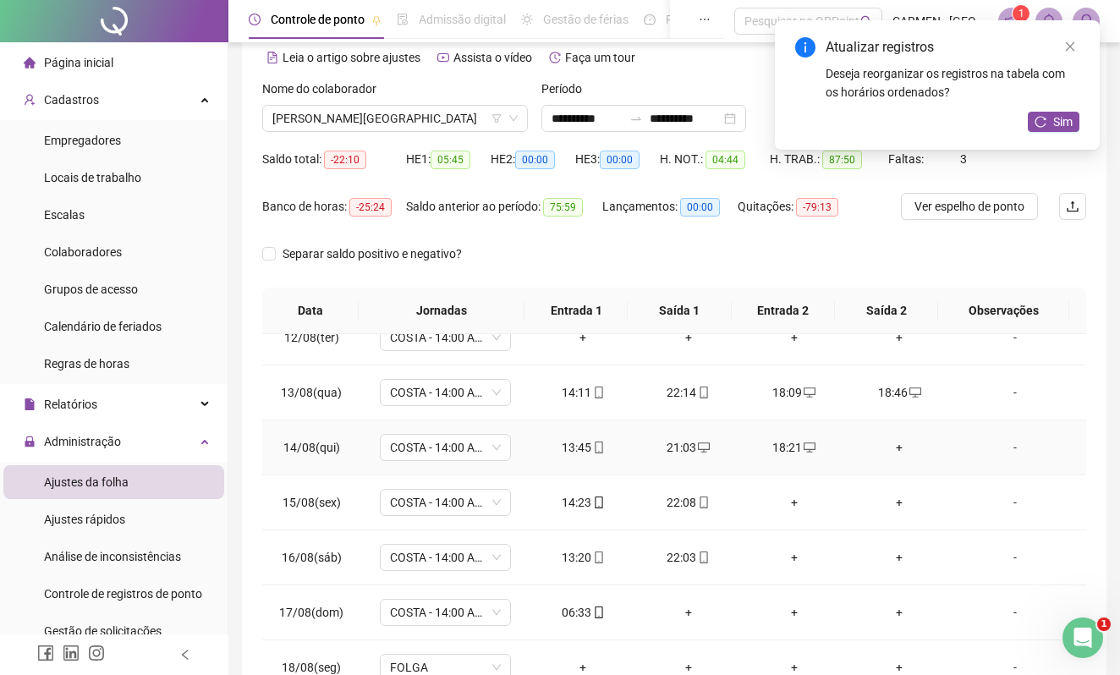
click at [888, 441] on div "+" at bounding box center [899, 447] width 79 height 19
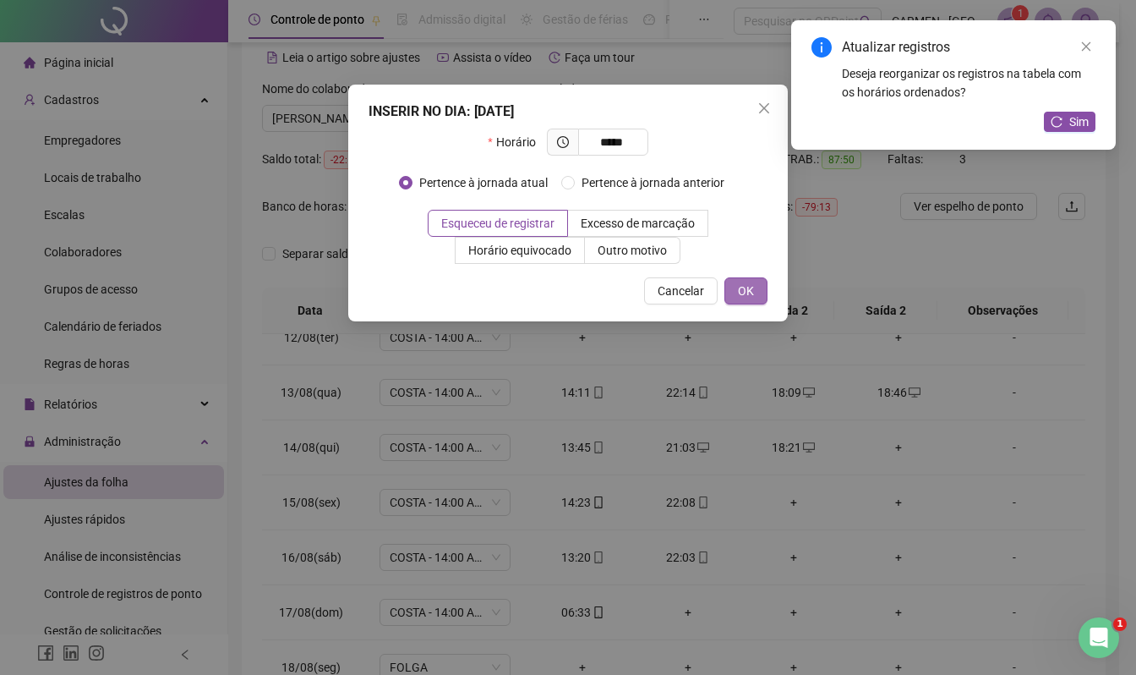
type input "*****"
click at [747, 291] on span "OK" at bounding box center [746, 291] width 16 height 19
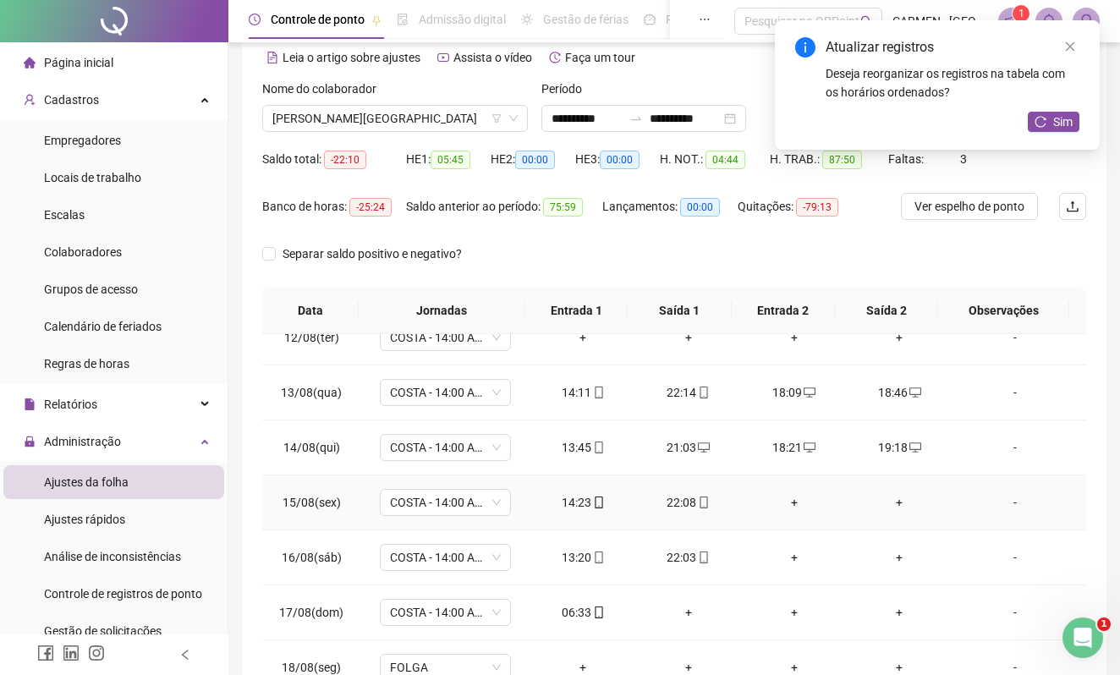
click at [783, 501] on div "+" at bounding box center [793, 502] width 79 height 19
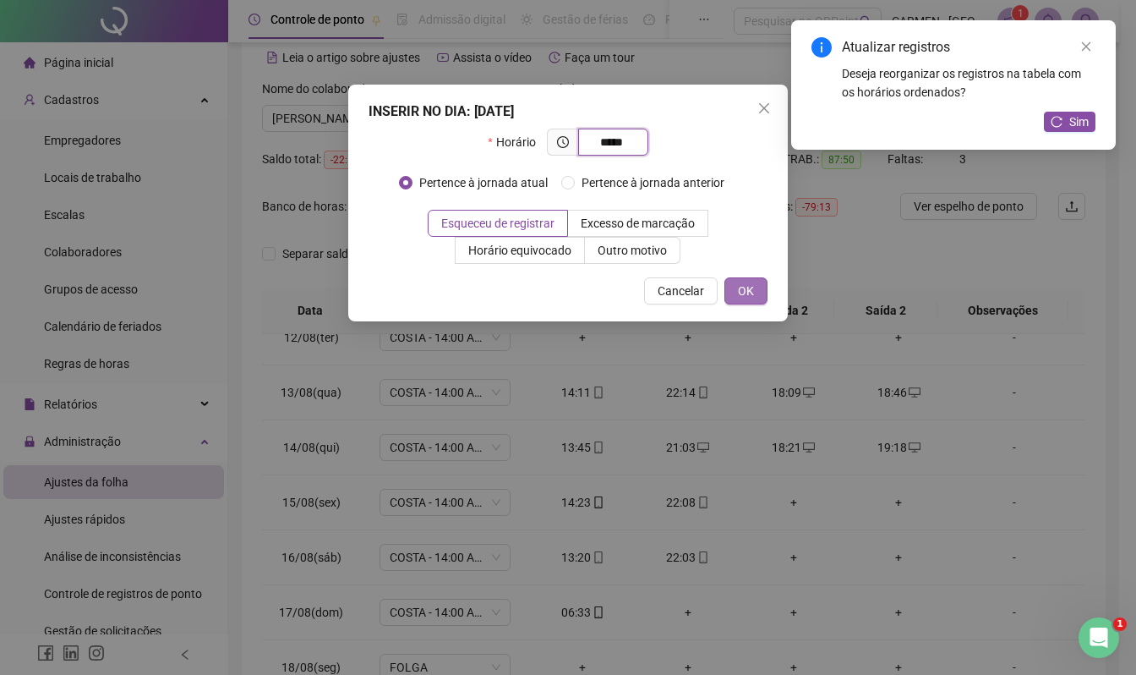
type input "*****"
click at [739, 289] on span "OK" at bounding box center [746, 291] width 16 height 19
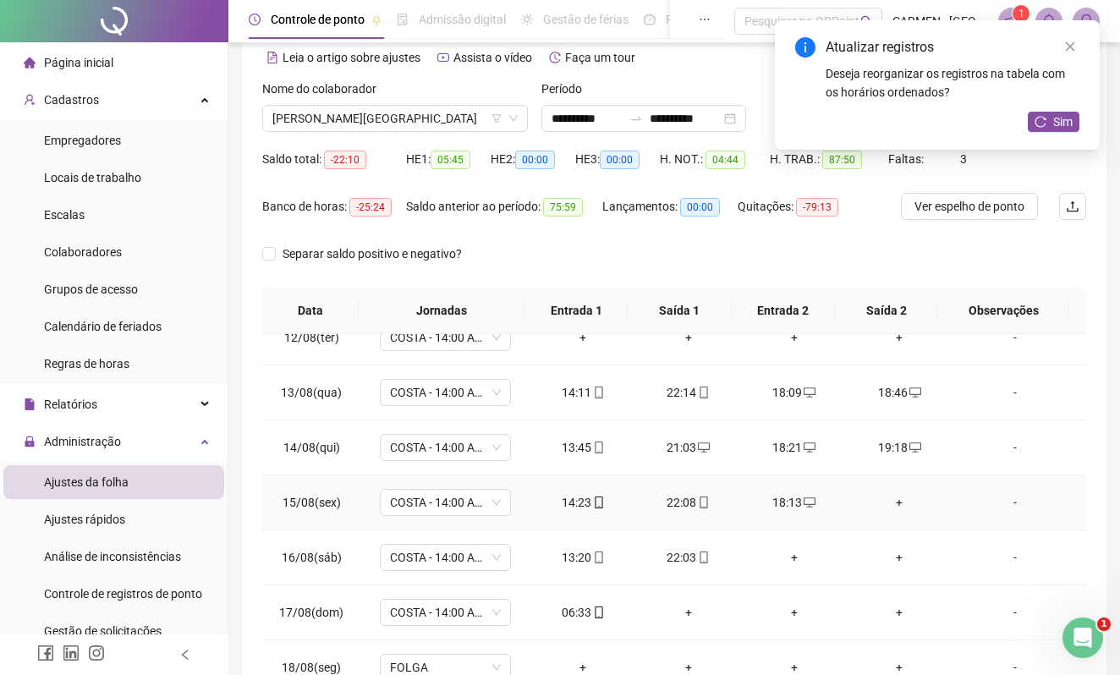
click at [890, 498] on div "+" at bounding box center [899, 502] width 79 height 19
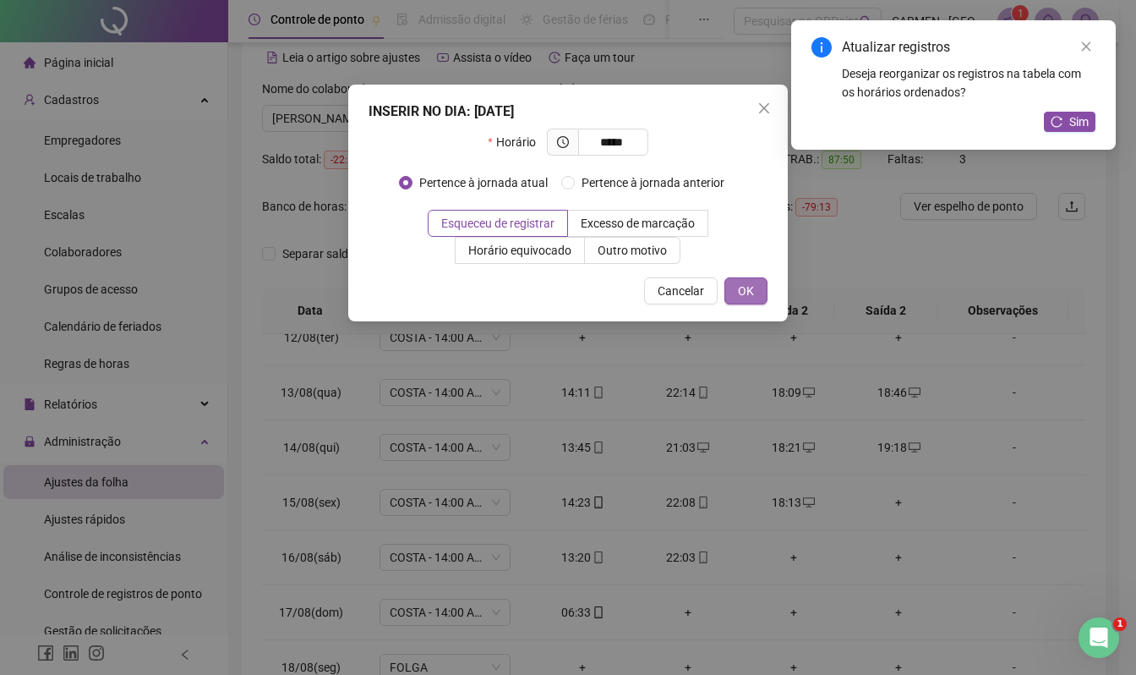
type input "*****"
click at [749, 291] on span "OK" at bounding box center [746, 291] width 16 height 19
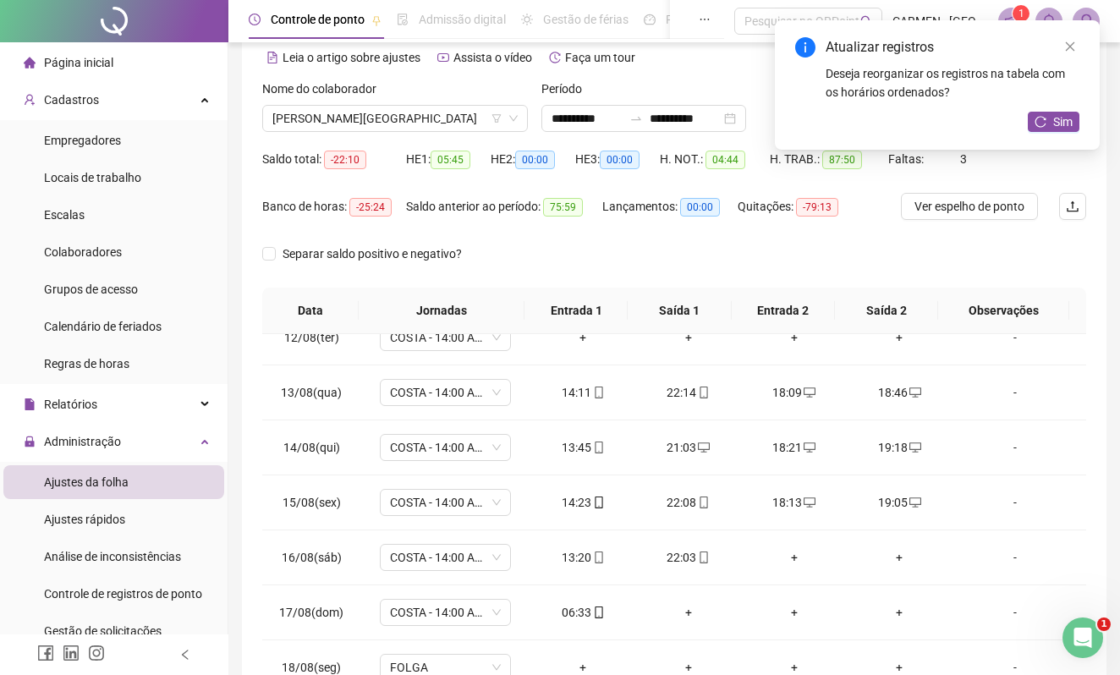
scroll to position [189, 0]
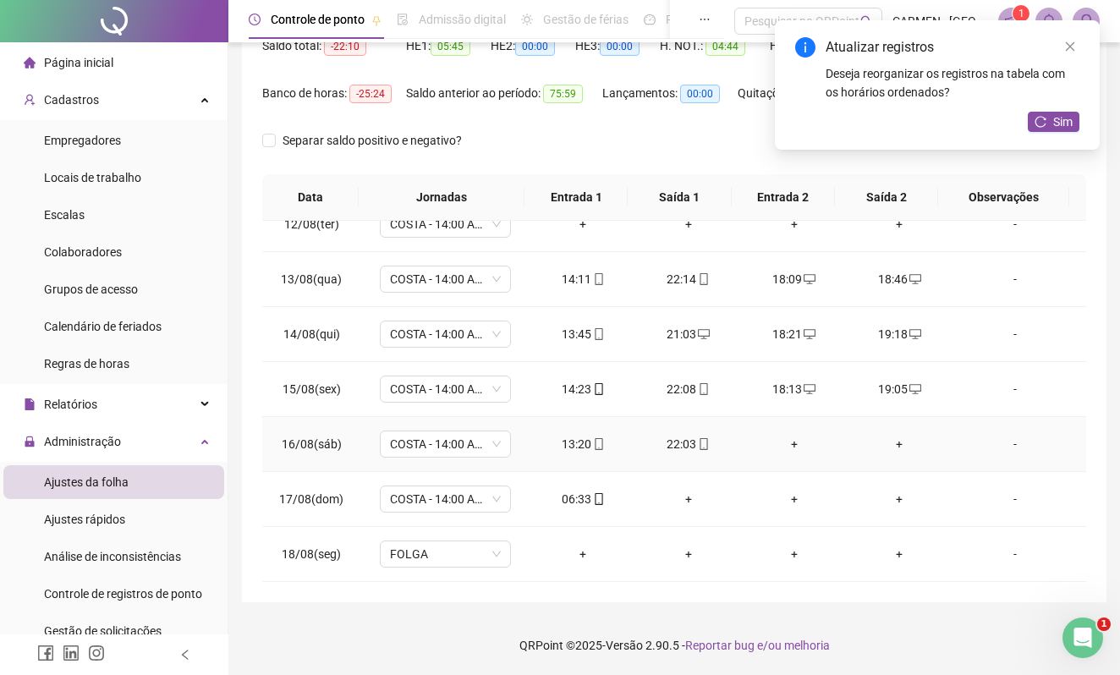
click at [781, 445] on div "+" at bounding box center [793, 444] width 79 height 19
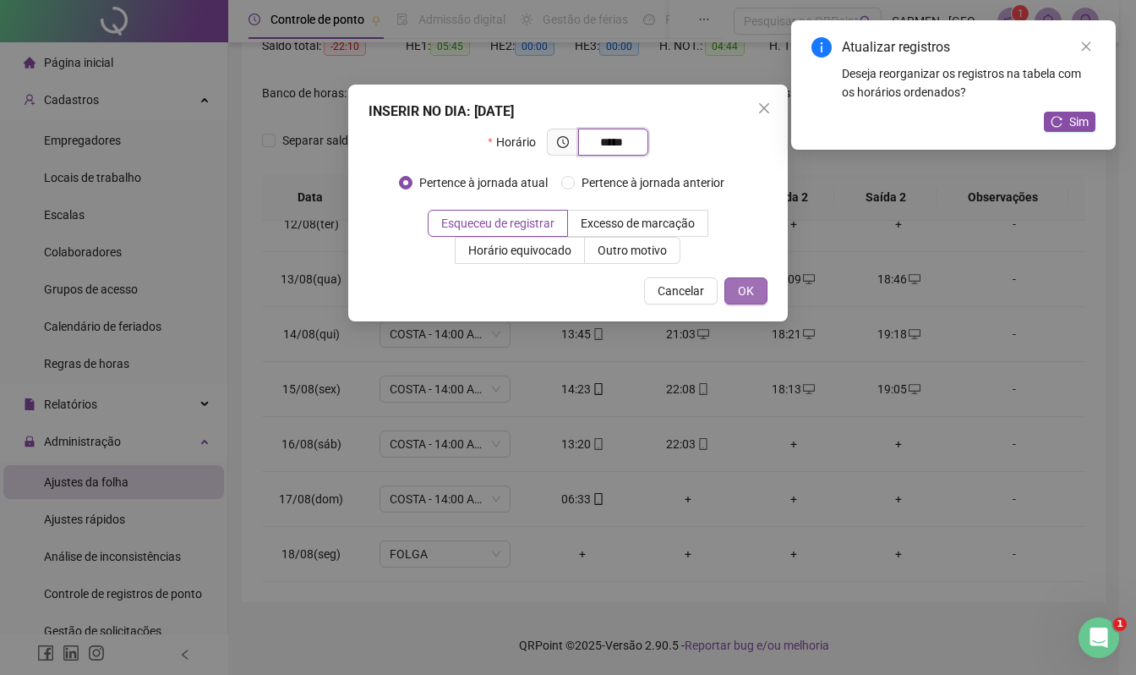
type input "*****"
click at [744, 282] on span "OK" at bounding box center [746, 291] width 16 height 19
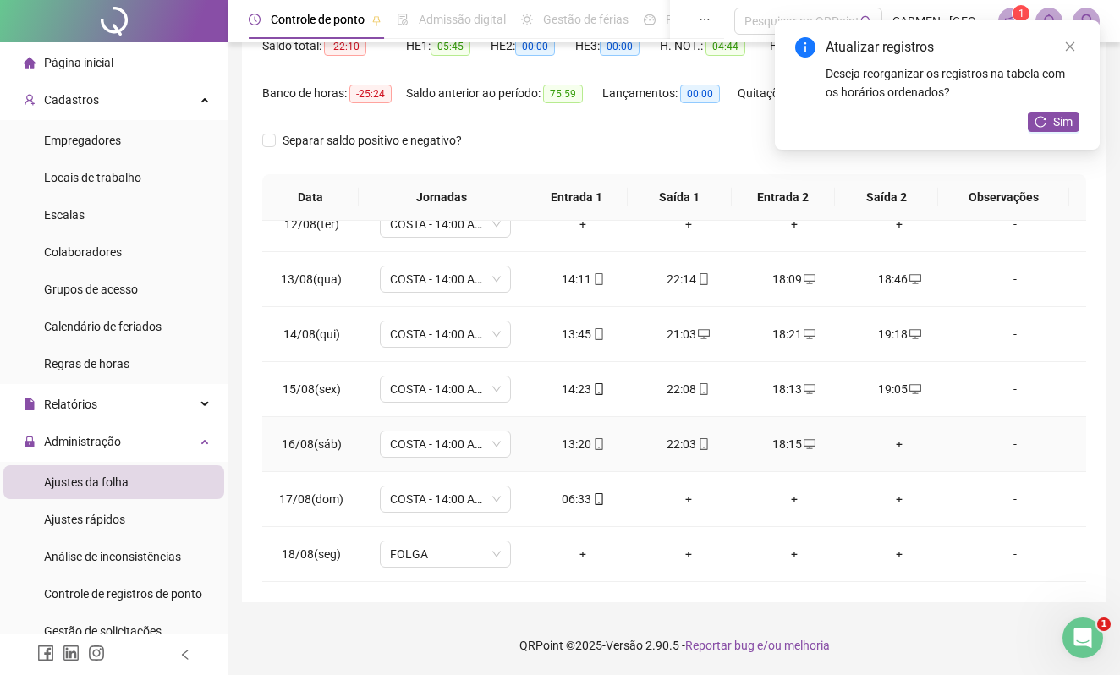
click at [884, 445] on div "+" at bounding box center [899, 444] width 79 height 19
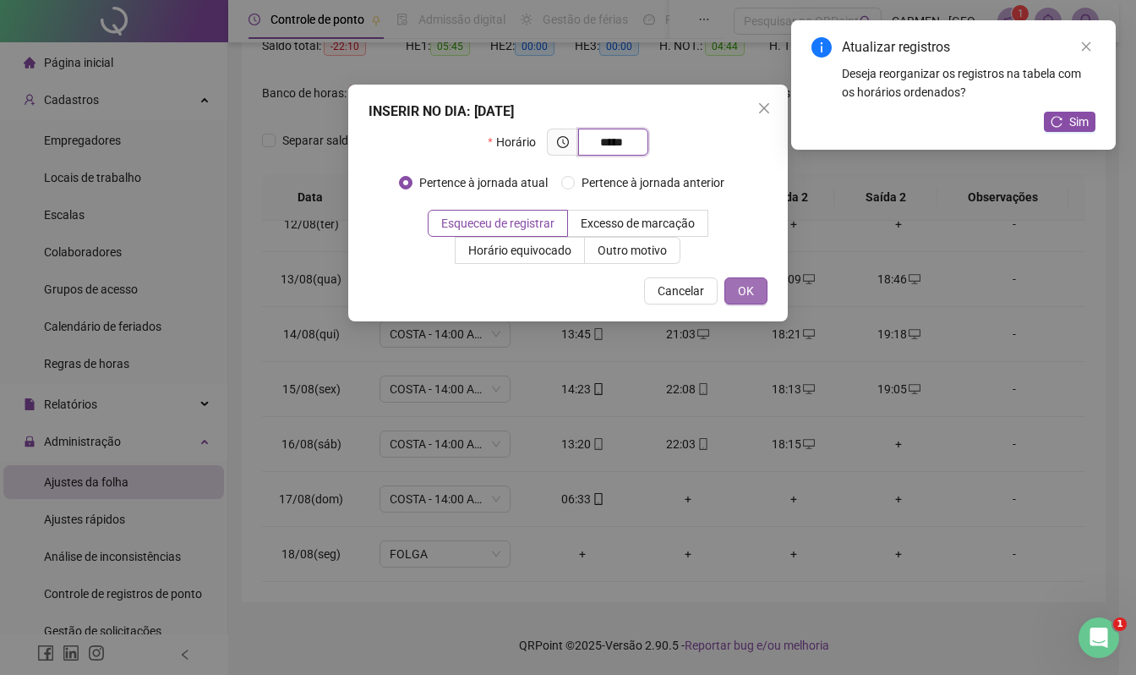
type input "*****"
click at [747, 288] on span "OK" at bounding box center [746, 291] width 16 height 19
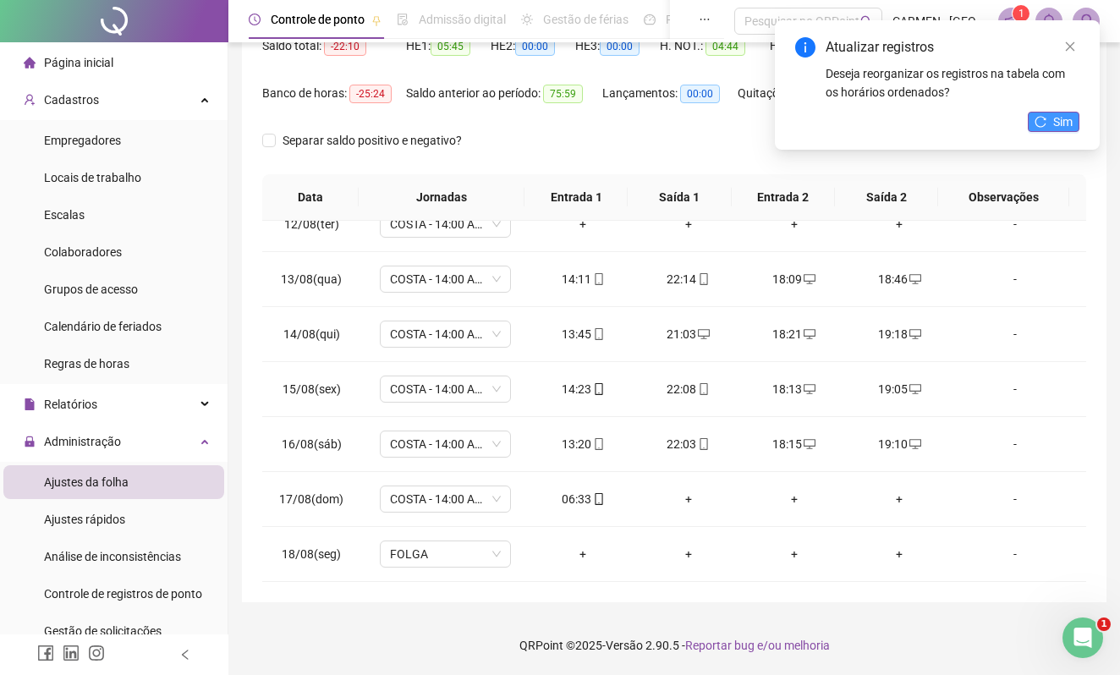
click at [1063, 123] on span "Sim" at bounding box center [1062, 121] width 19 height 19
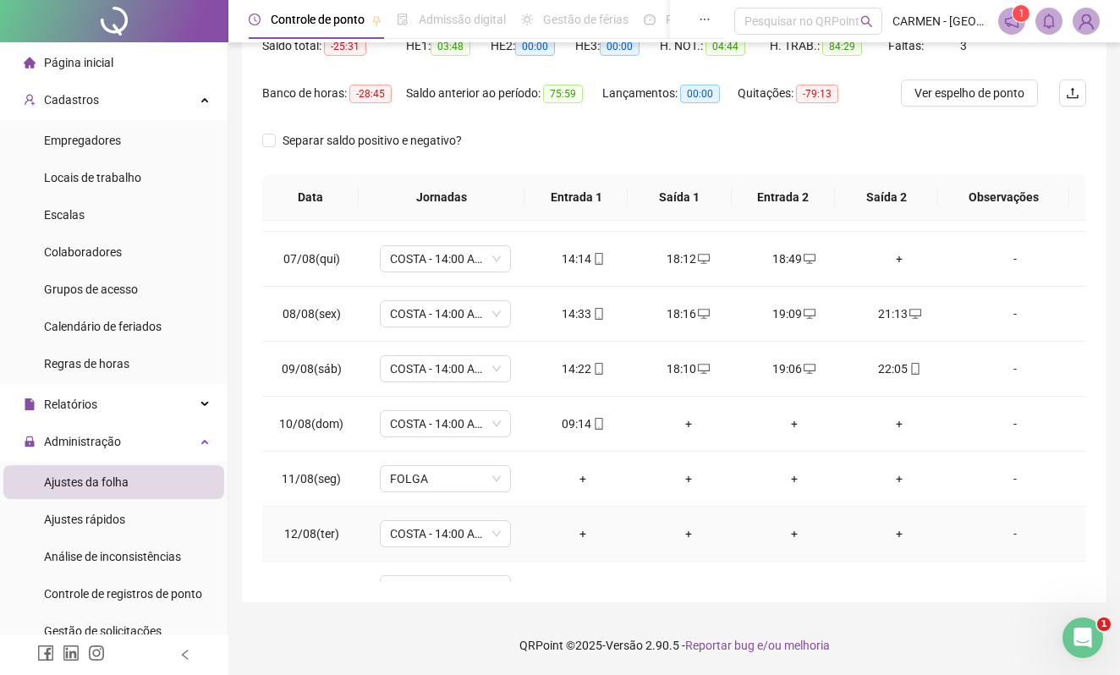
scroll to position [183, 0]
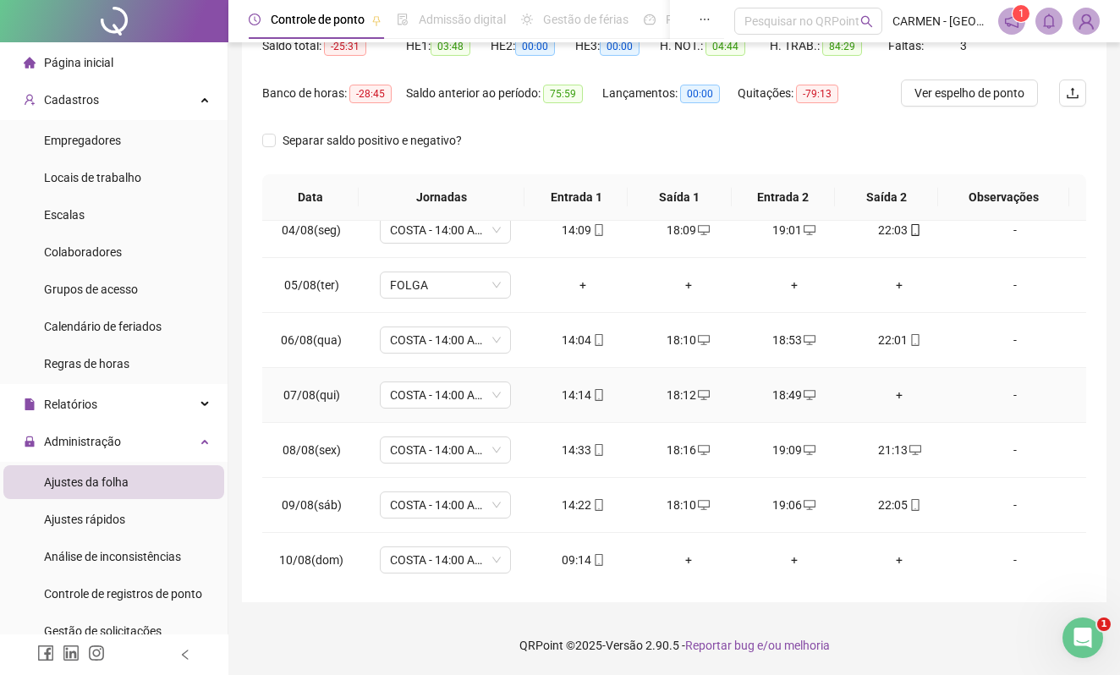
click at [888, 396] on div "+" at bounding box center [899, 395] width 79 height 19
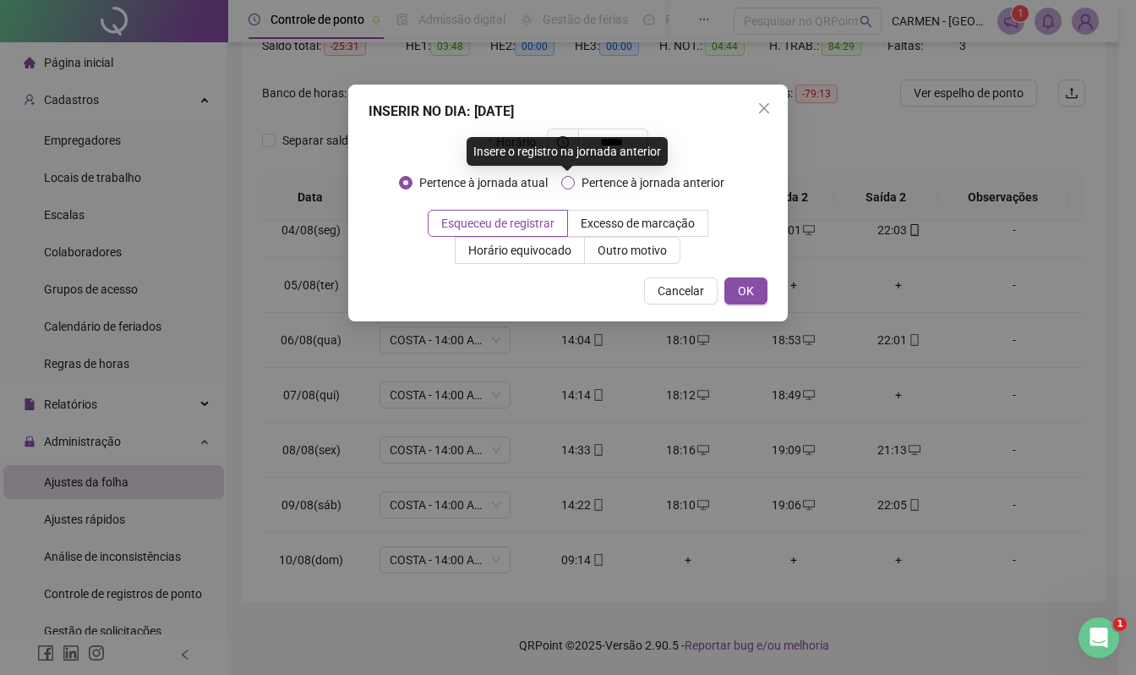
type input "*****"
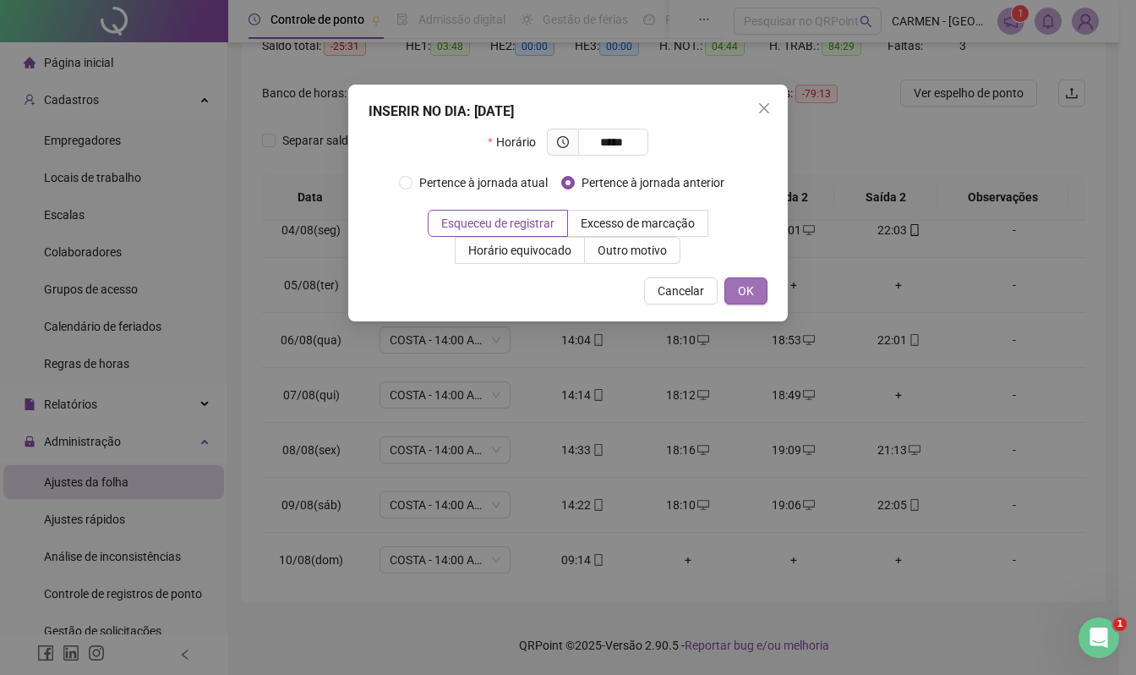
click at [745, 288] on span "OK" at bounding box center [746, 291] width 16 height 19
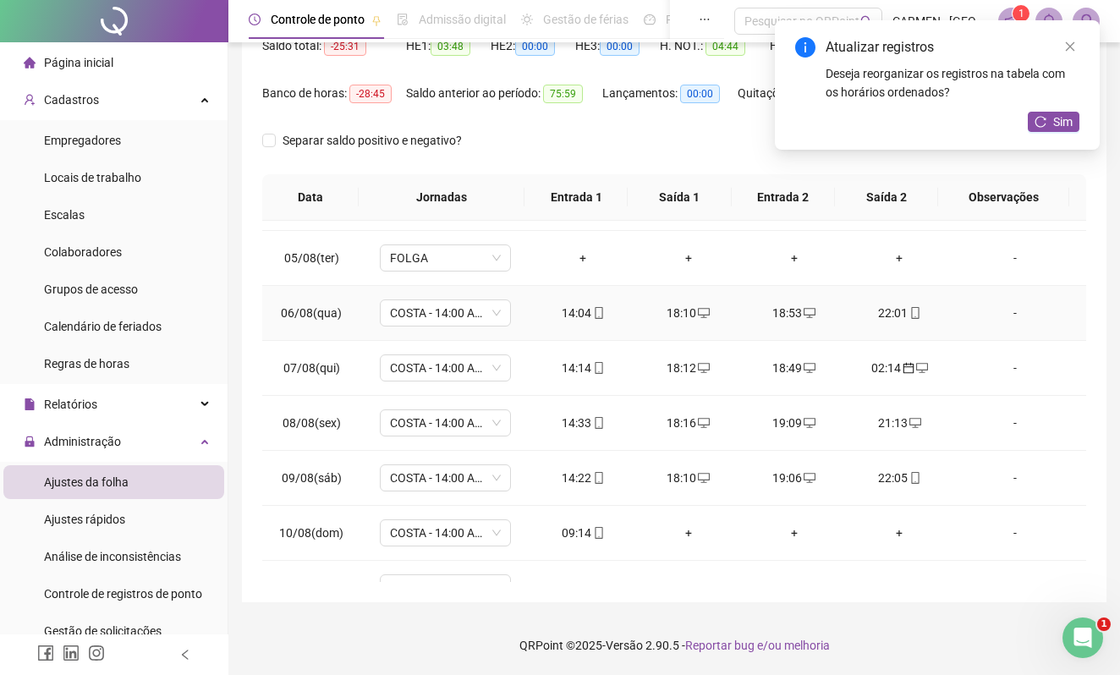
scroll to position [69, 0]
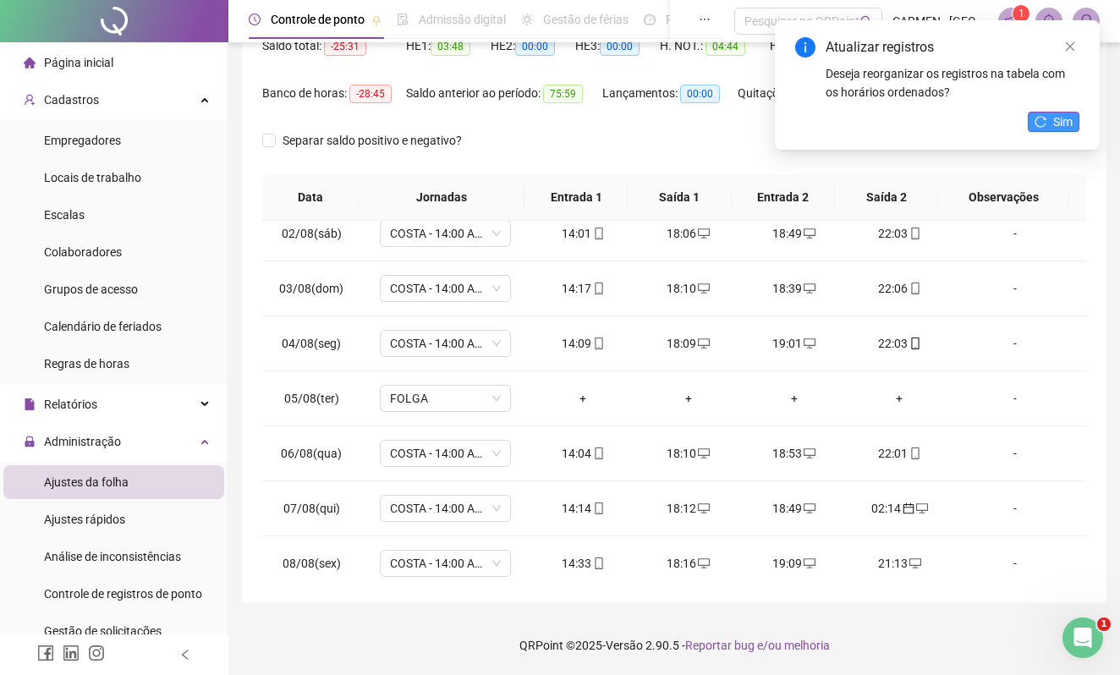
click at [1040, 122] on icon "reload" at bounding box center [1040, 122] width 12 height 12
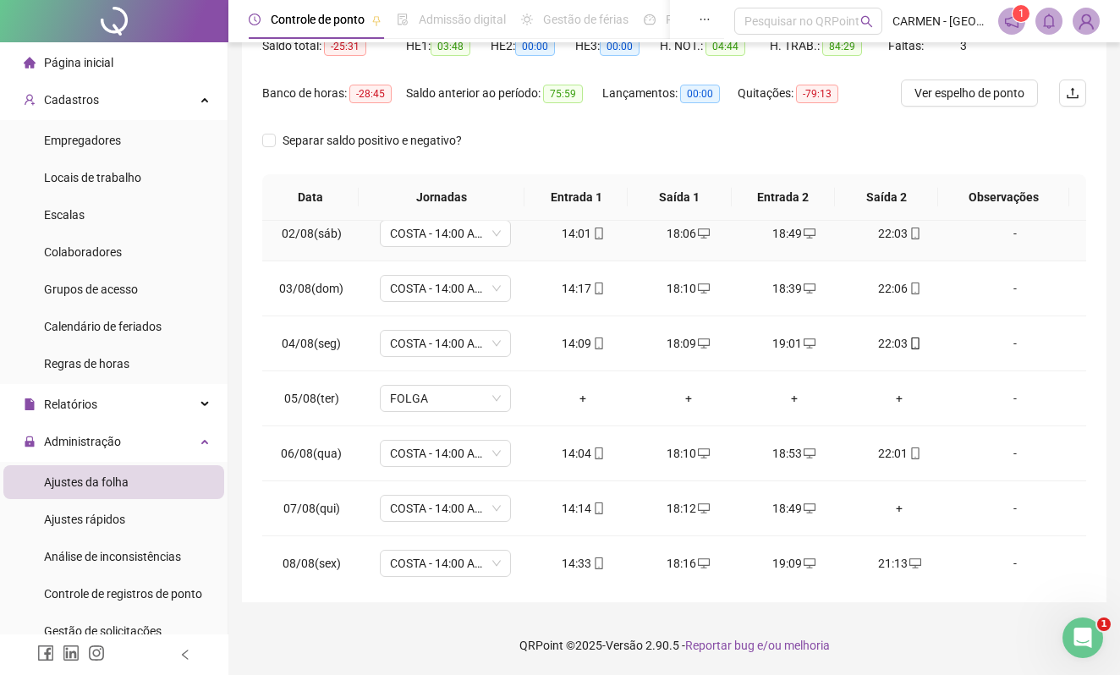
scroll to position [183, 0]
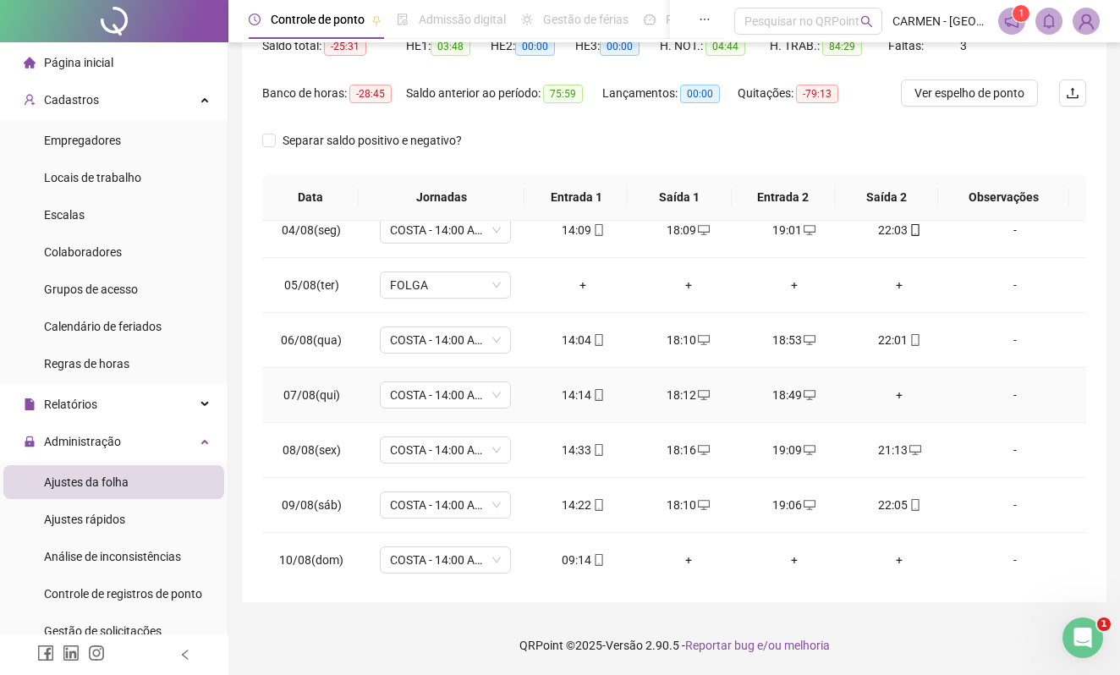
click at [685, 400] on div "18:12" at bounding box center [688, 395] width 79 height 19
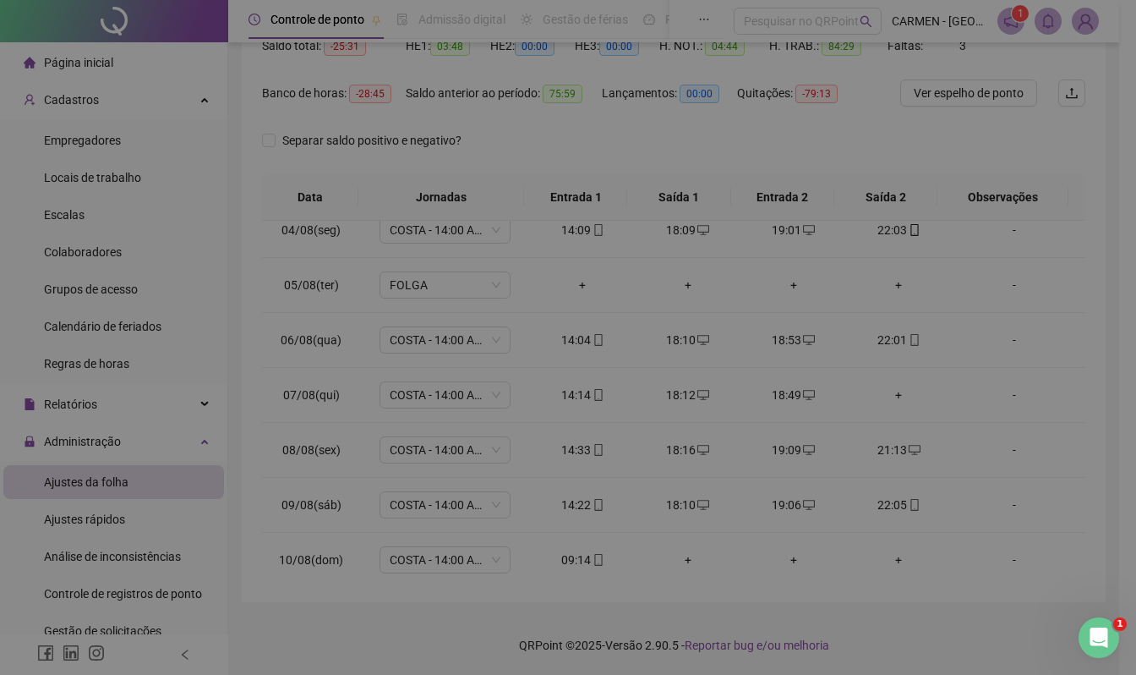
type input "**********"
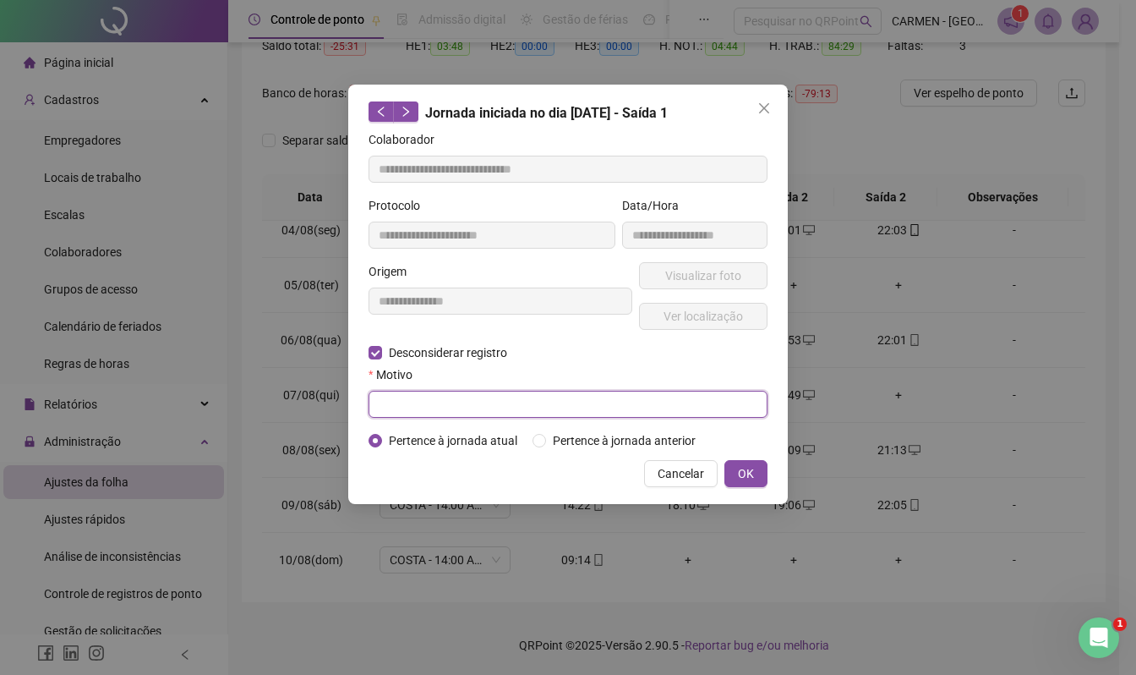
click at [397, 402] on input "text" at bounding box center [568, 404] width 399 height 27
type input "******"
click at [742, 470] on span "OK" at bounding box center [746, 473] width 16 height 19
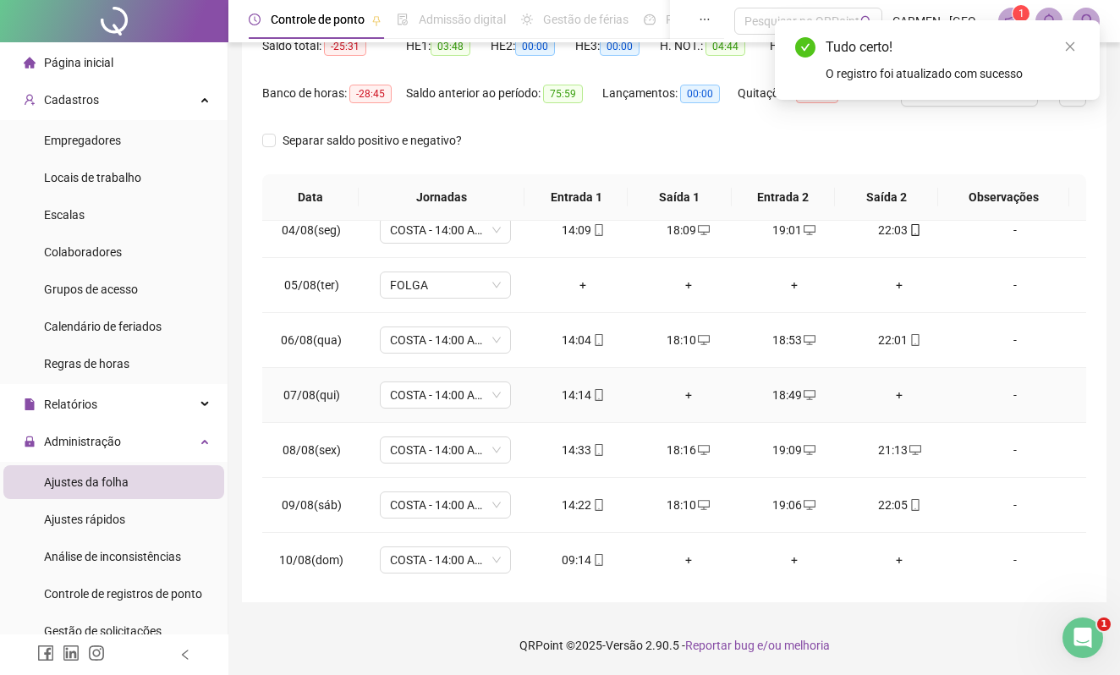
click at [681, 397] on div "+" at bounding box center [688, 395] width 79 height 19
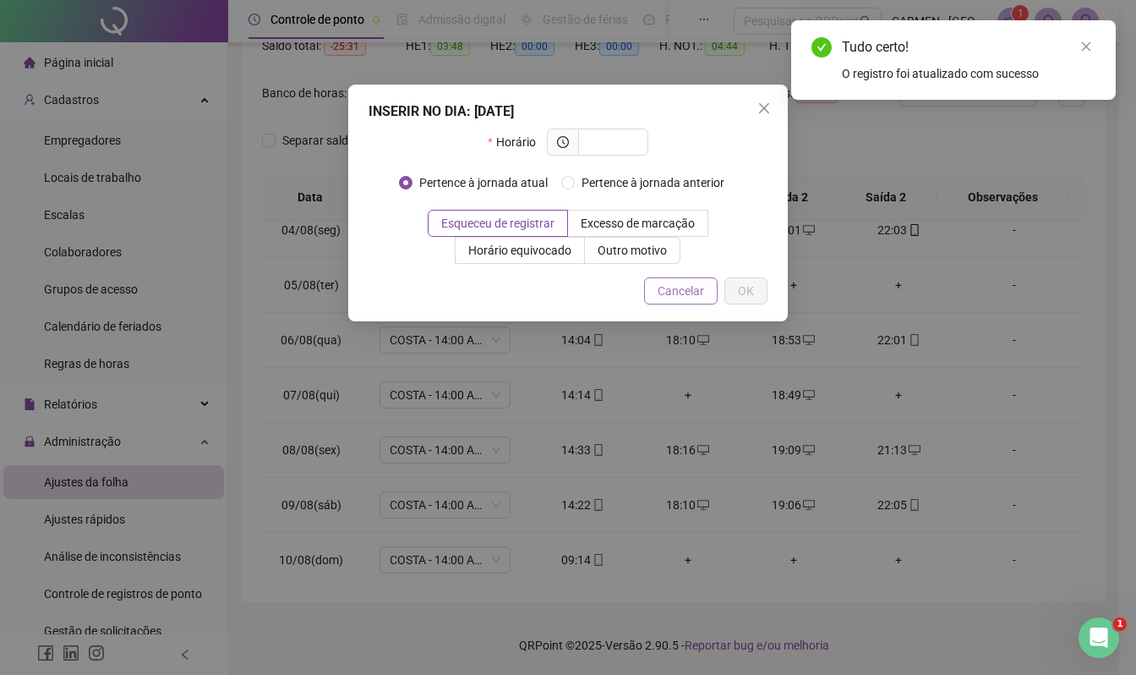
click at [694, 288] on span "Cancelar" at bounding box center [681, 291] width 47 height 19
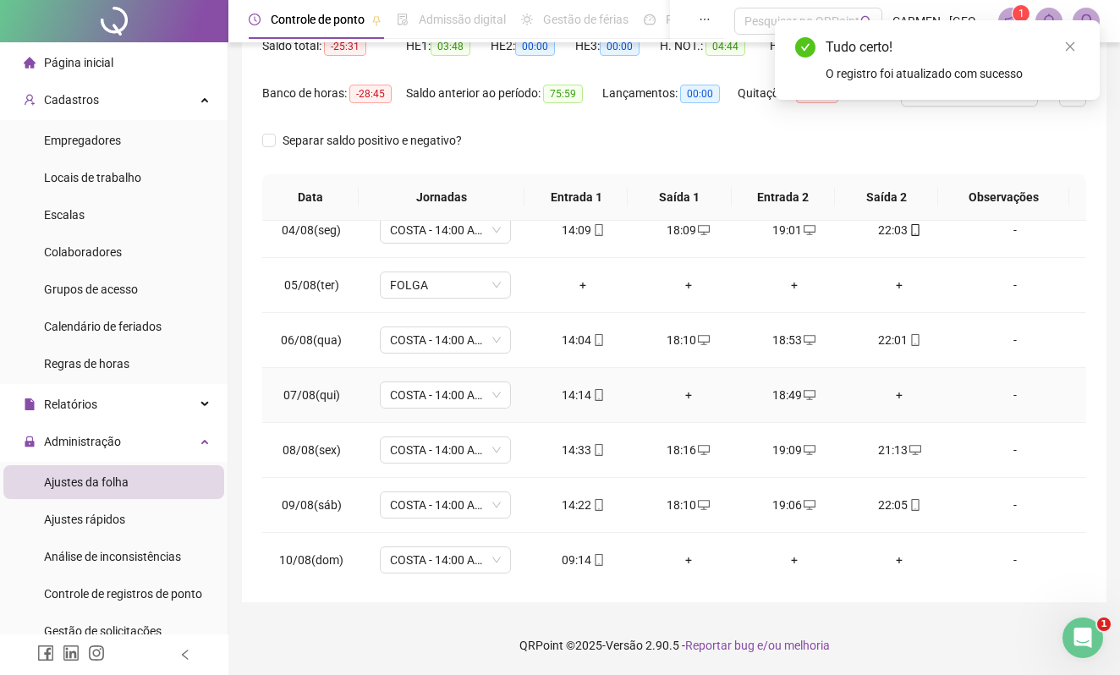
click at [880, 397] on div "+" at bounding box center [899, 395] width 79 height 19
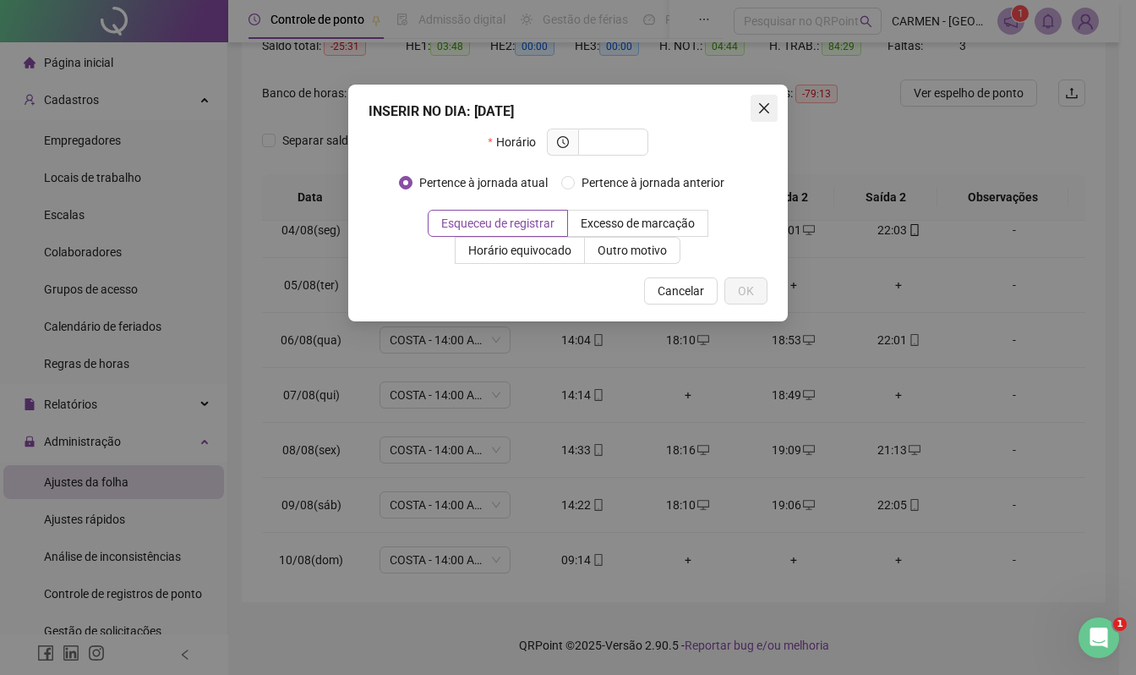
click at [765, 108] on icon "close" at bounding box center [765, 108] width 14 height 14
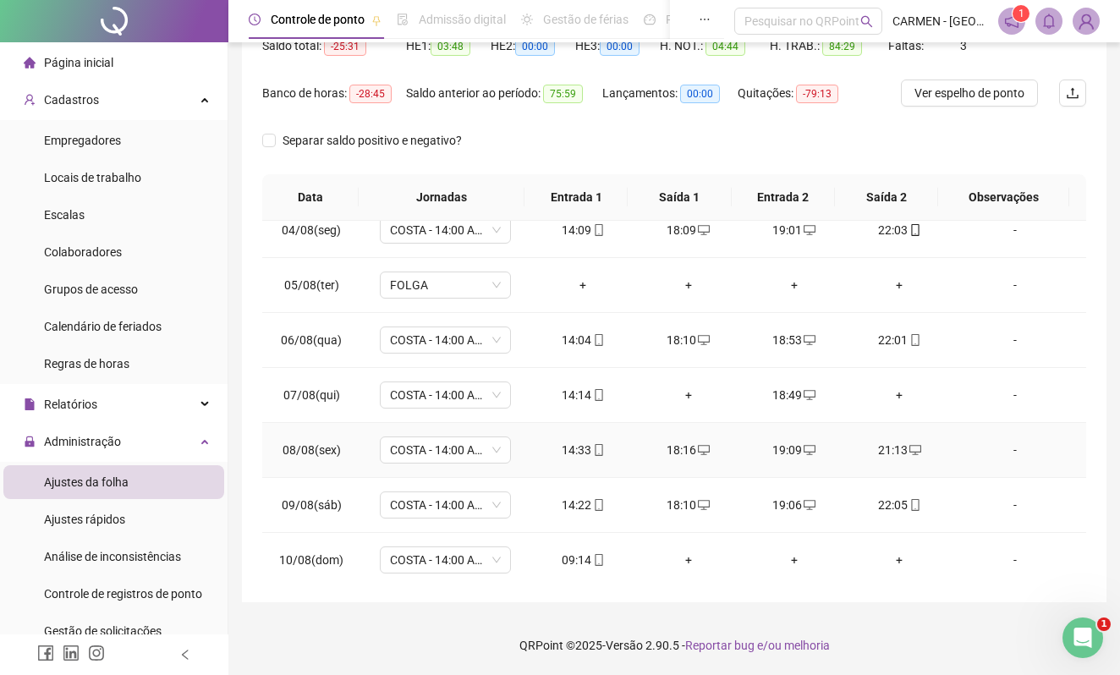
click at [683, 457] on div "18:16" at bounding box center [688, 450] width 79 height 19
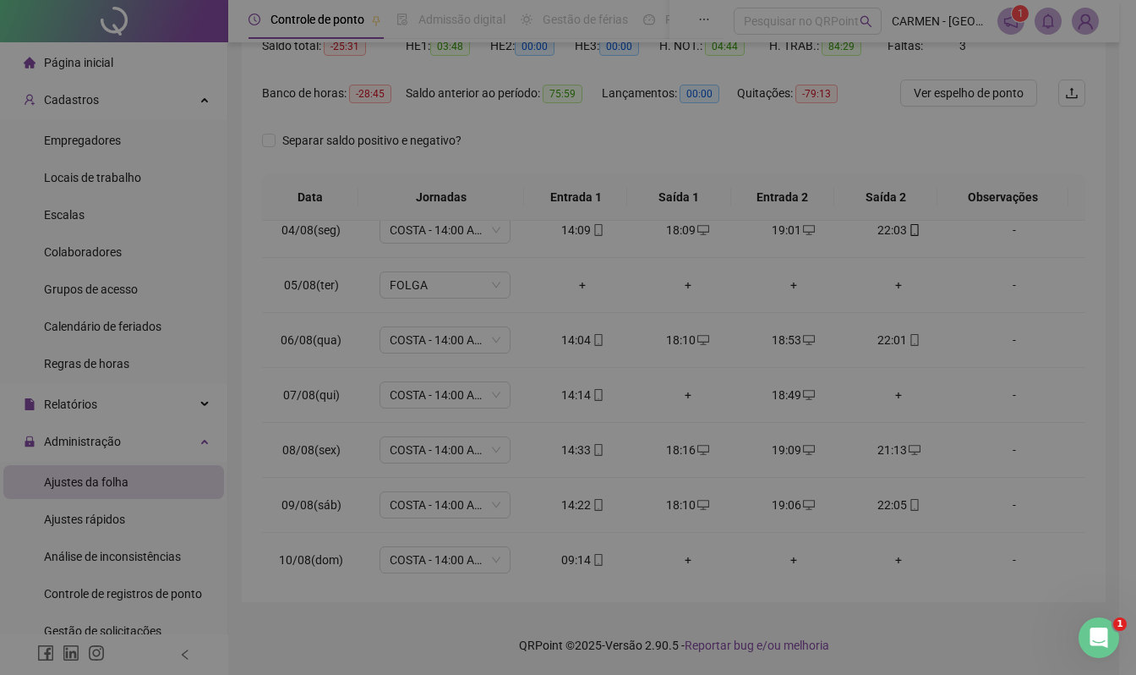
type input "**********"
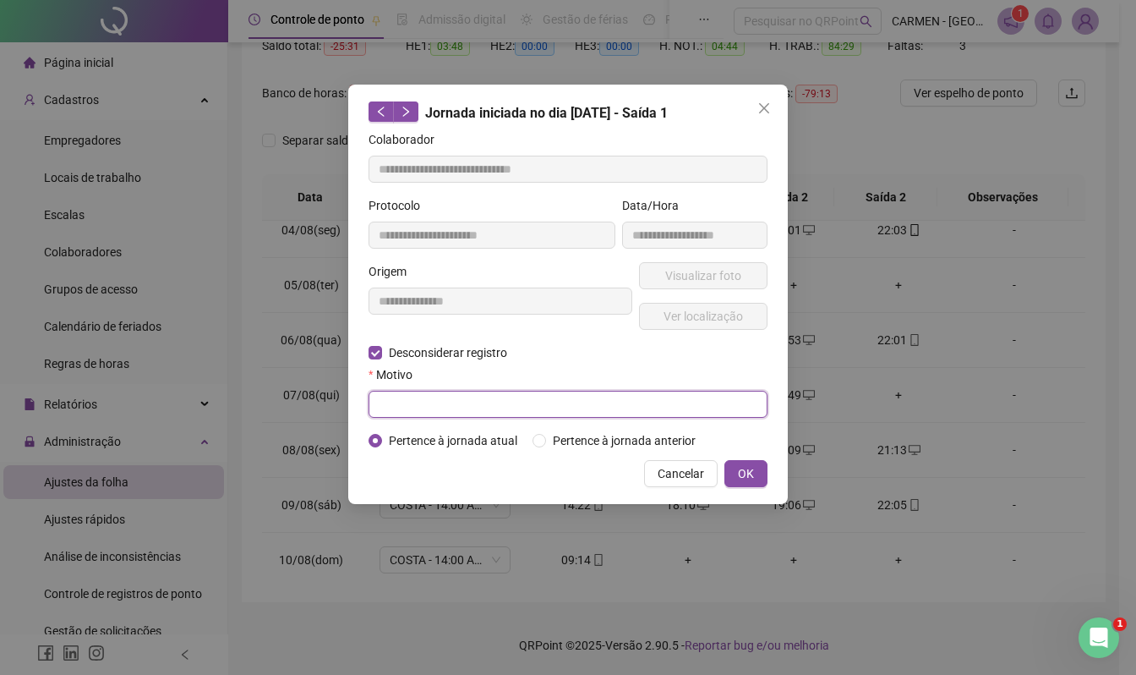
click at [408, 400] on input "text" at bounding box center [568, 404] width 399 height 27
type input "******"
click at [745, 478] on span "OK" at bounding box center [746, 473] width 16 height 19
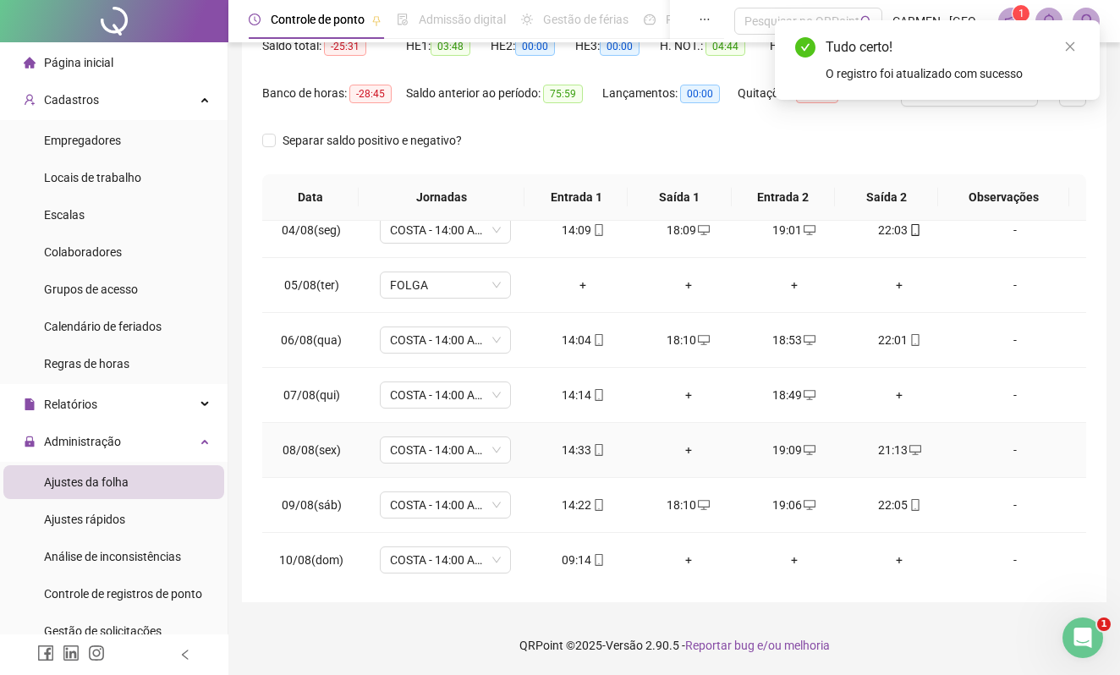
click at [681, 453] on div "+" at bounding box center [688, 450] width 79 height 19
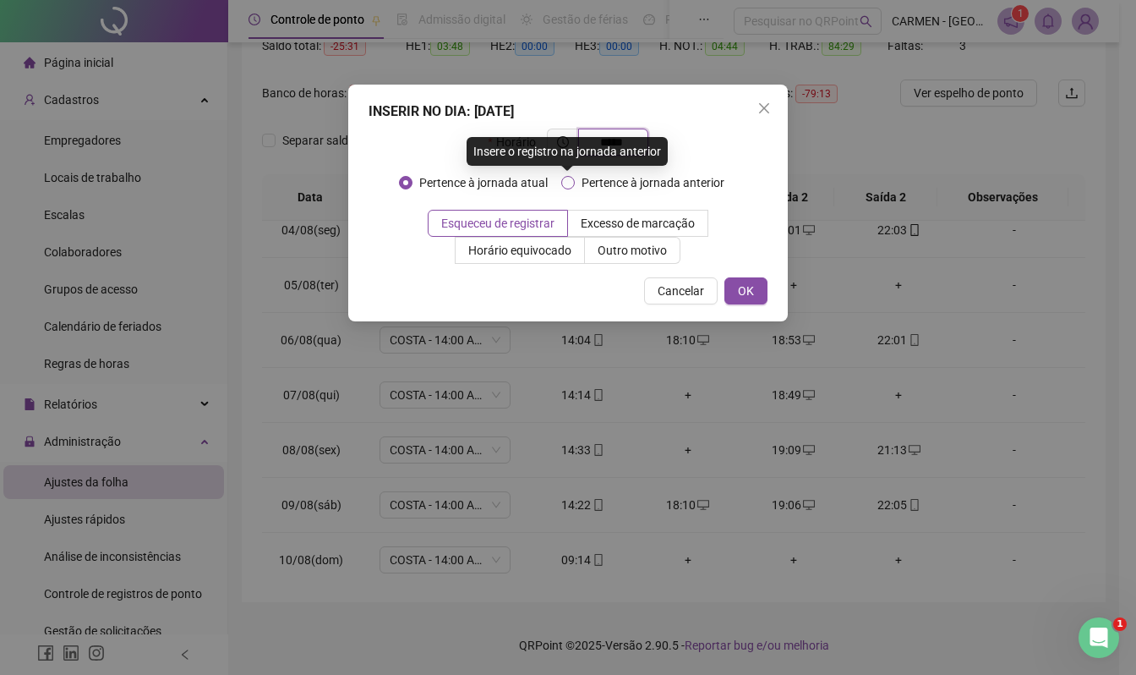
type input "*****"
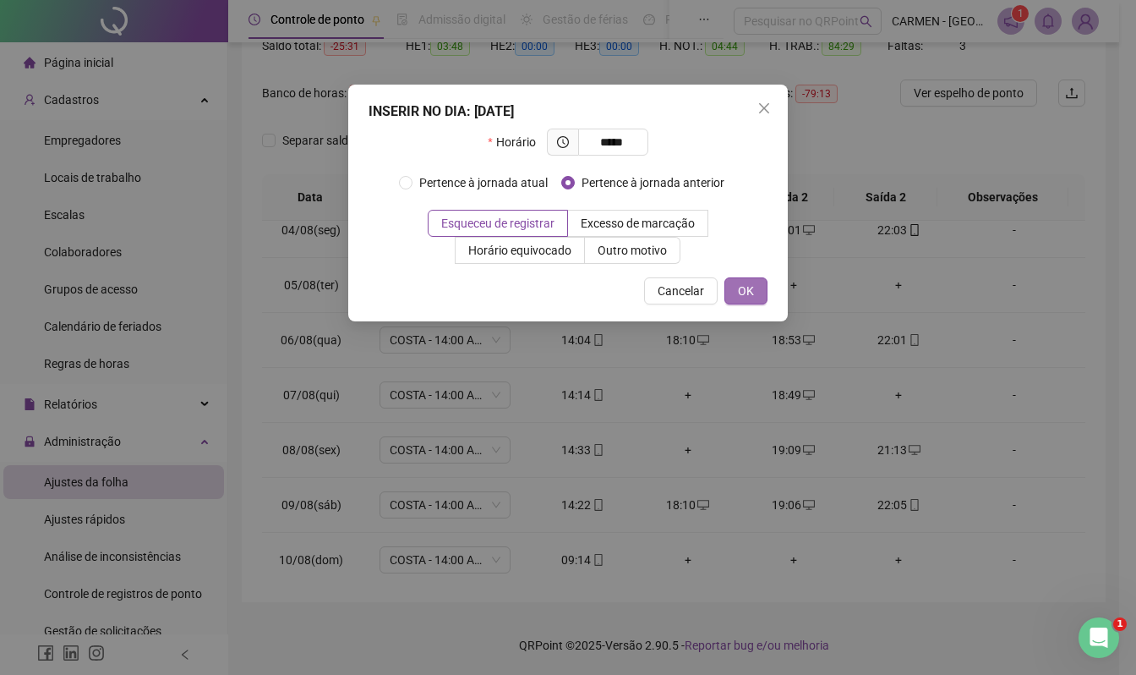
click at [749, 288] on span "OK" at bounding box center [746, 291] width 16 height 19
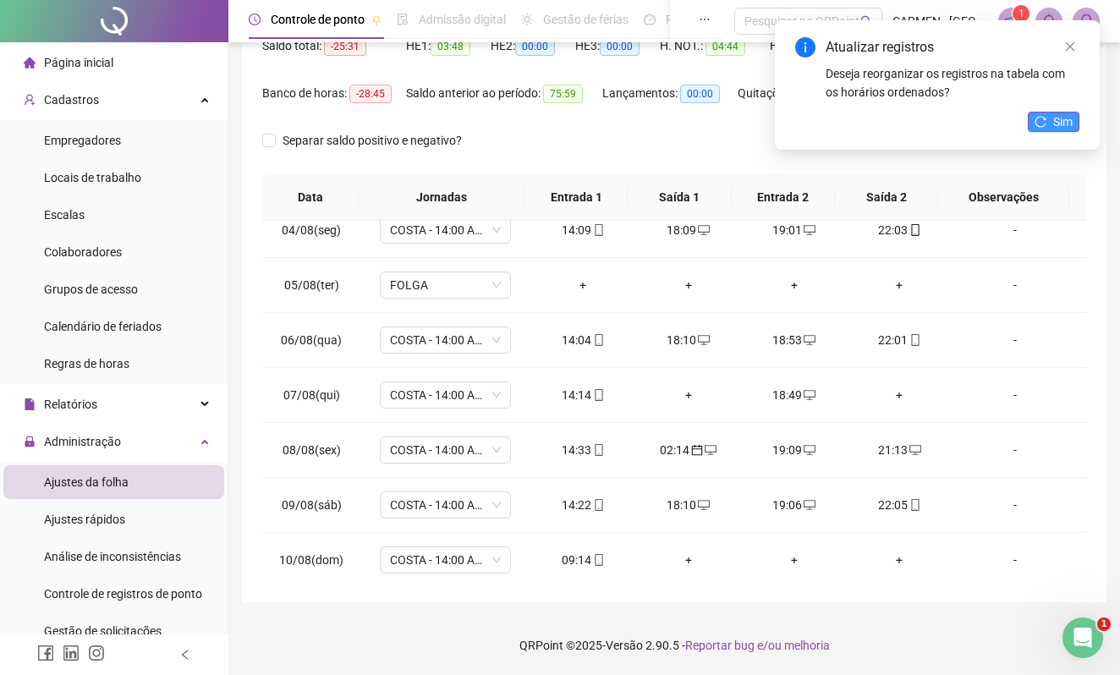
click at [1043, 117] on icon "reload" at bounding box center [1040, 122] width 12 height 12
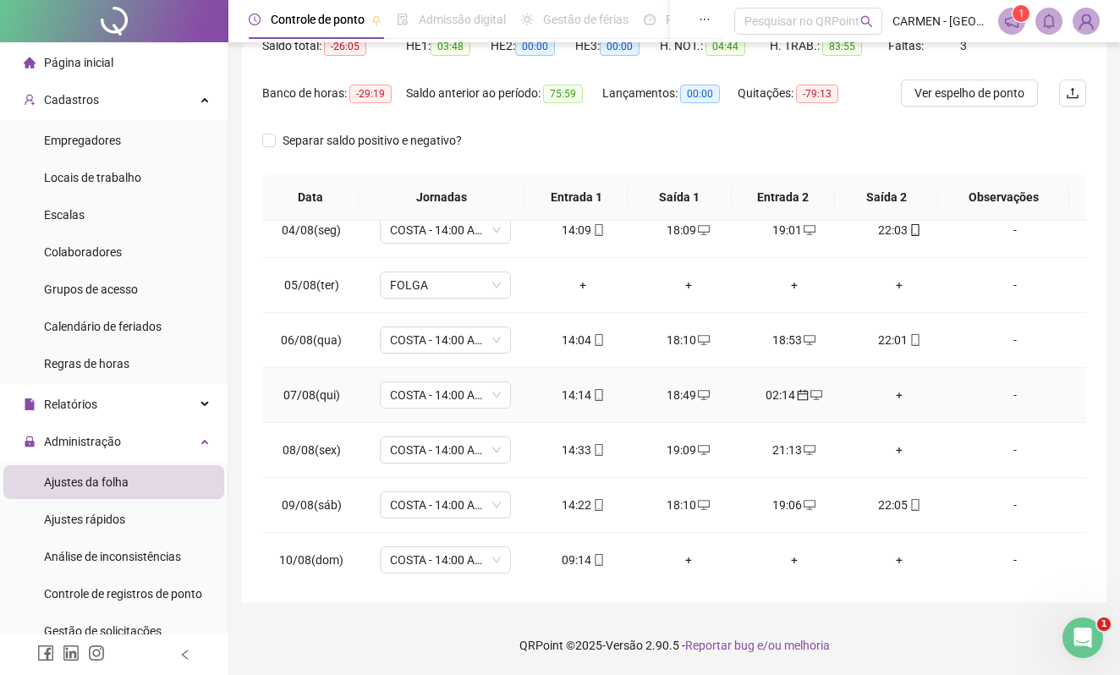
click at [883, 397] on div "+" at bounding box center [899, 395] width 79 height 19
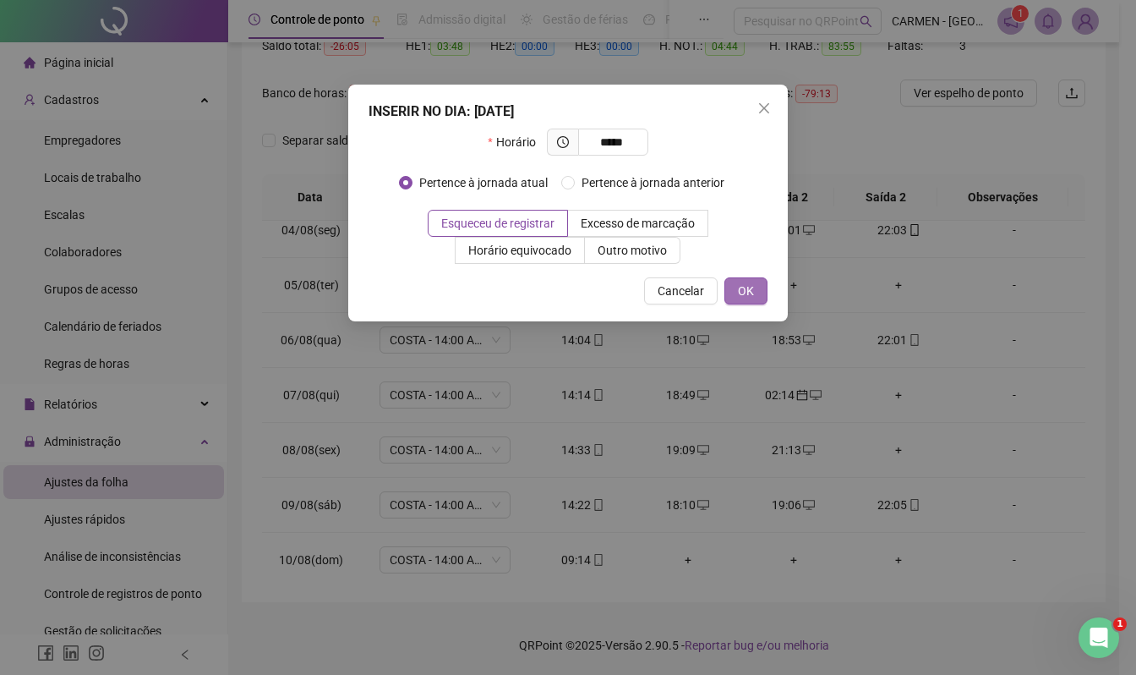
type input "*****"
click at [742, 294] on span "OK" at bounding box center [746, 291] width 16 height 19
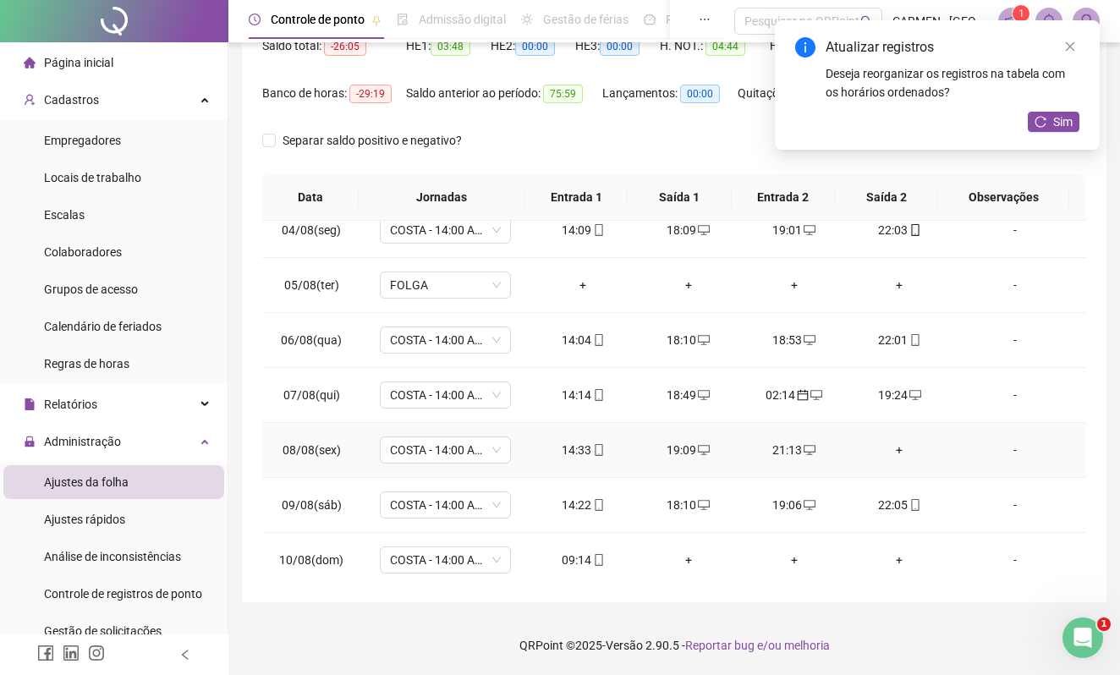
click at [886, 454] on div "+" at bounding box center [899, 450] width 79 height 19
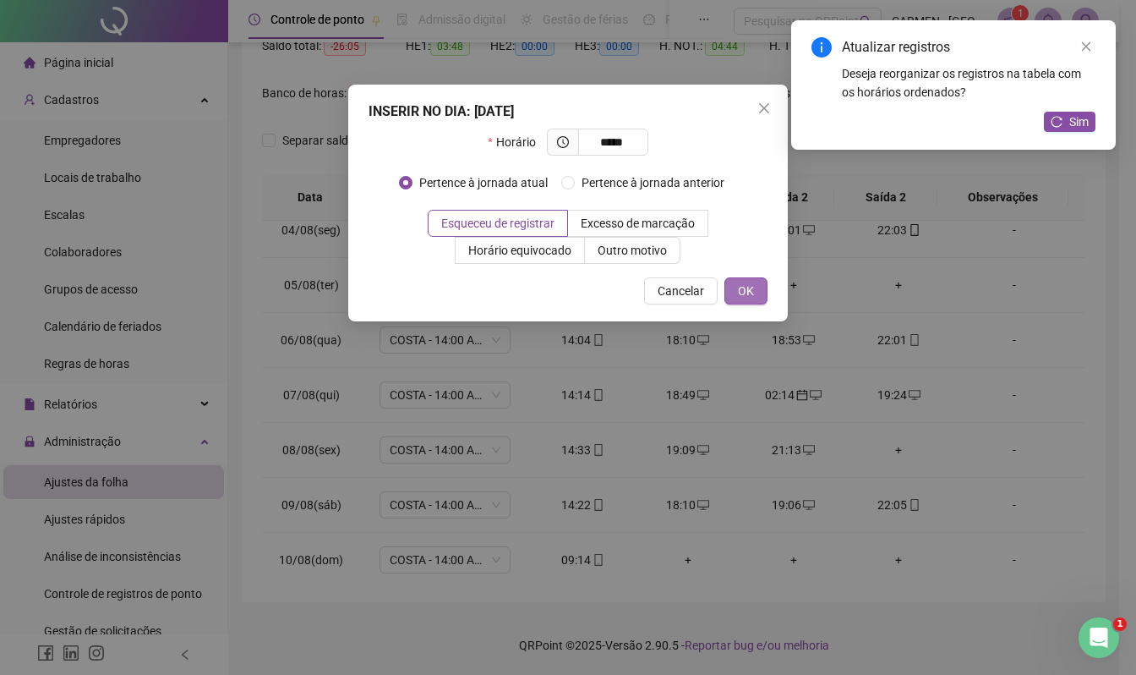
type input "*****"
click at [738, 284] on span "OK" at bounding box center [746, 291] width 16 height 19
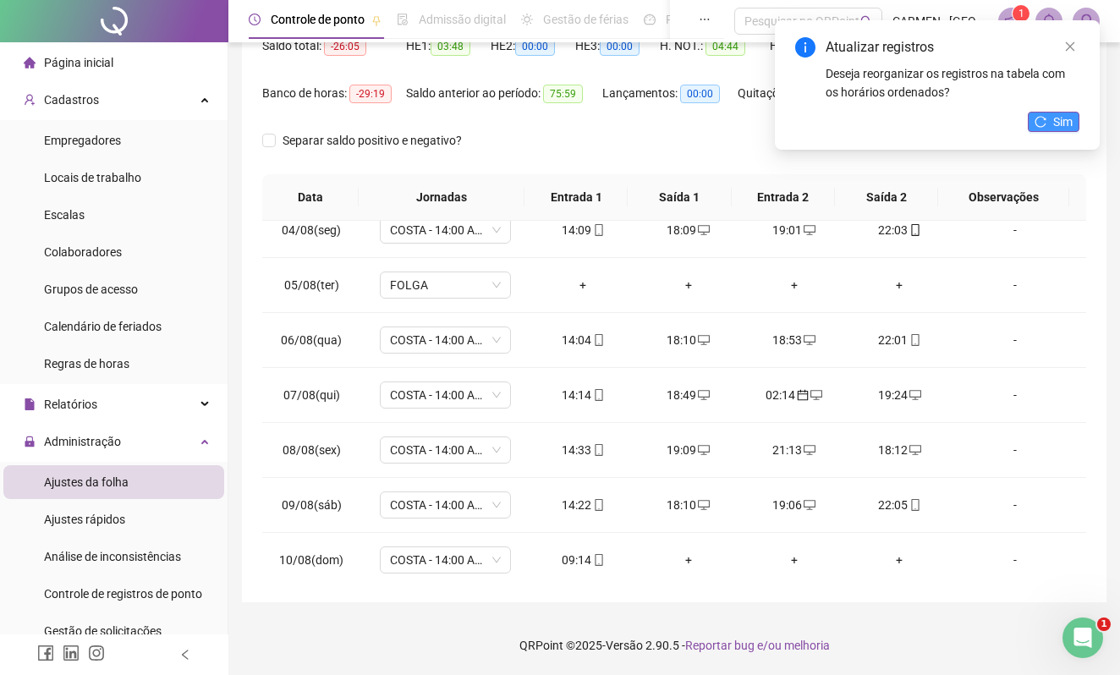
click at [1064, 123] on span "Sim" at bounding box center [1062, 121] width 19 height 19
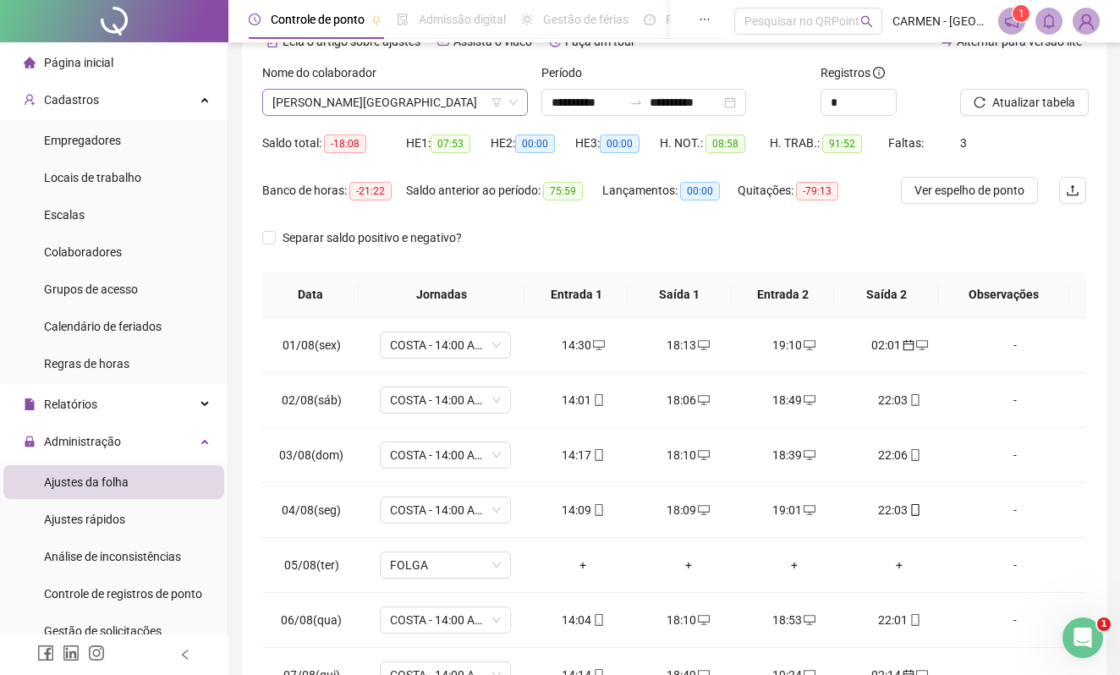
scroll to position [0, 0]
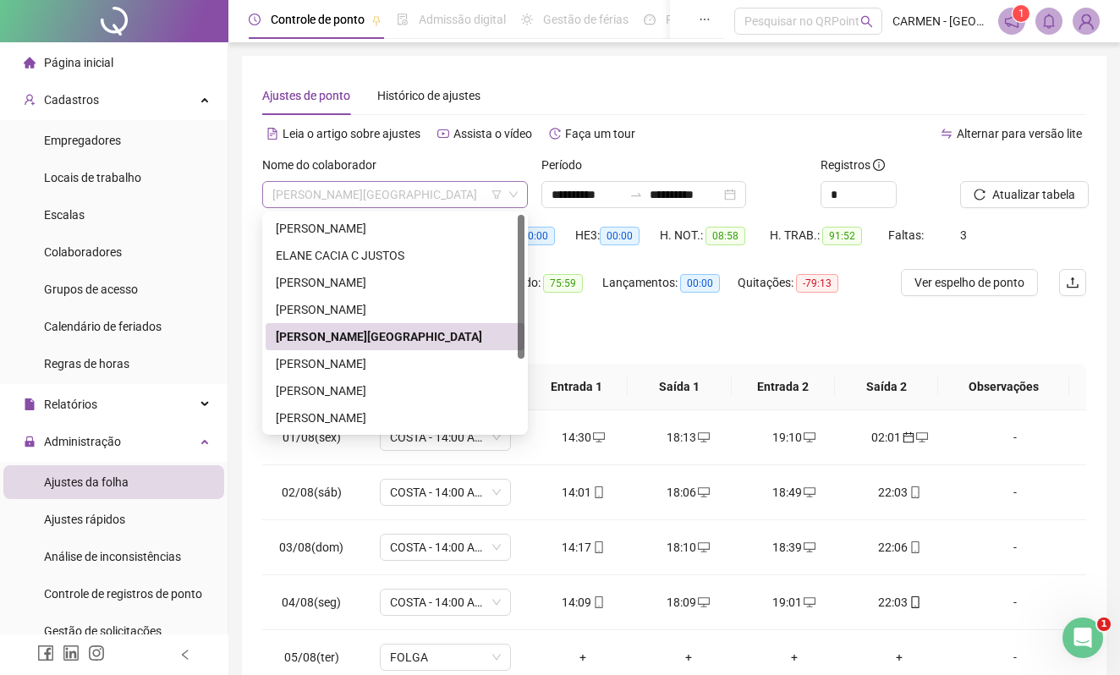
click at [464, 194] on span "[PERSON_NAME][GEOGRAPHIC_DATA]" at bounding box center [394, 194] width 245 height 25
click at [357, 366] on div "[PERSON_NAME]" at bounding box center [395, 363] width 238 height 19
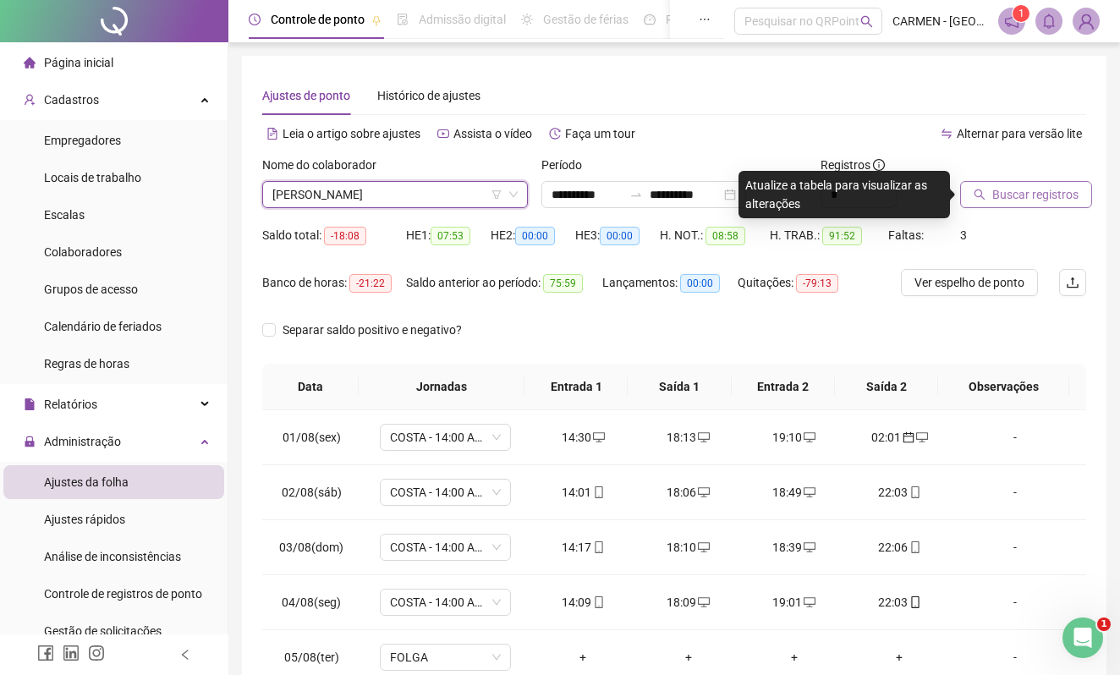
click at [995, 196] on span "Buscar registros" at bounding box center [1035, 194] width 86 height 19
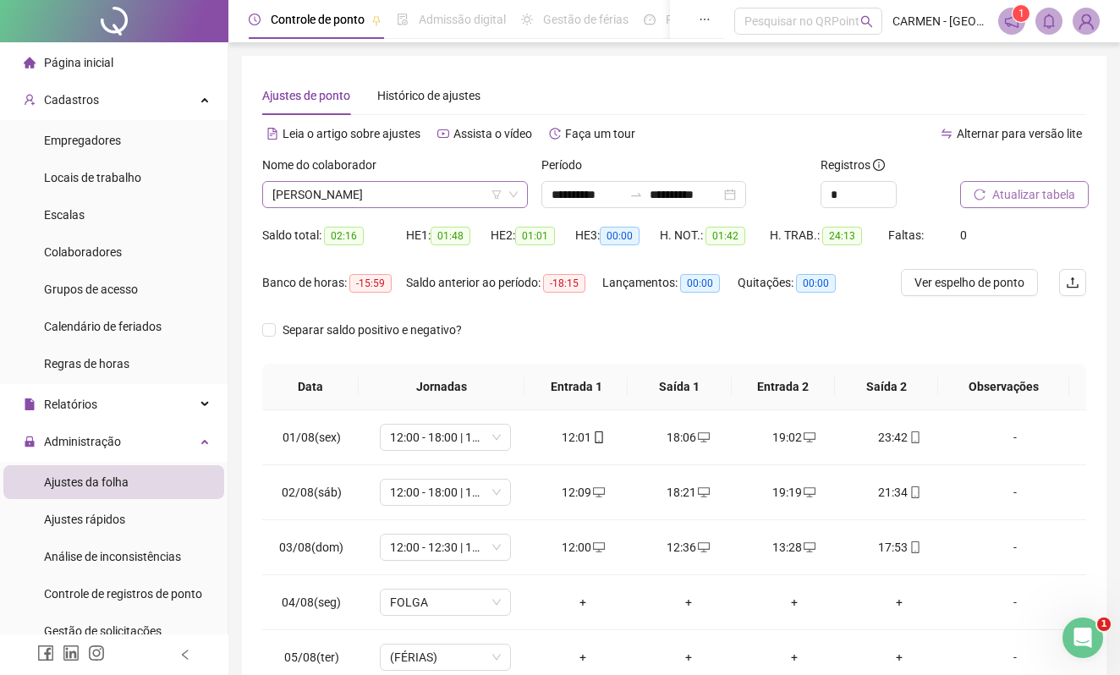
click at [482, 191] on span "[PERSON_NAME]" at bounding box center [394, 194] width 245 height 25
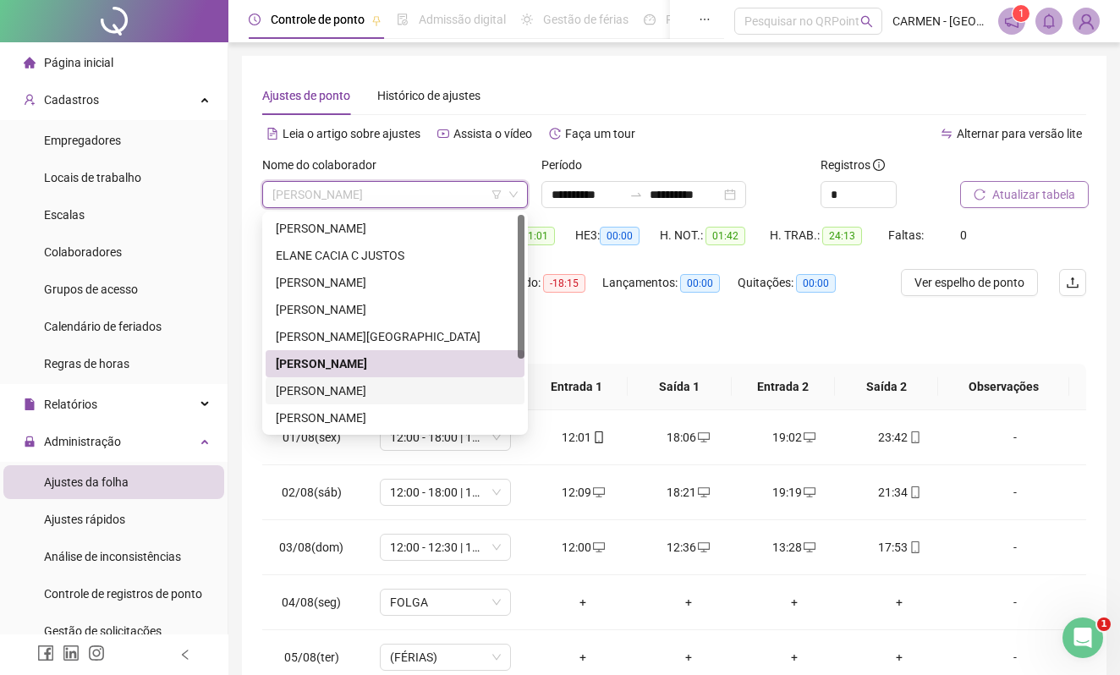
click at [396, 390] on div "[PERSON_NAME]" at bounding box center [395, 390] width 238 height 19
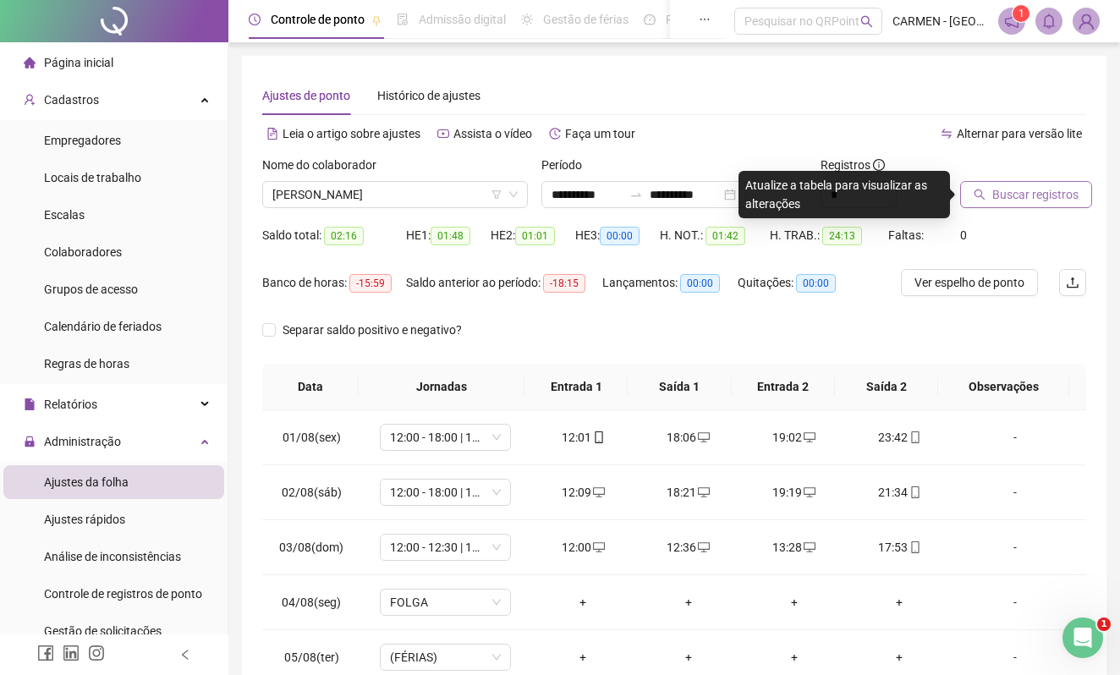
click at [1005, 196] on span "Buscar registros" at bounding box center [1035, 194] width 86 height 19
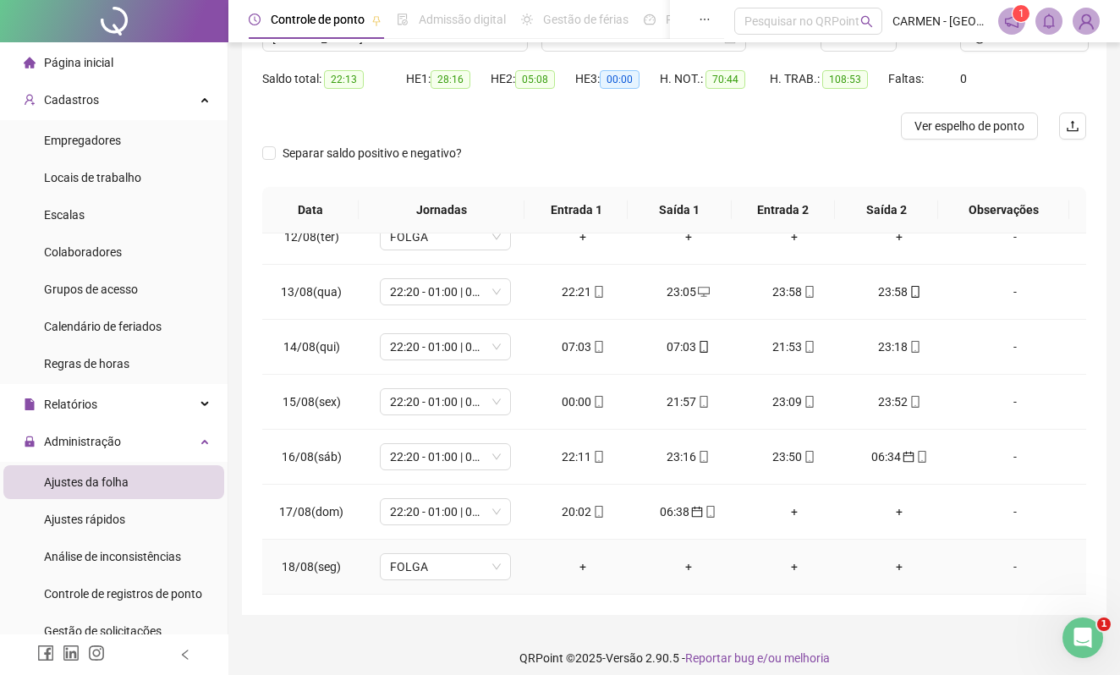
scroll to position [169, 0]
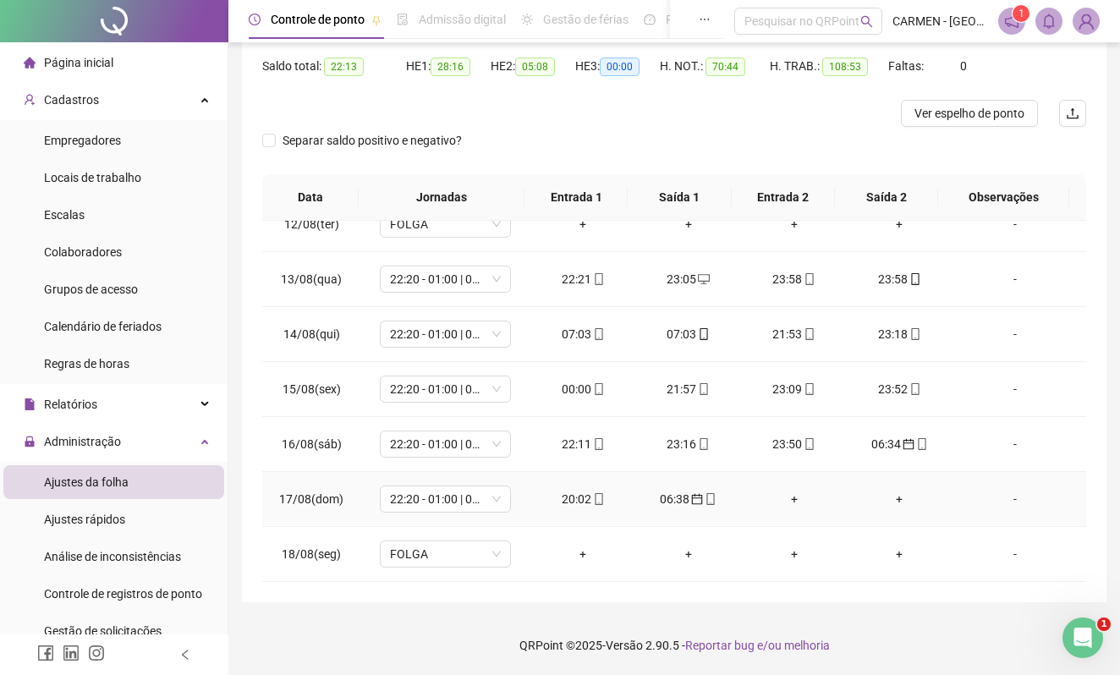
click at [781, 496] on div "+" at bounding box center [793, 499] width 79 height 19
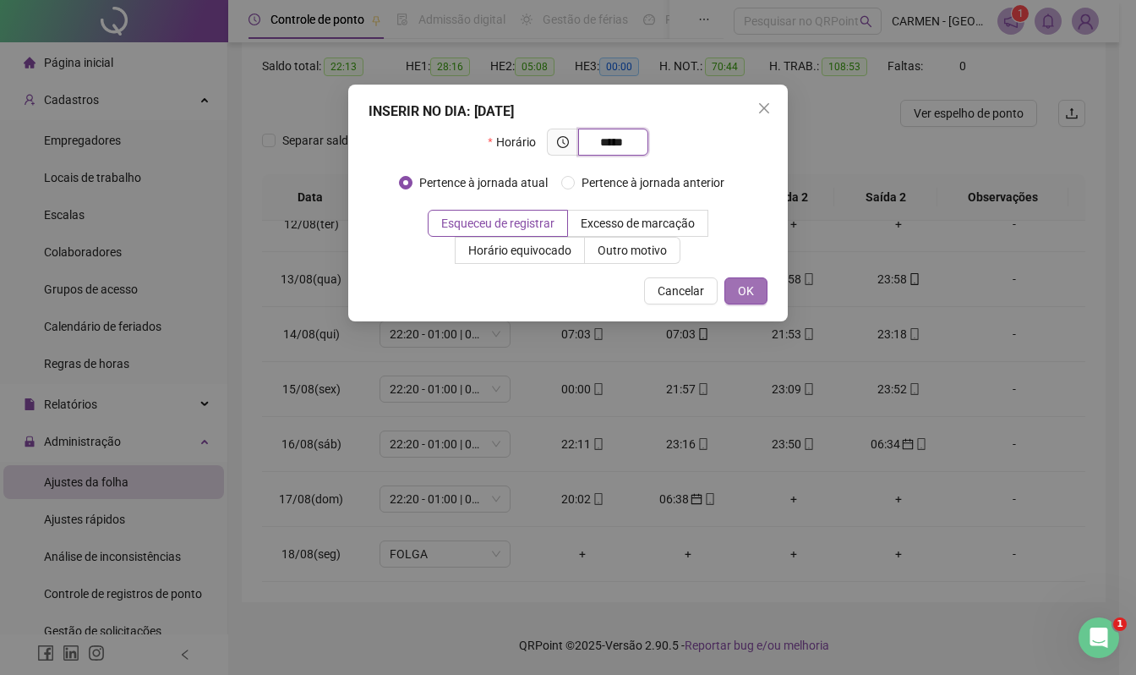
type input "*****"
click at [746, 296] on span "OK" at bounding box center [746, 291] width 16 height 19
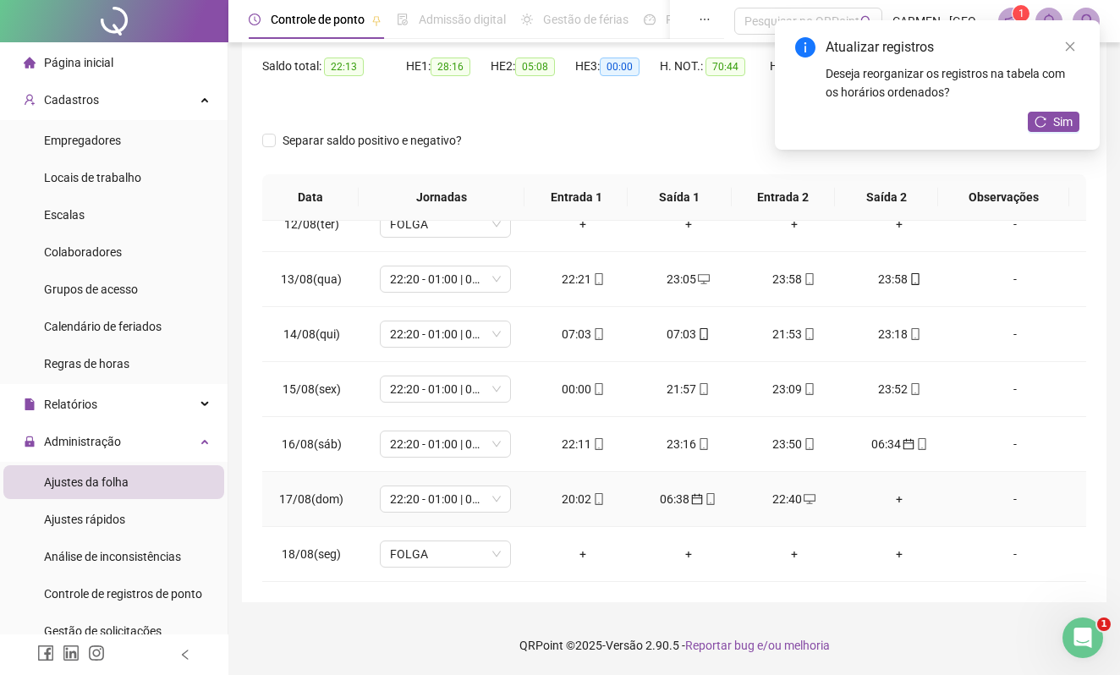
click at [886, 498] on div "+" at bounding box center [899, 499] width 79 height 19
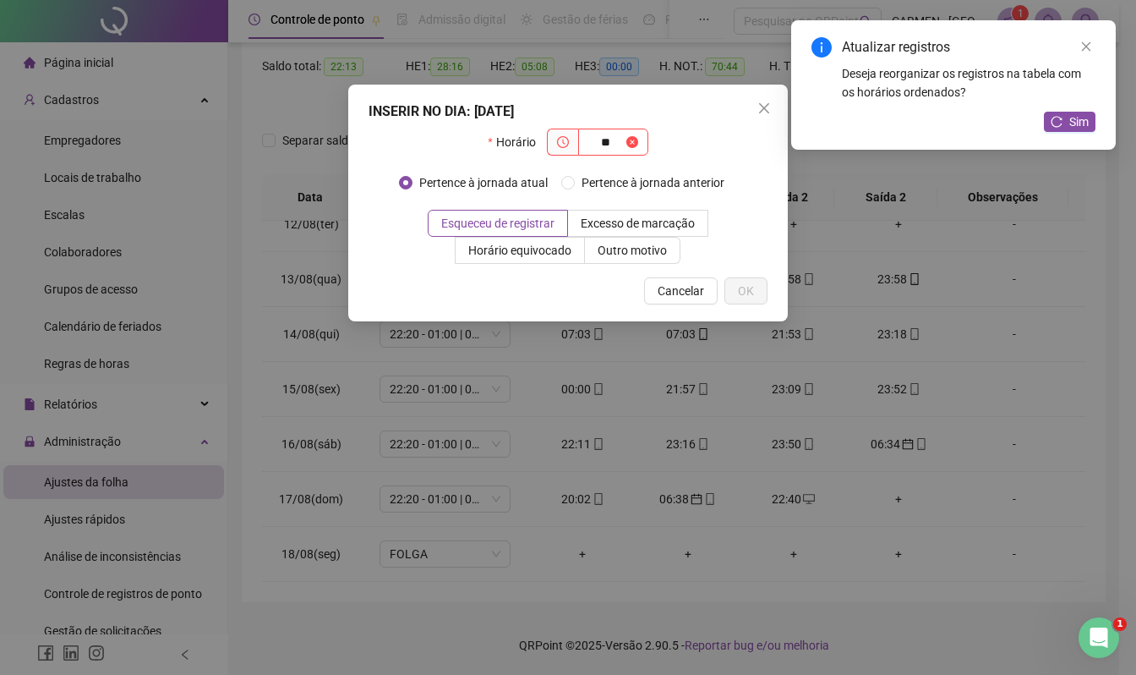
type input "*"
type input "*****"
click at [758, 285] on button "OK" at bounding box center [746, 290] width 43 height 27
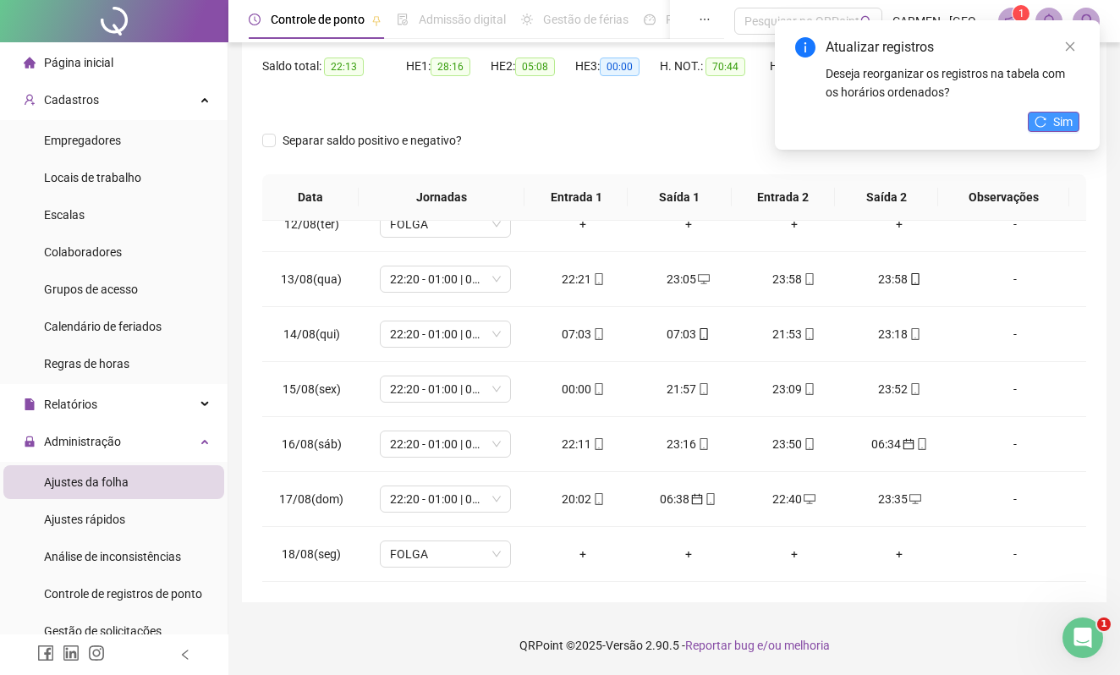
click at [1045, 125] on icon "reload" at bounding box center [1040, 122] width 12 height 12
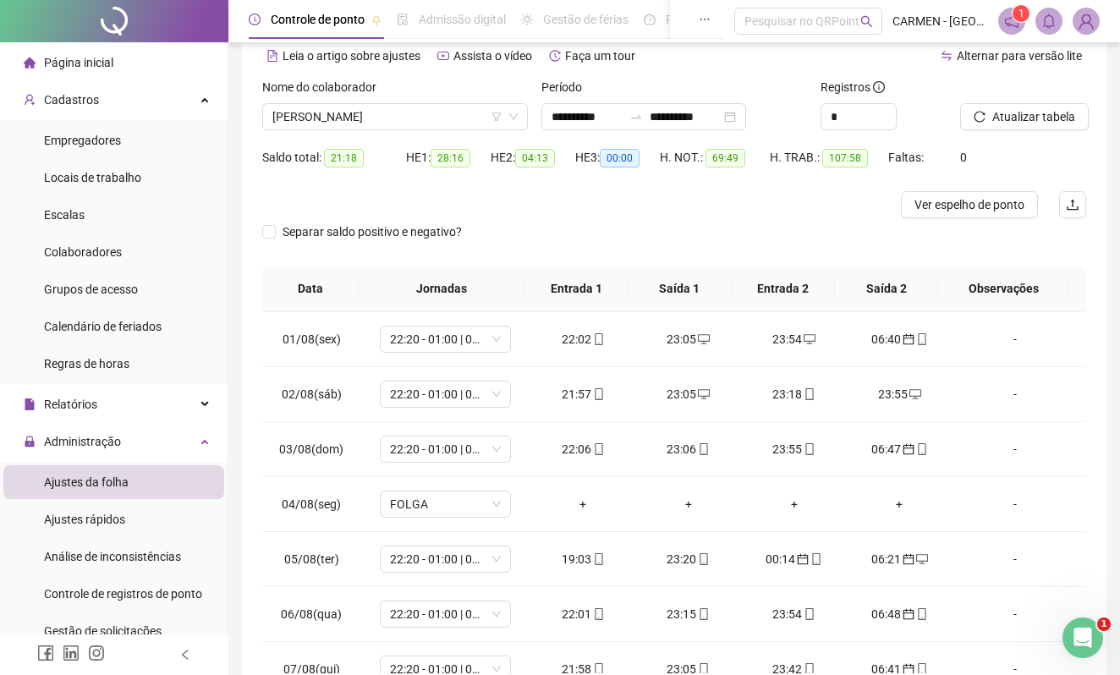
scroll to position [0, 0]
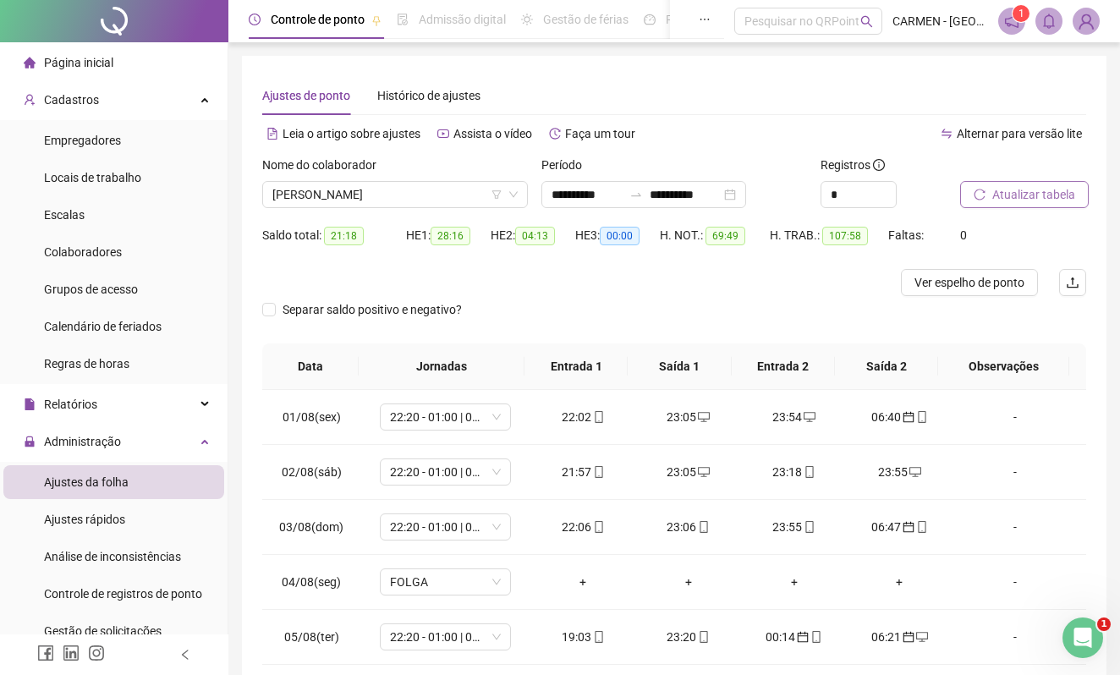
click at [1043, 197] on span "Atualizar tabela" at bounding box center [1033, 194] width 83 height 19
click at [470, 188] on span "[PERSON_NAME]" at bounding box center [394, 194] width 245 height 25
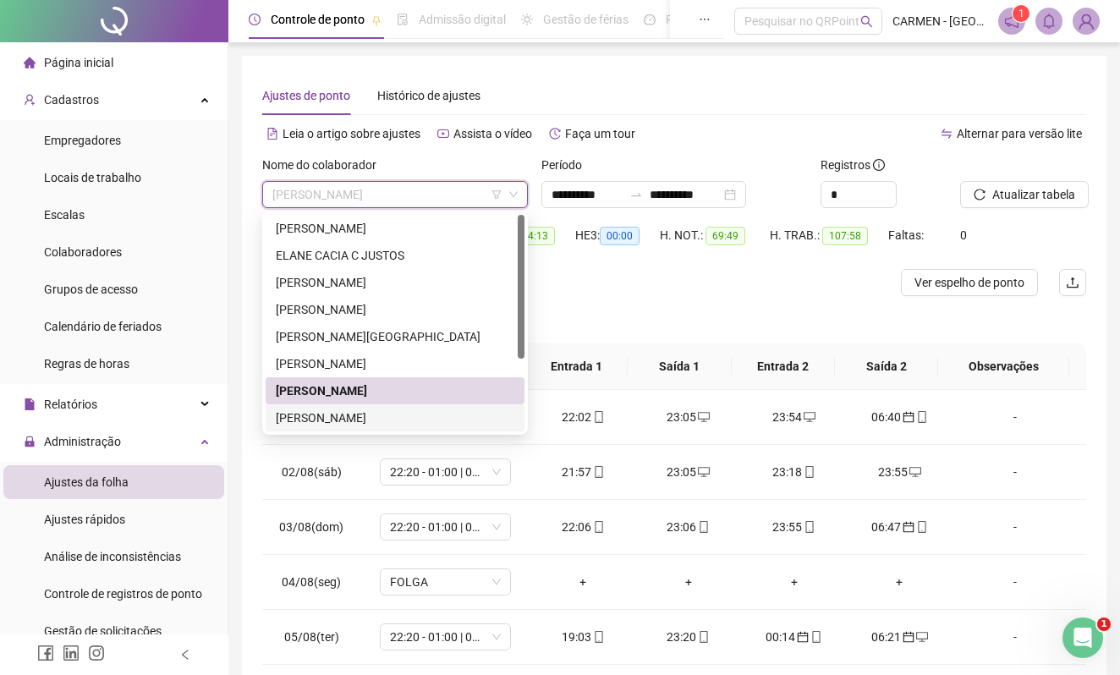
click at [315, 421] on div "[PERSON_NAME]" at bounding box center [395, 417] width 238 height 19
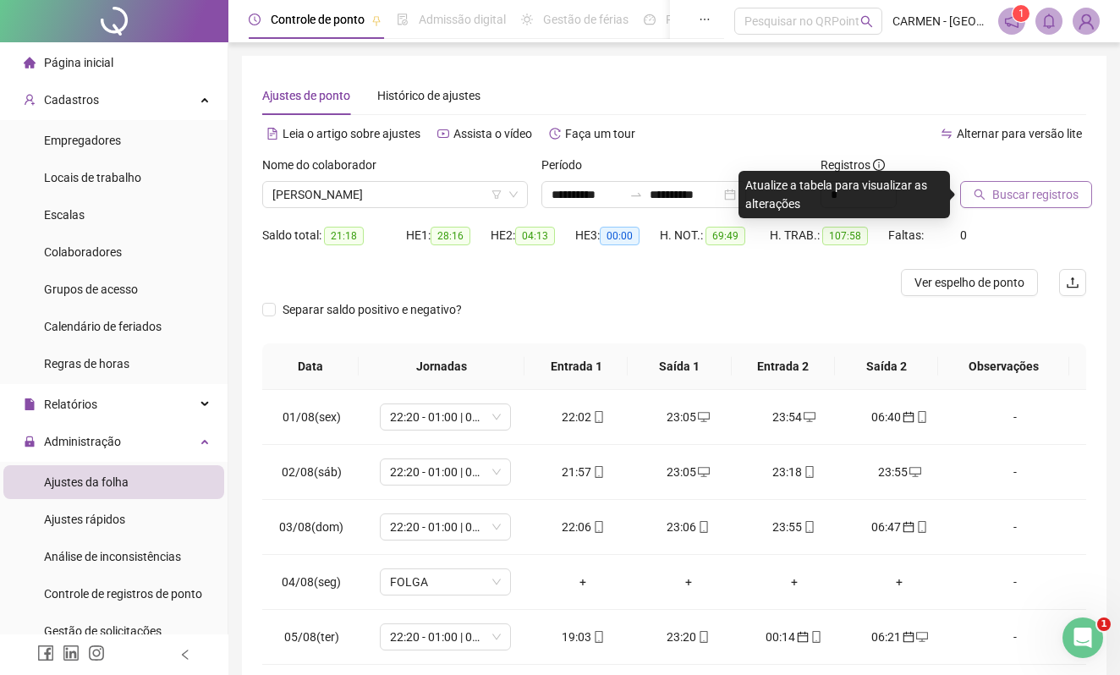
click at [1043, 198] on span "Buscar registros" at bounding box center [1035, 194] width 86 height 19
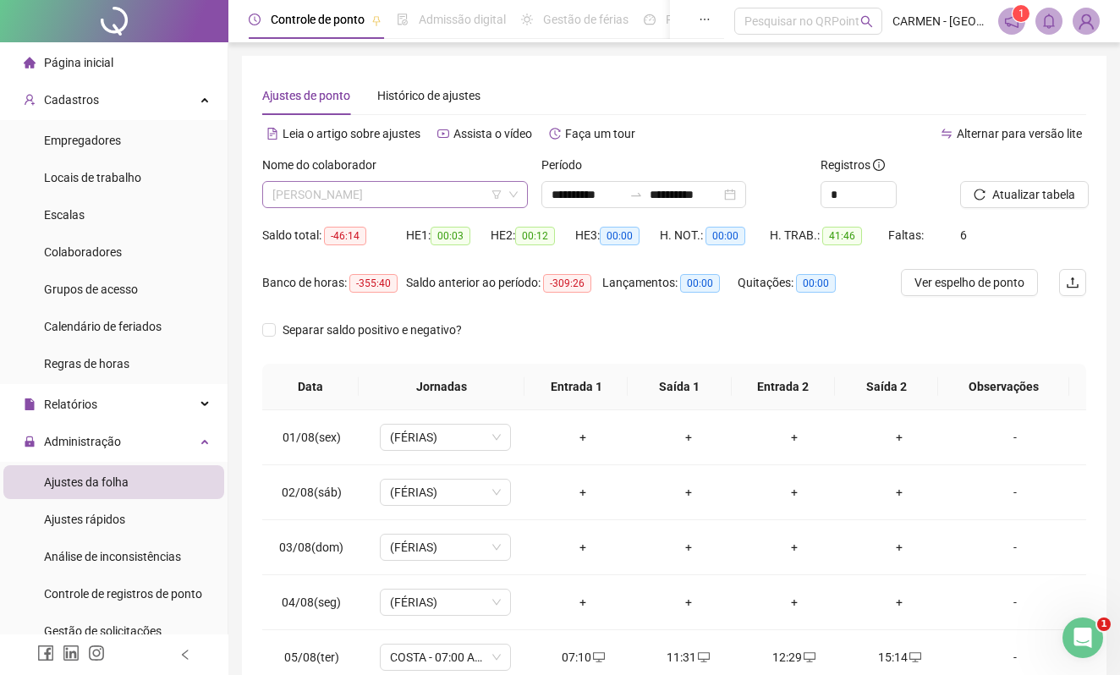
click at [424, 200] on span "[PERSON_NAME]" at bounding box center [394, 194] width 245 height 25
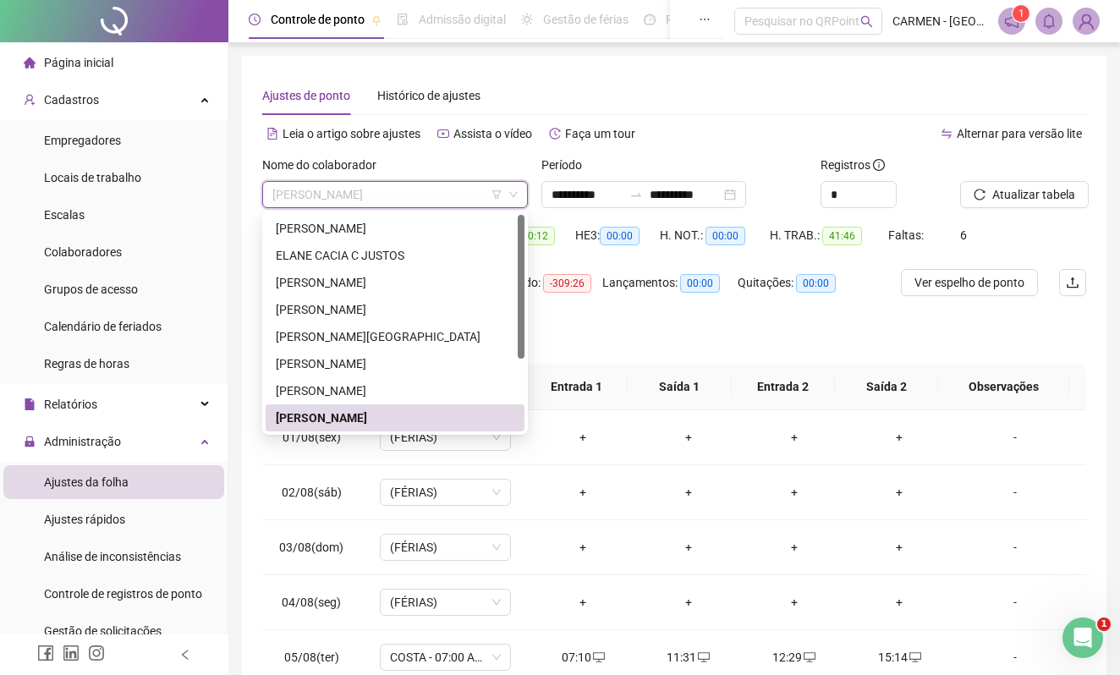
scroll to position [108, 0]
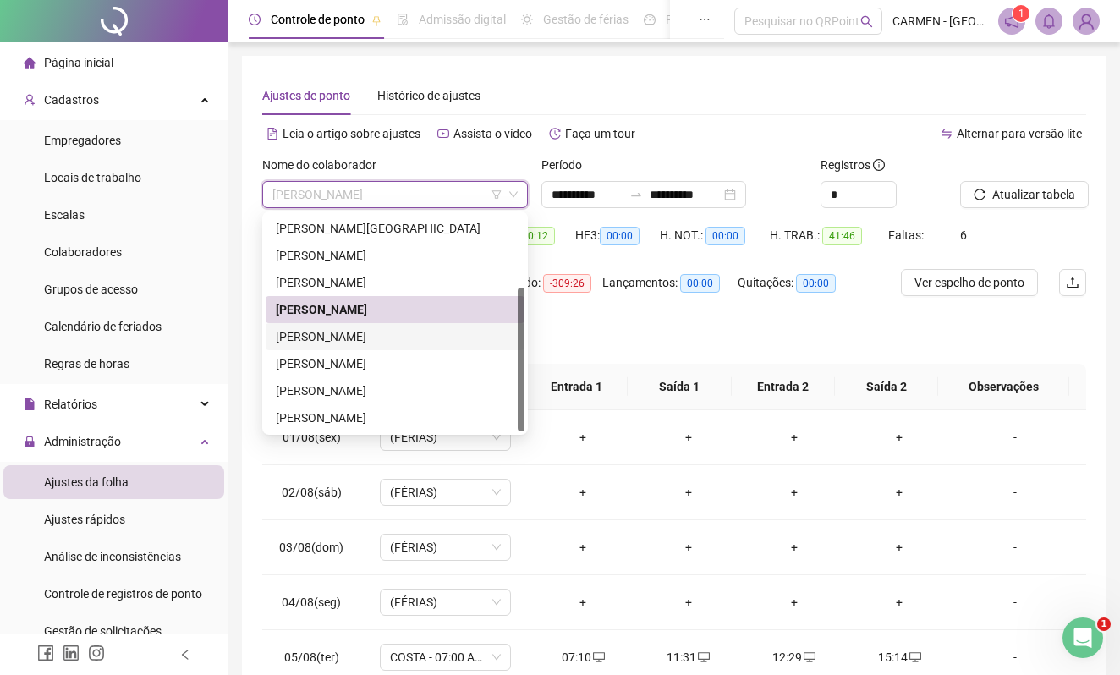
click at [338, 336] on div "[PERSON_NAME]" at bounding box center [395, 336] width 238 height 19
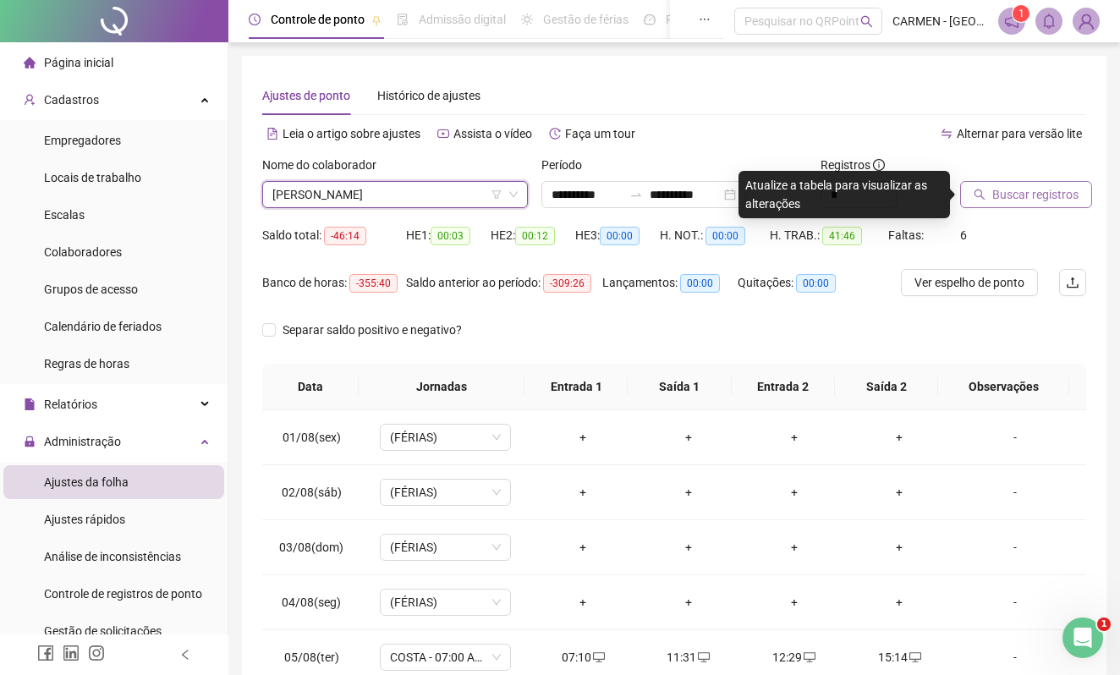
click at [1002, 193] on span "Buscar registros" at bounding box center [1035, 194] width 86 height 19
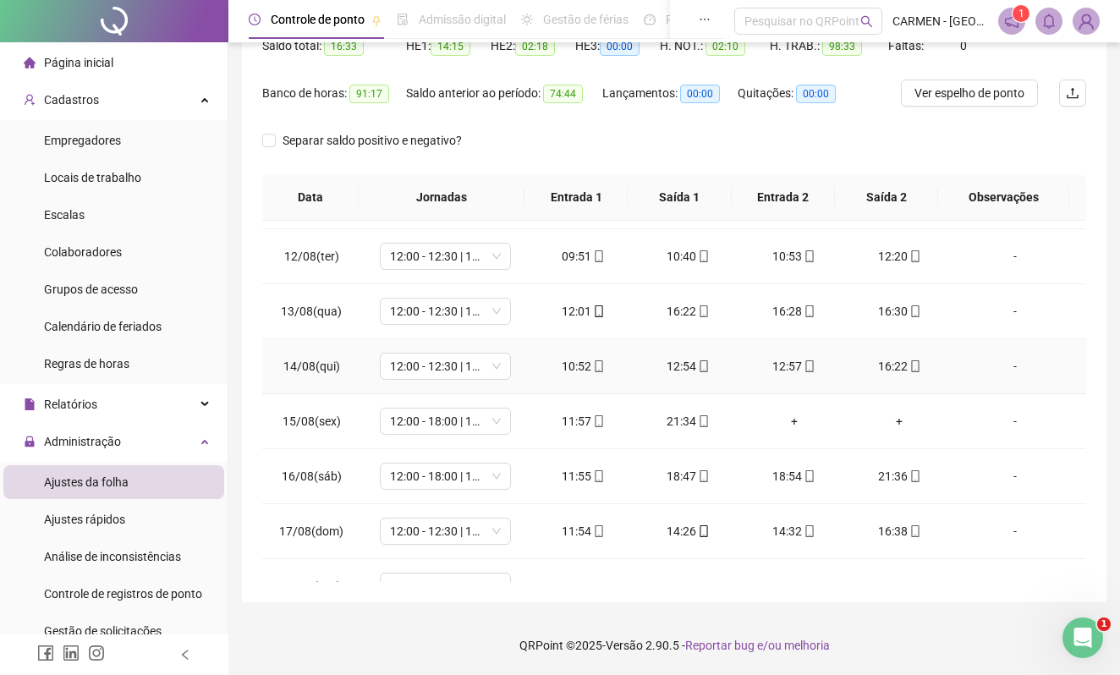
scroll to position [633, 0]
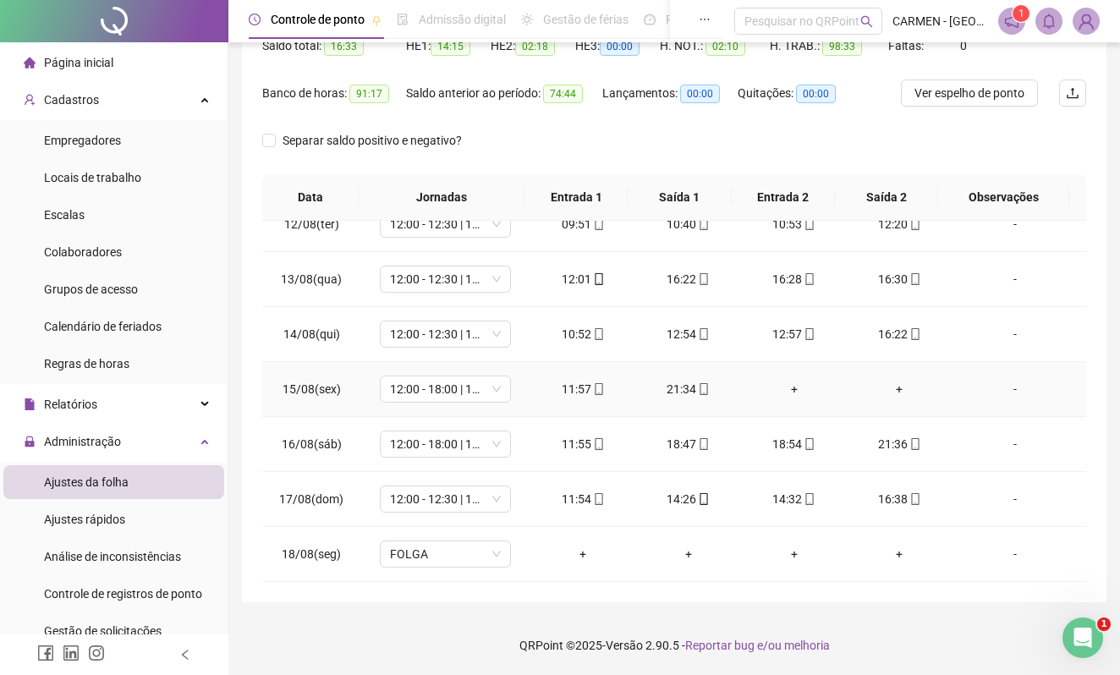
click at [782, 383] on div "+" at bounding box center [793, 389] width 79 height 19
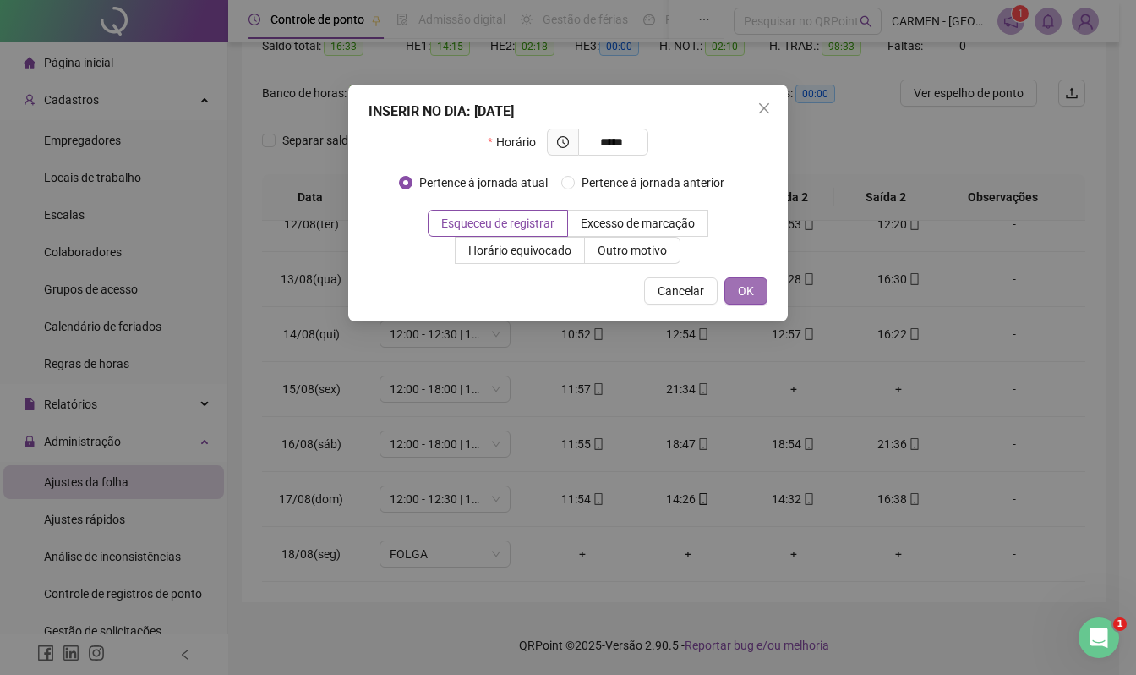
type input "*****"
click at [749, 291] on span "OK" at bounding box center [746, 291] width 16 height 19
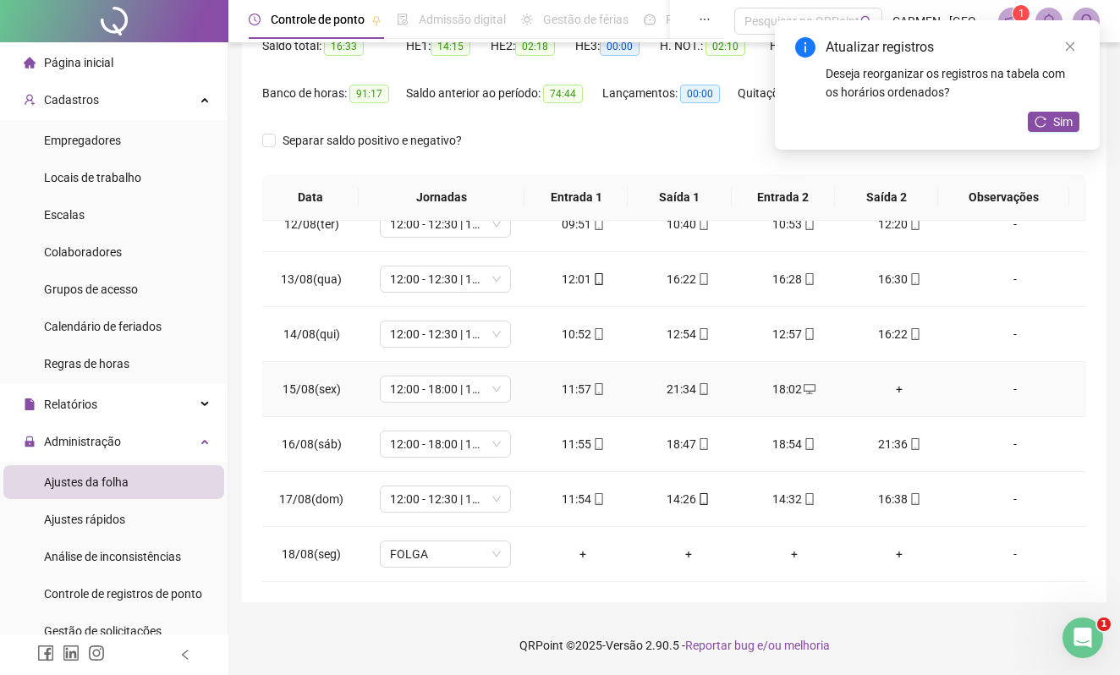
click at [886, 389] on div "+" at bounding box center [899, 389] width 79 height 19
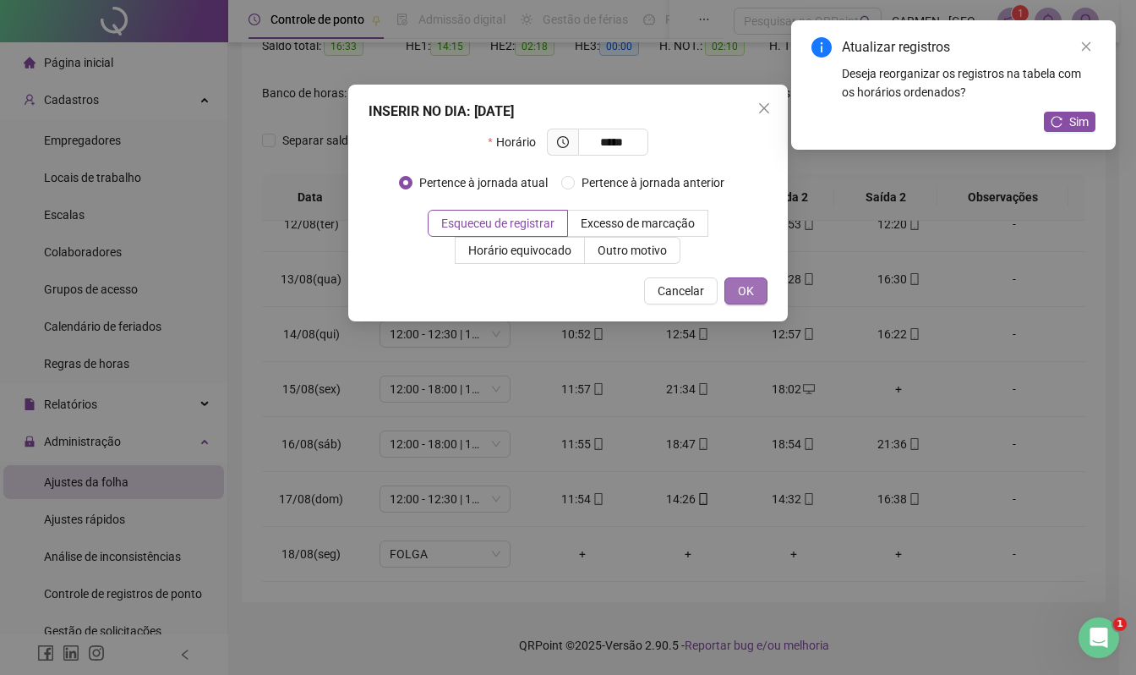
type input "*****"
click at [739, 291] on span "OK" at bounding box center [746, 291] width 16 height 19
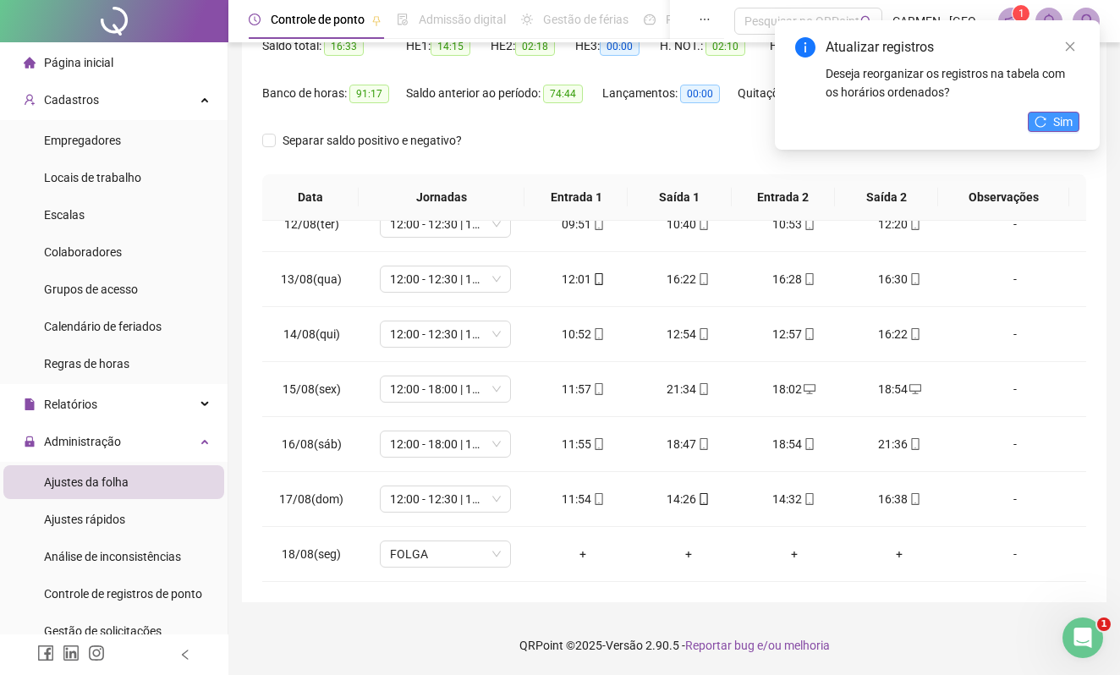
click at [1070, 120] on span "Sim" at bounding box center [1062, 121] width 19 height 19
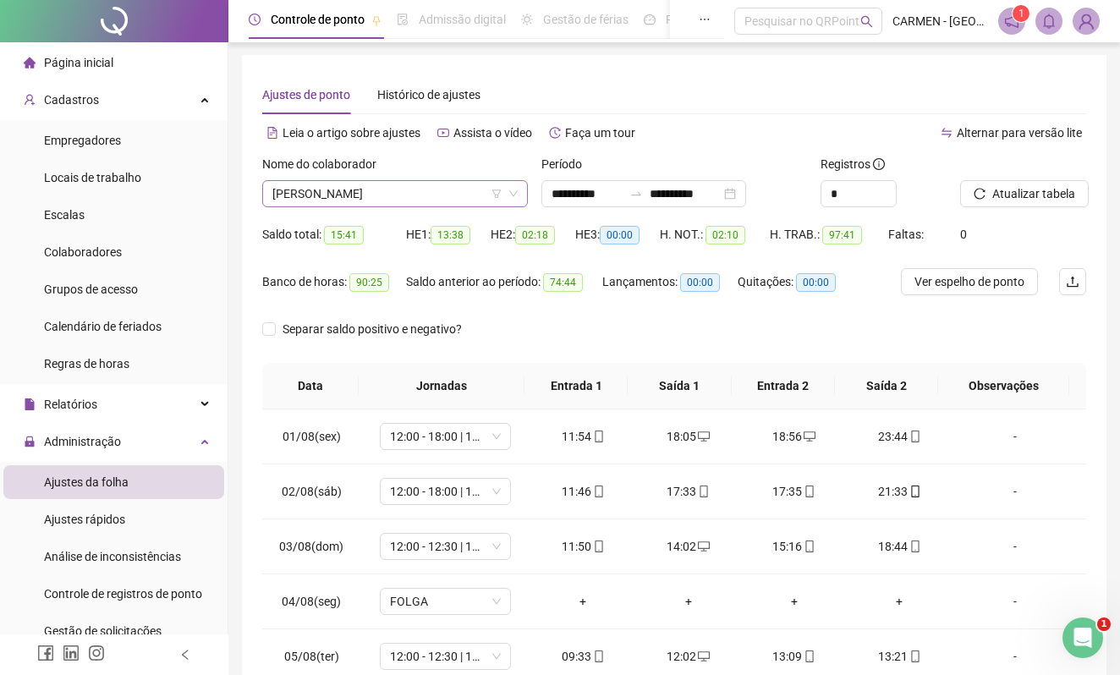
scroll to position [0, 0]
click at [423, 196] on span "[PERSON_NAME]" at bounding box center [394, 194] width 245 height 25
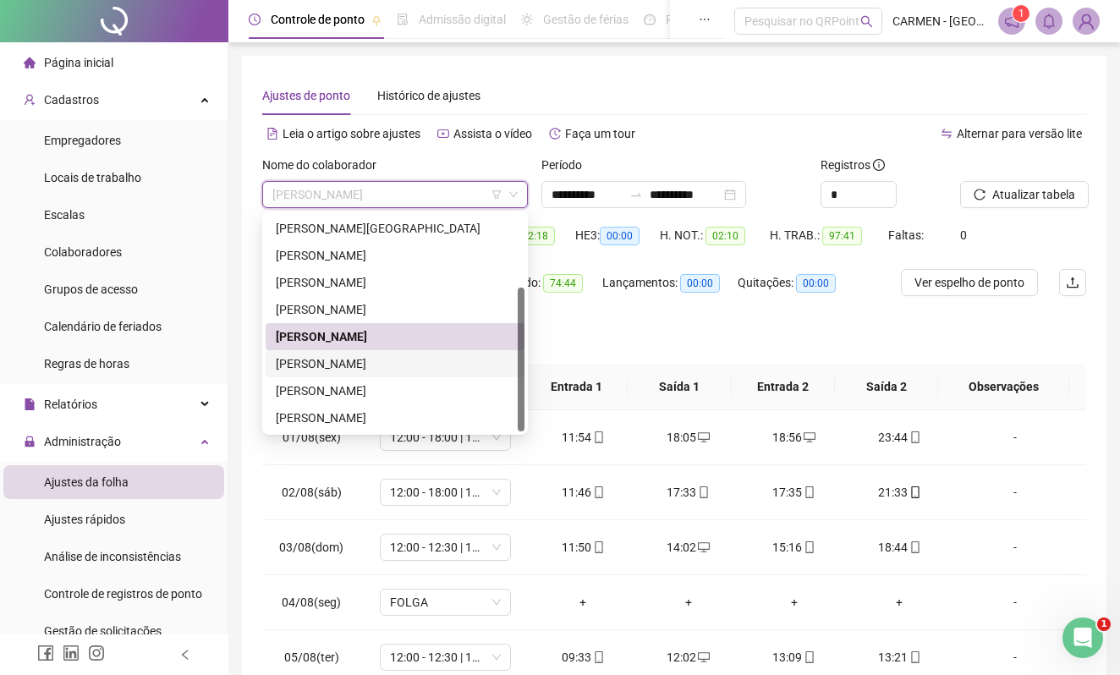
click at [313, 362] on div "[PERSON_NAME]" at bounding box center [395, 363] width 238 height 19
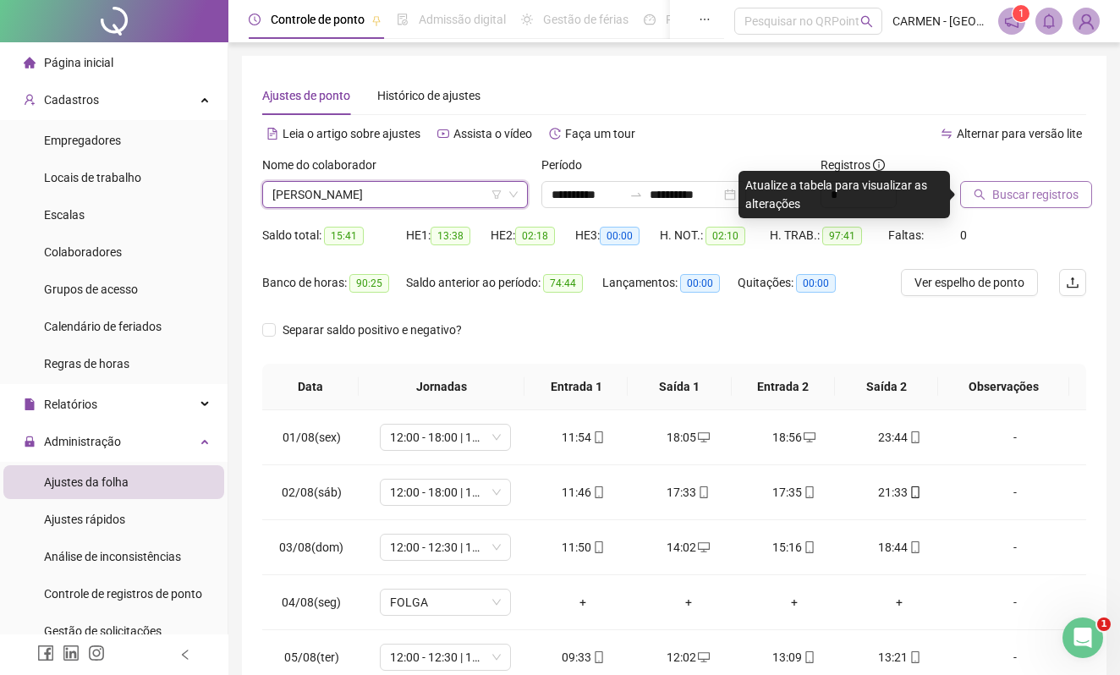
click at [1060, 198] on span "Buscar registros" at bounding box center [1035, 194] width 86 height 19
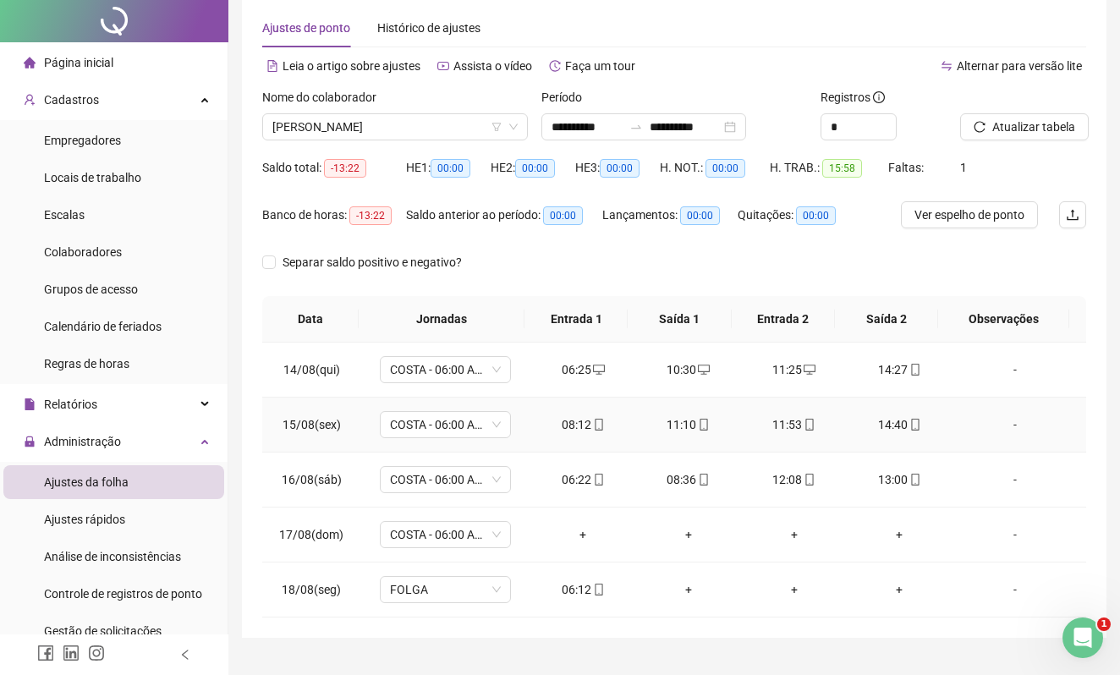
scroll to position [105, 0]
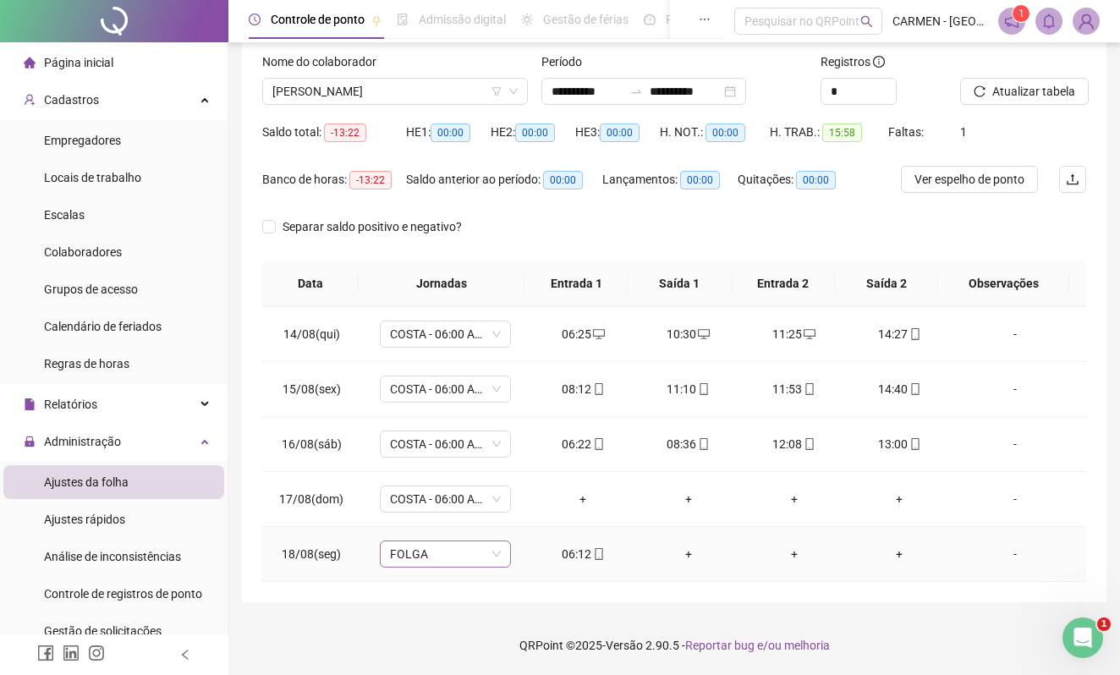
click at [490, 560] on span "FOLGA" at bounding box center [445, 553] width 111 height 25
click at [600, 607] on div "**********" at bounding box center [673, 286] width 891 height 778
click at [489, 558] on span "FOLGA" at bounding box center [445, 553] width 111 height 25
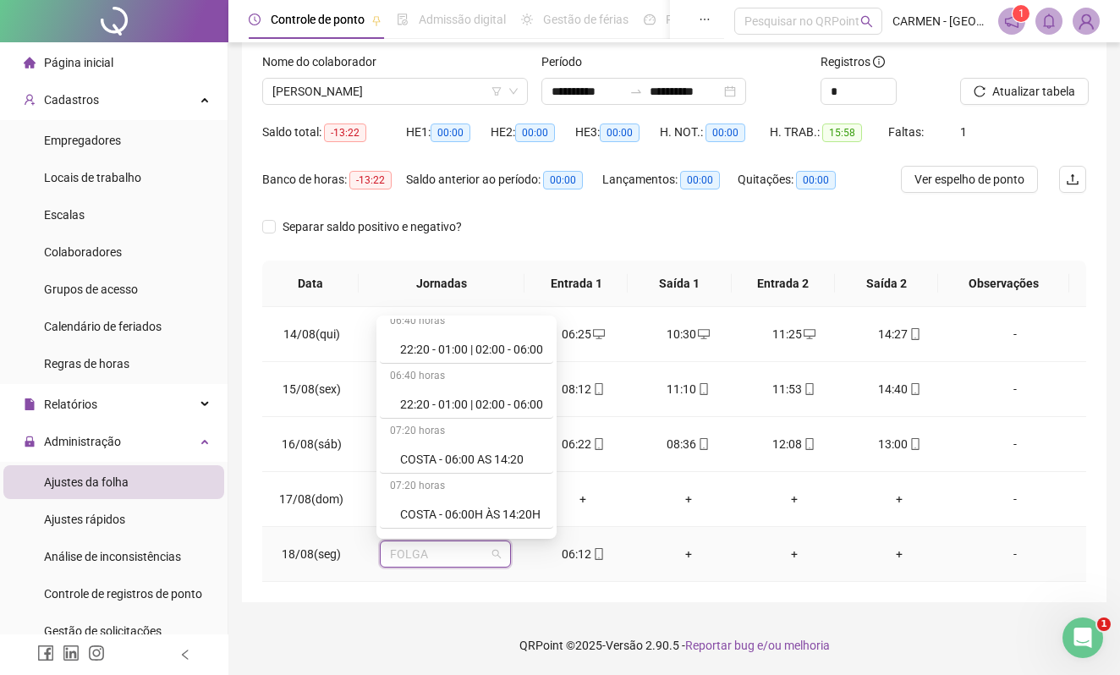
scroll to position [451, 0]
click at [470, 460] on div "COSTA - 06:00 AS 14:20" at bounding box center [471, 458] width 143 height 19
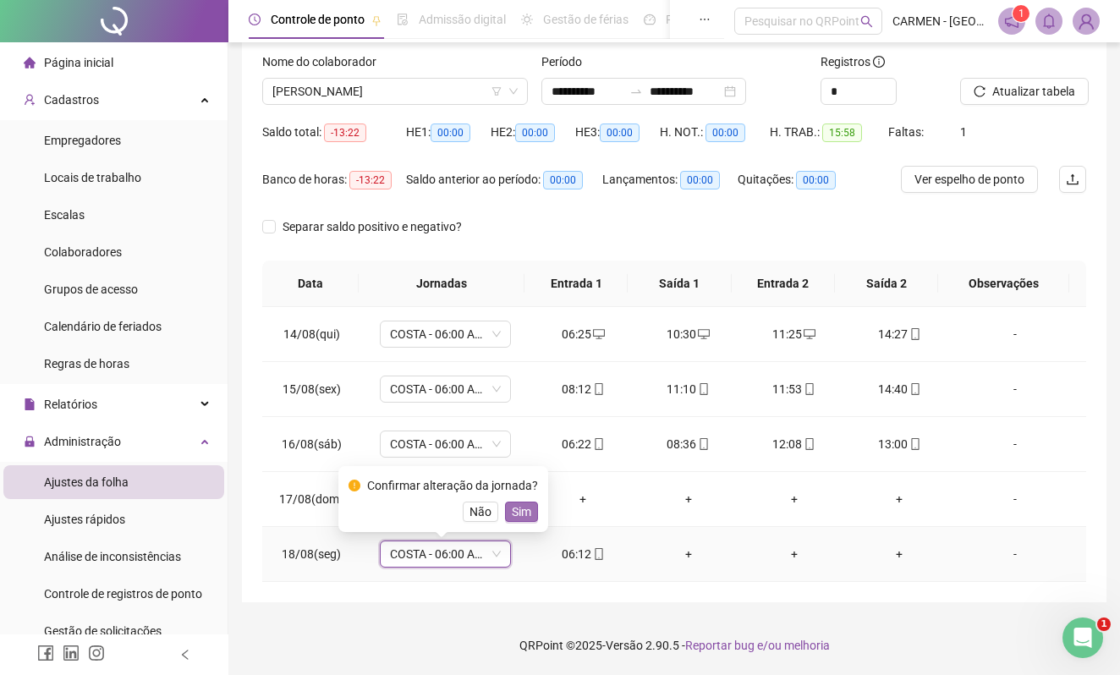
click at [524, 517] on span "Sim" at bounding box center [521, 511] width 19 height 19
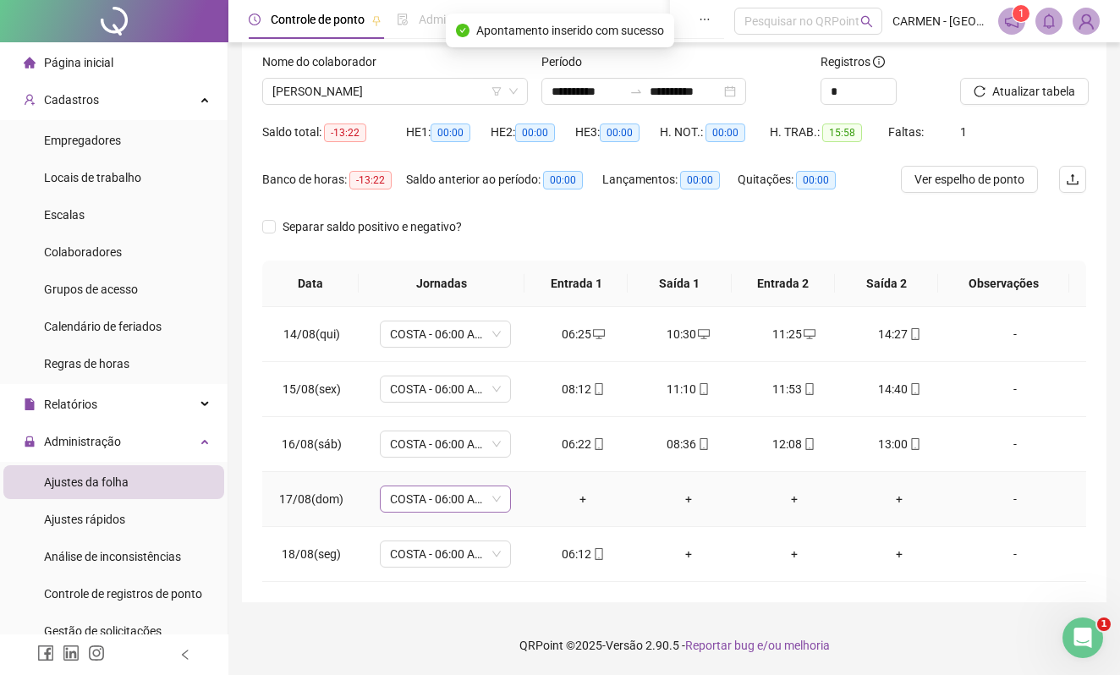
click at [485, 501] on span "COSTA - 06:00 AS 14:20" at bounding box center [445, 498] width 111 height 25
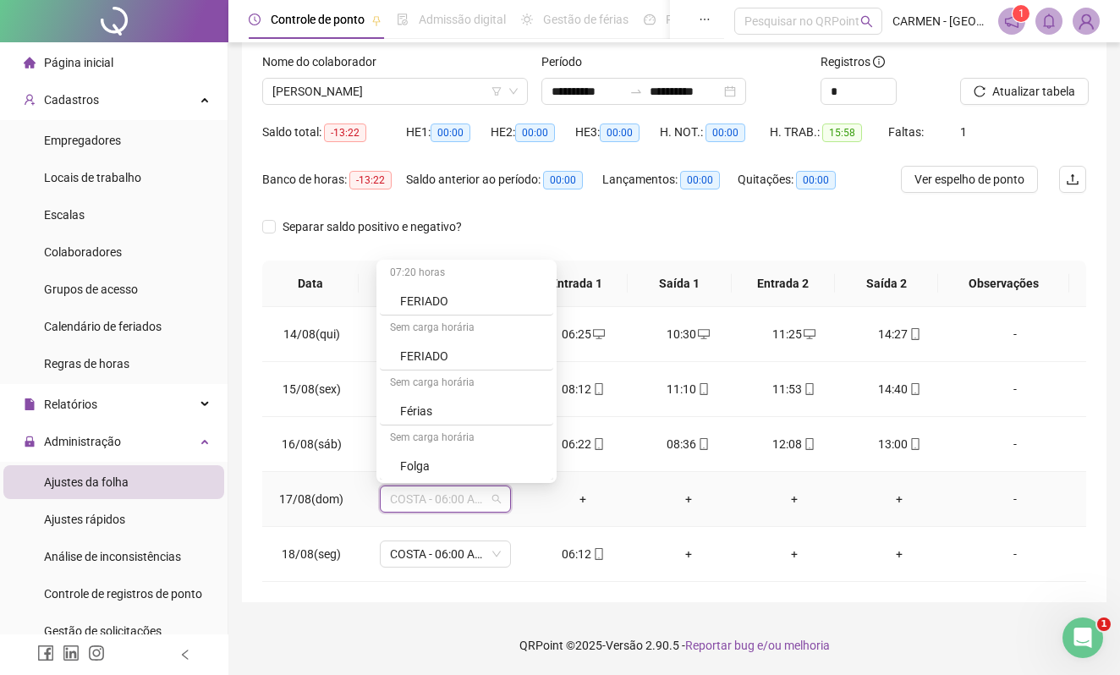
scroll to position [1465, 0]
click at [420, 441] on div "Folga" at bounding box center [471, 432] width 143 height 19
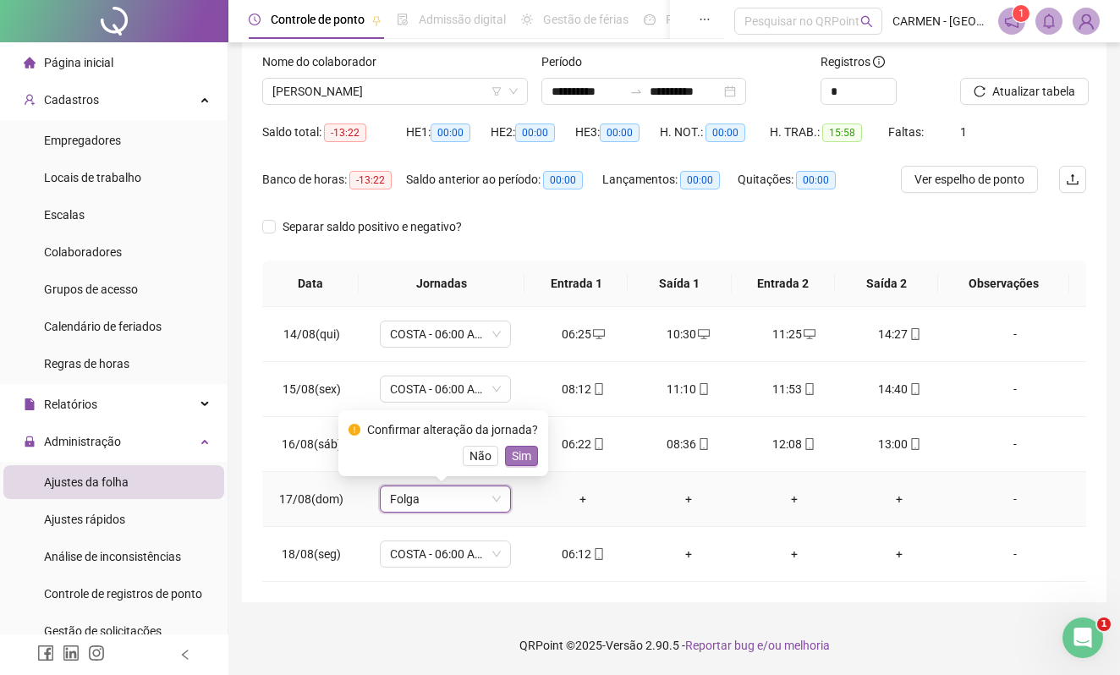
click at [505, 457] on button "Sim" at bounding box center [521, 456] width 33 height 20
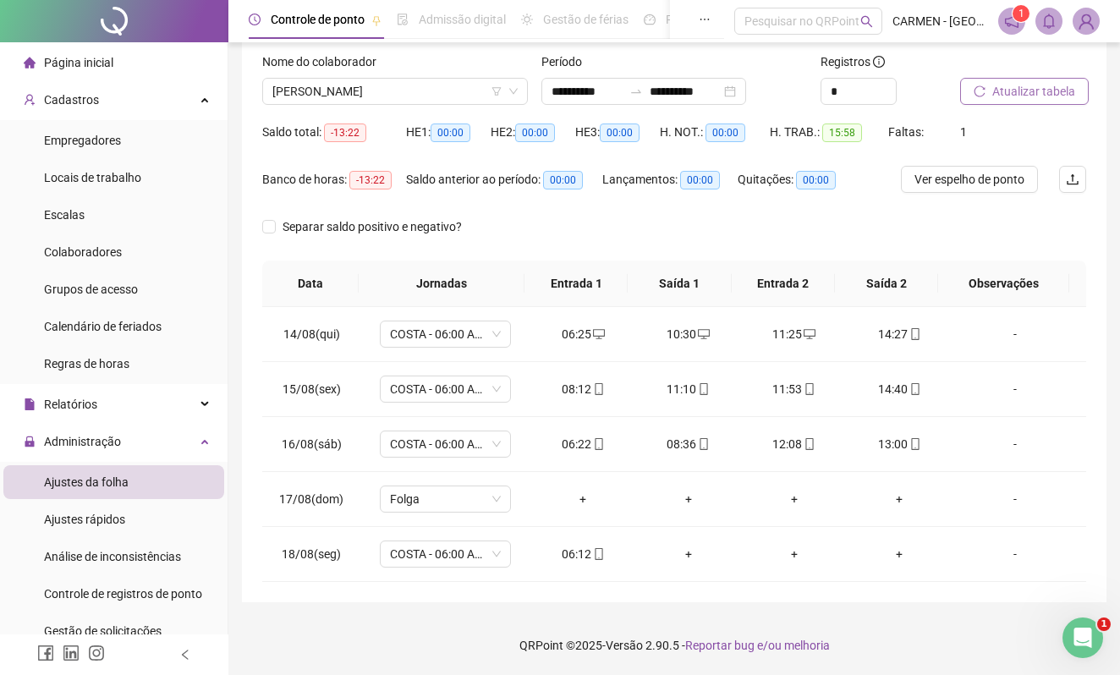
click at [1005, 88] on span "Atualizar tabela" at bounding box center [1033, 91] width 83 height 19
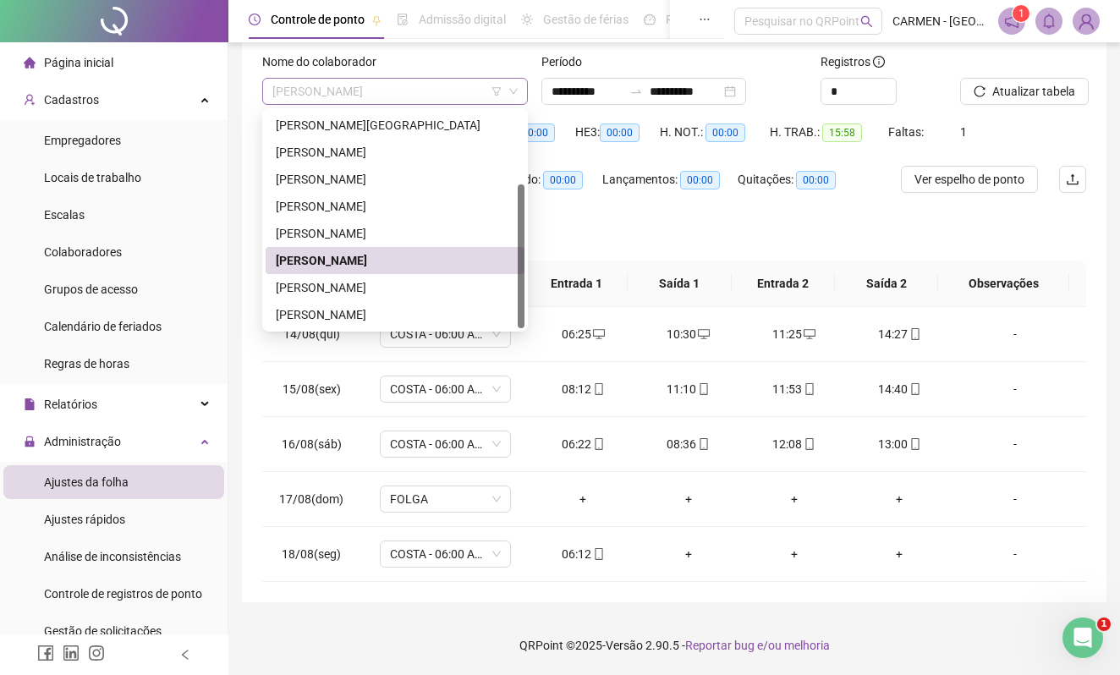
click at [458, 95] on span "[PERSON_NAME]" at bounding box center [394, 91] width 245 height 25
click at [340, 286] on div "[PERSON_NAME]" at bounding box center [395, 287] width 238 height 19
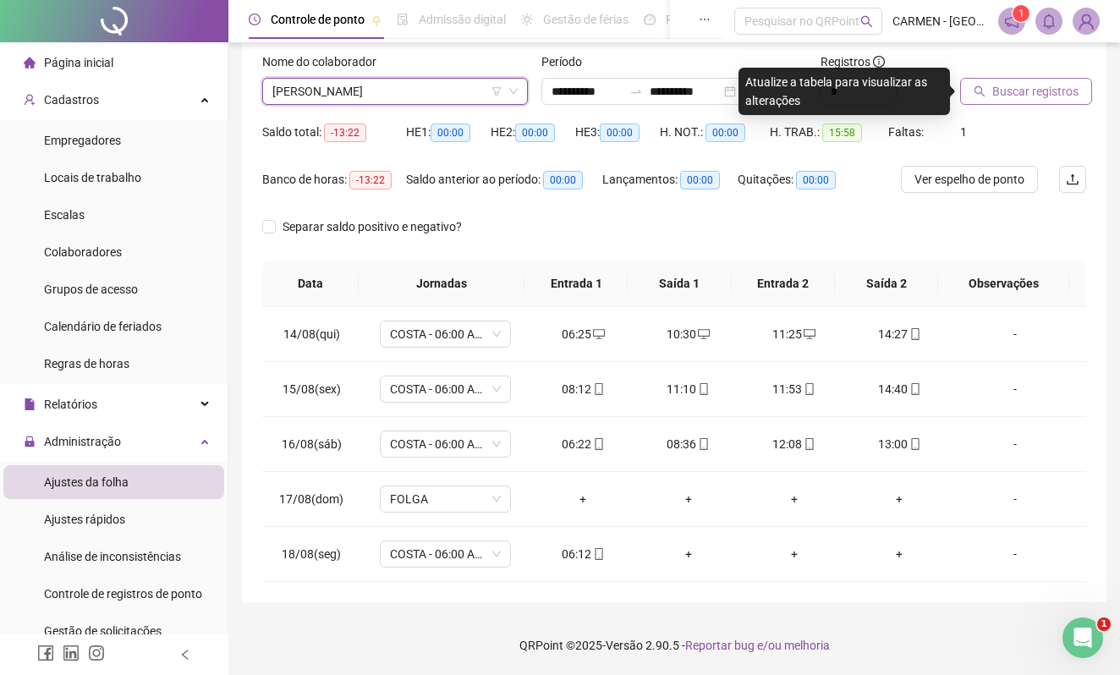
click at [1021, 85] on span "Buscar registros" at bounding box center [1035, 91] width 86 height 19
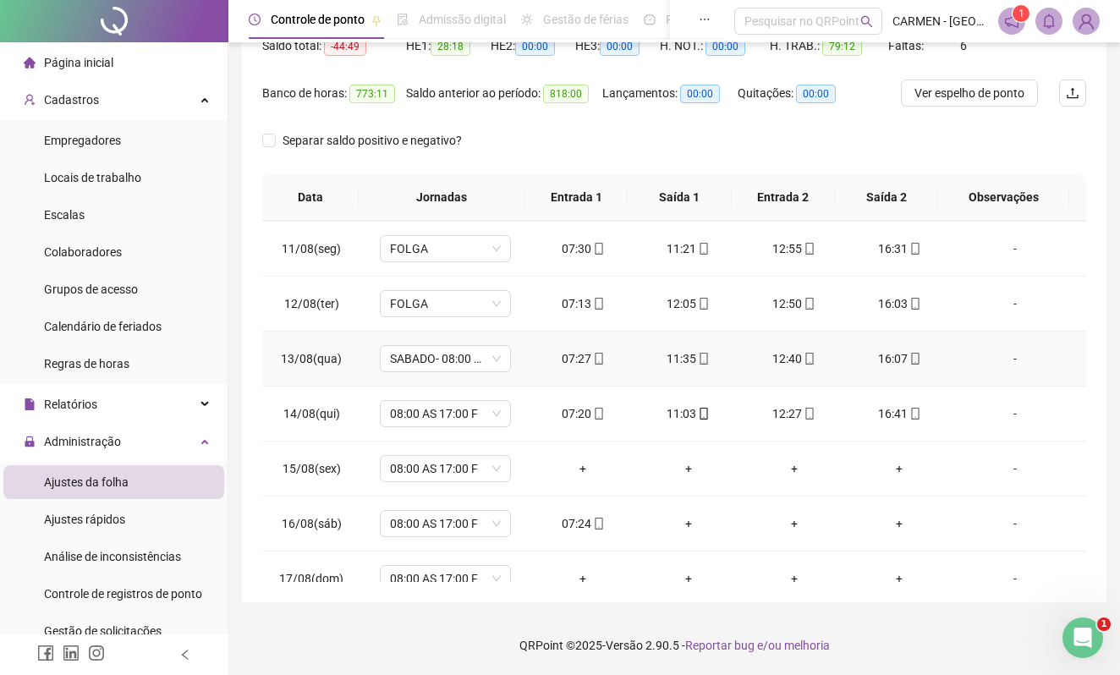
scroll to position [633, 0]
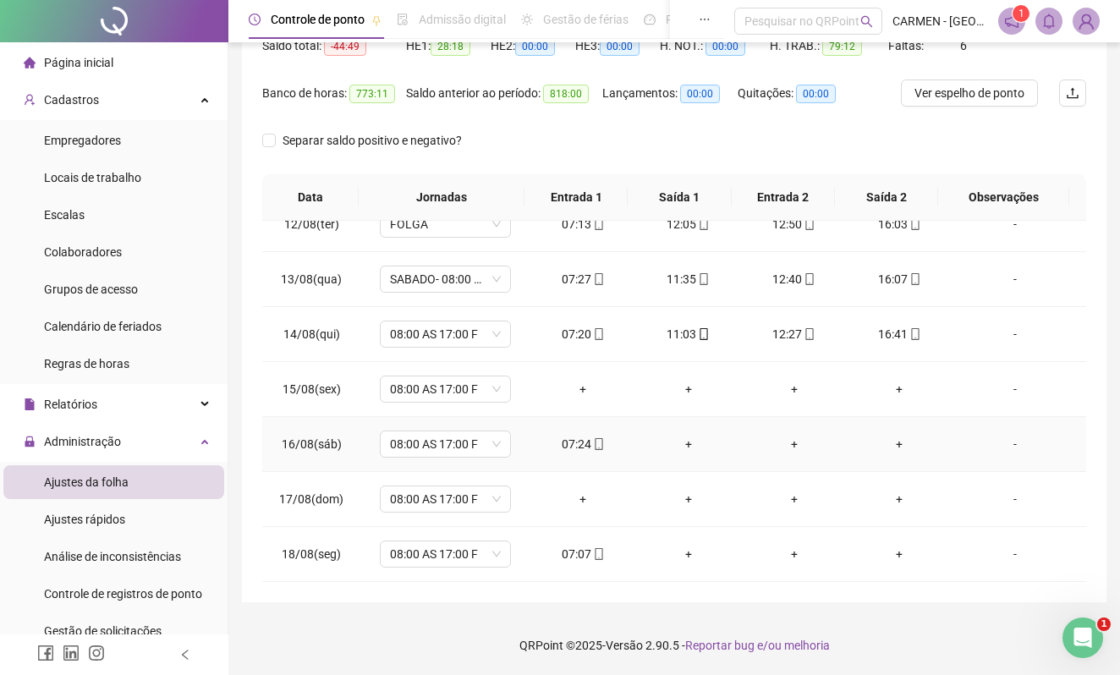
click at [681, 441] on div "+" at bounding box center [688, 444] width 79 height 19
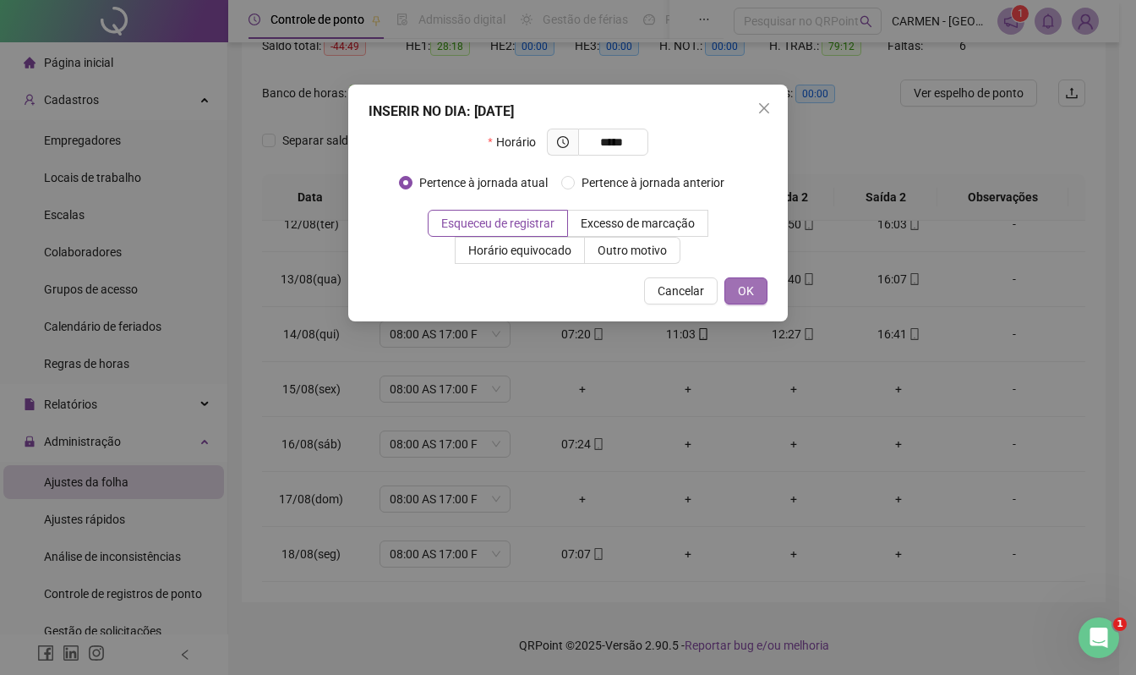
type input "*****"
click at [754, 291] on button "OK" at bounding box center [746, 290] width 43 height 27
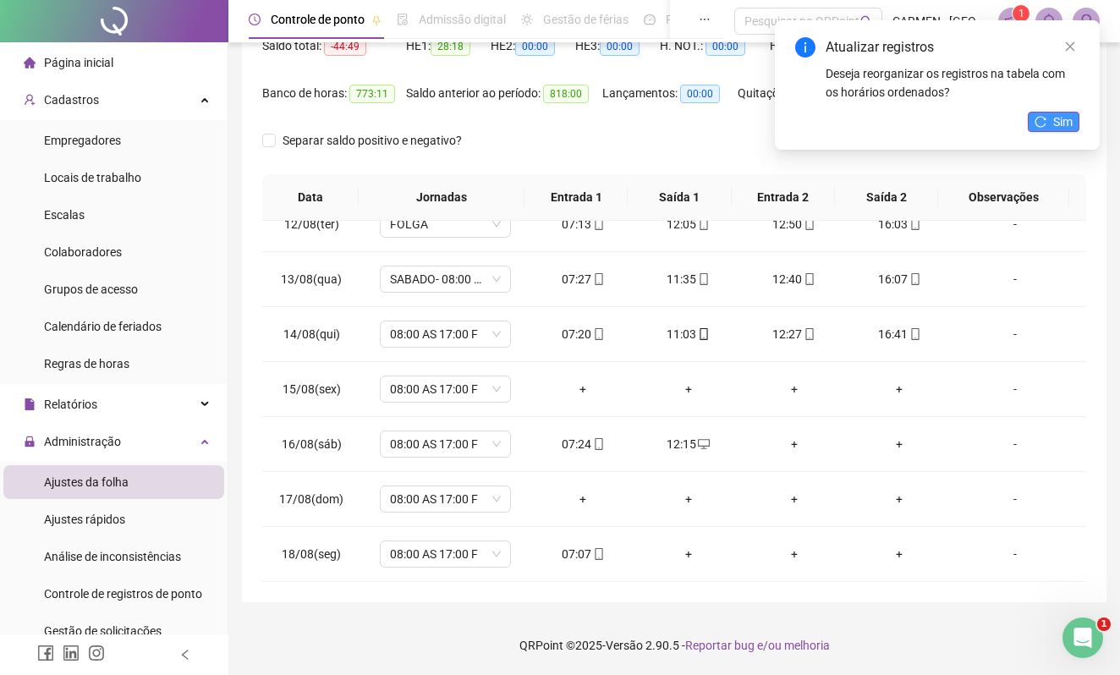
click at [1073, 122] on button "Sim" at bounding box center [1053, 122] width 52 height 20
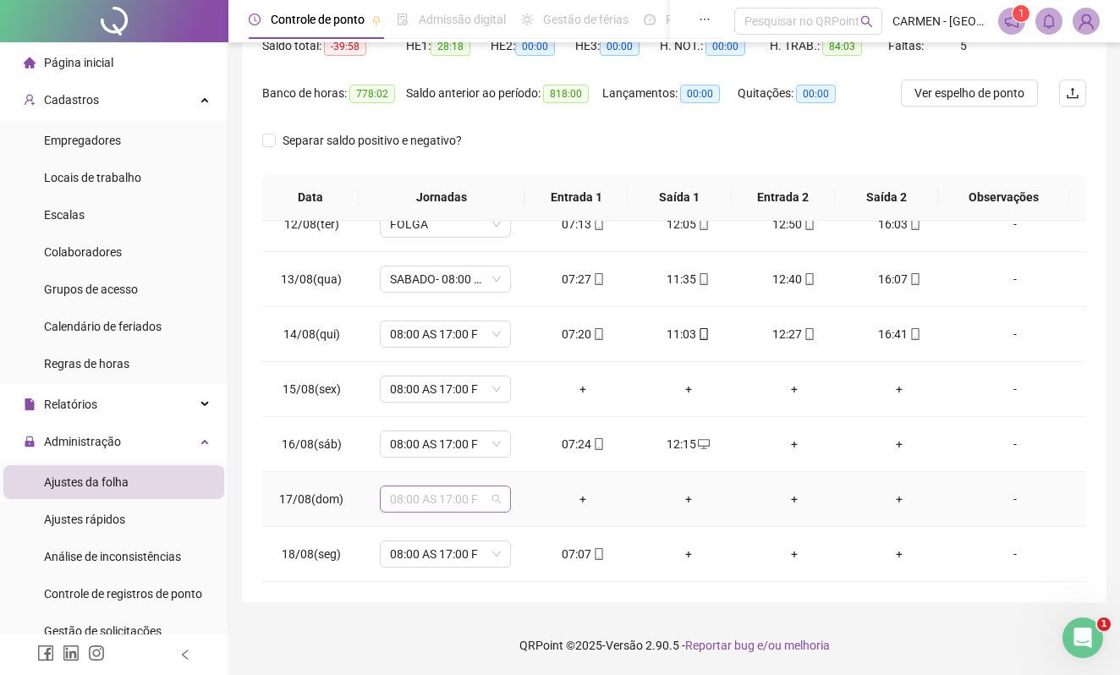
click at [489, 501] on span "08:00 AS 17:00 F" at bounding box center [445, 498] width 111 height 25
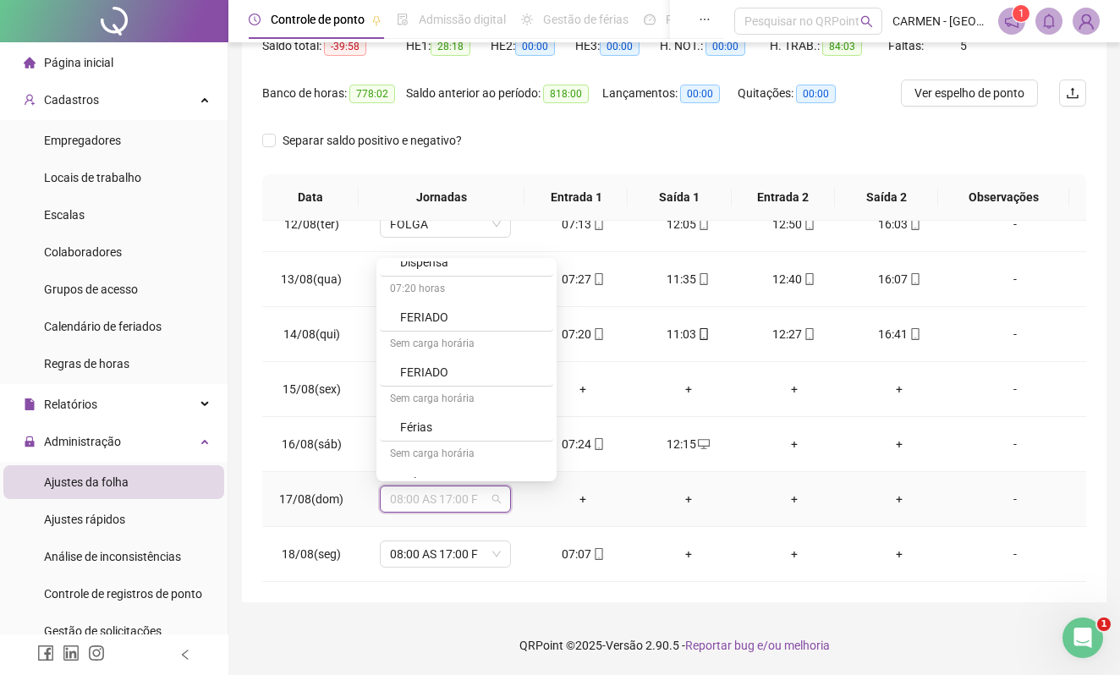
scroll to position [1465, 0]
click at [433, 435] on div "Folga" at bounding box center [471, 430] width 143 height 19
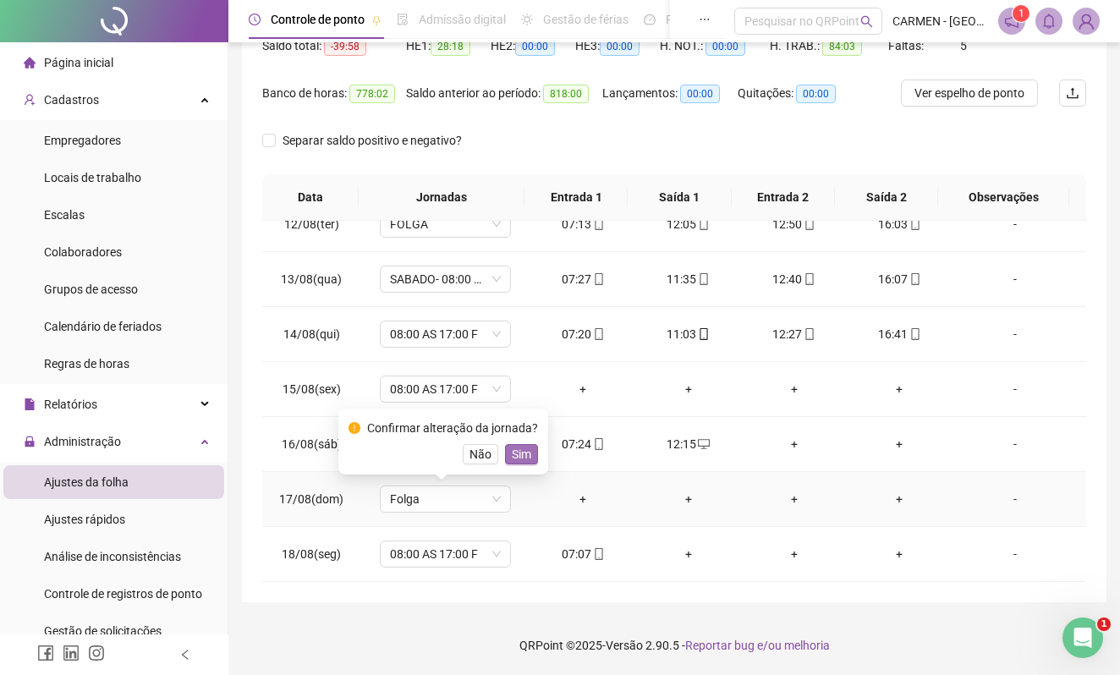
click at [516, 453] on span "Sim" at bounding box center [521, 454] width 19 height 19
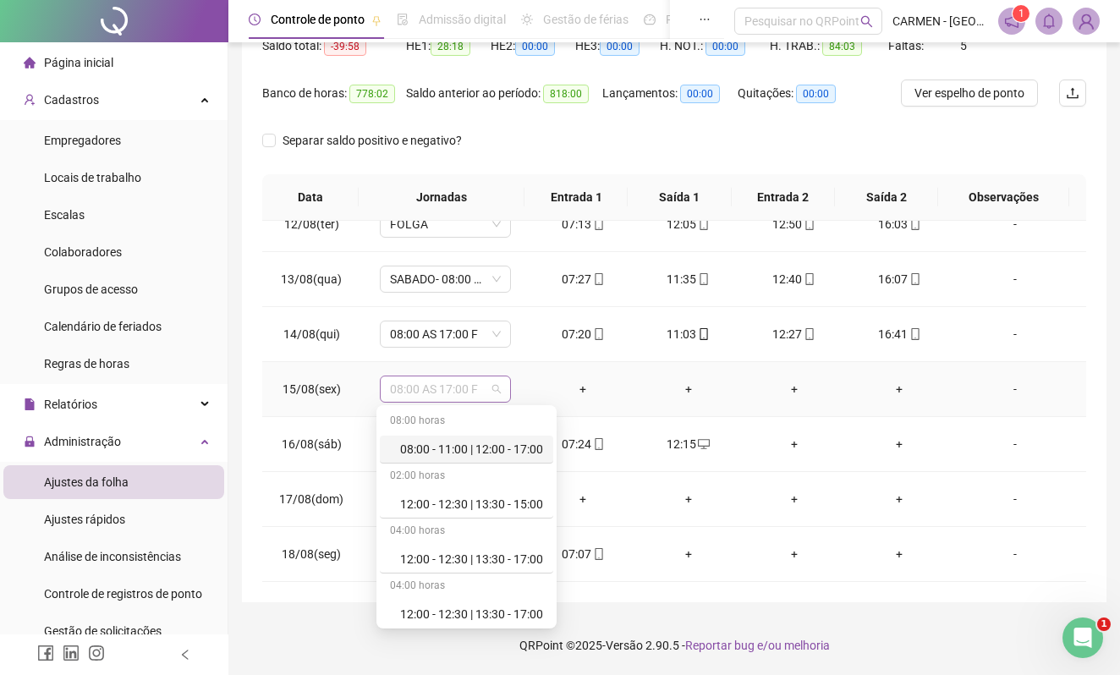
click at [489, 386] on span "08:00 AS 17:00 F" at bounding box center [445, 388] width 111 height 25
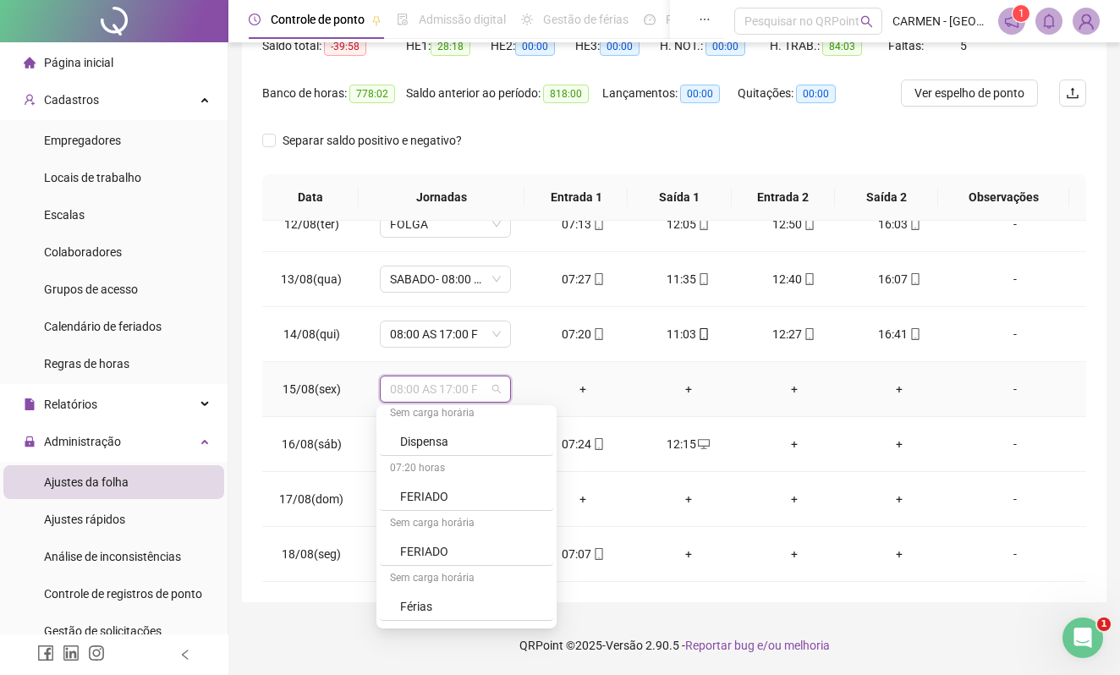
scroll to position [1381, 0]
click at [443, 502] on div "FERIADO" at bounding box center [471, 497] width 143 height 19
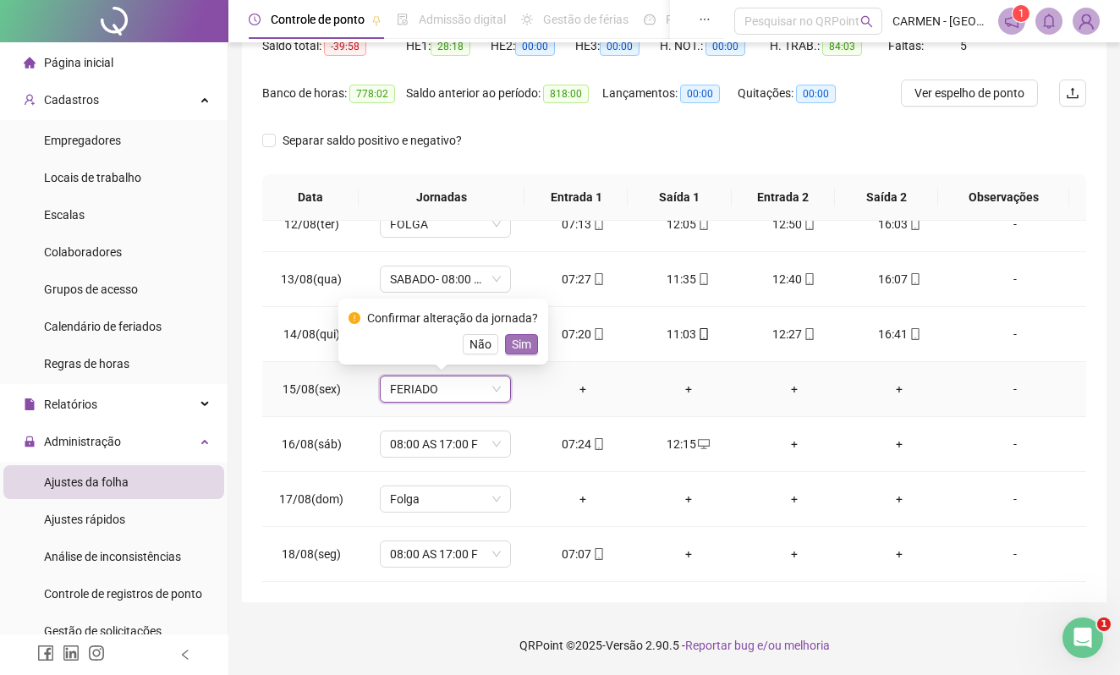
click at [522, 346] on span "Sim" at bounding box center [521, 344] width 19 height 19
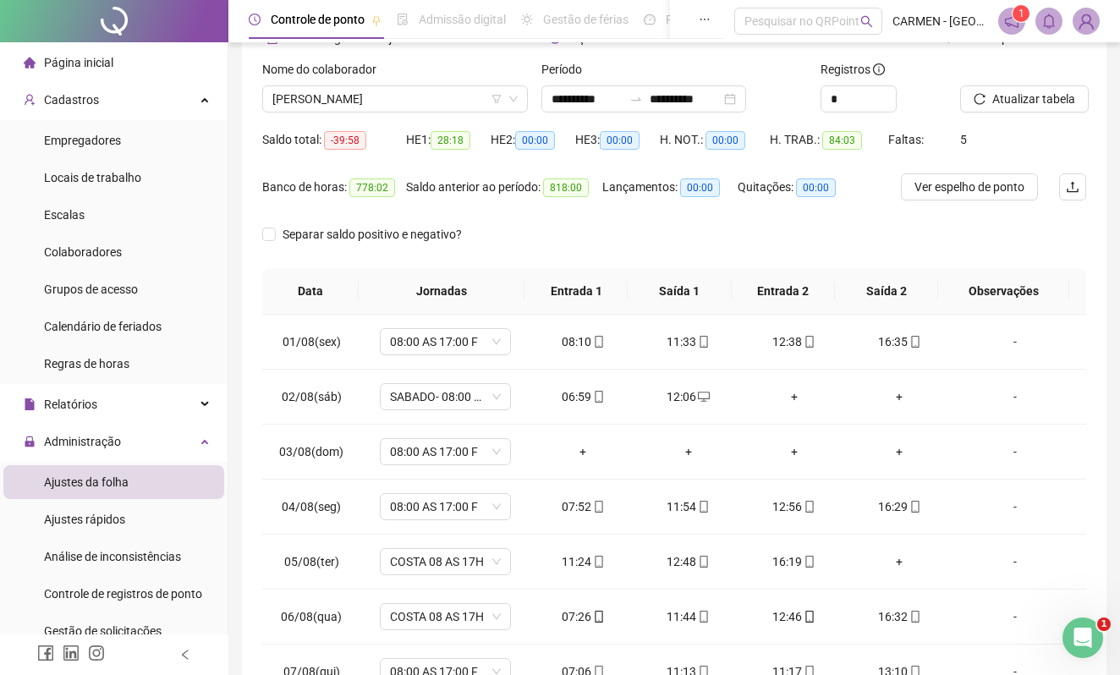
scroll to position [0, 0]
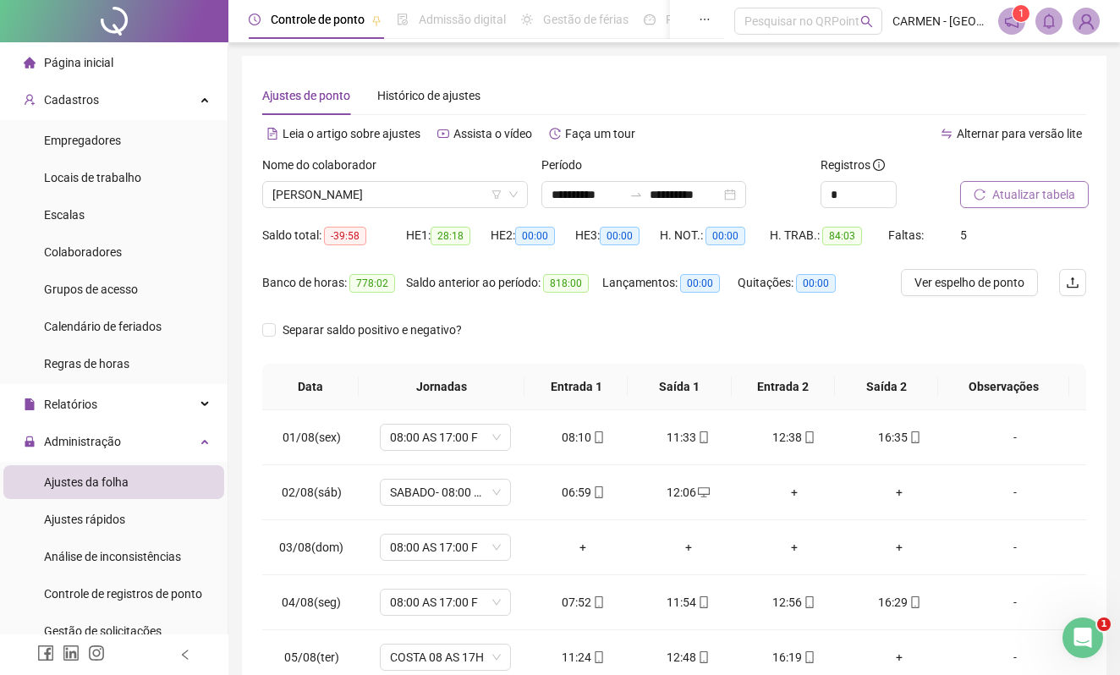
click at [1035, 197] on span "Atualizar tabela" at bounding box center [1033, 194] width 83 height 19
click at [443, 204] on span "[PERSON_NAME]" at bounding box center [394, 194] width 245 height 25
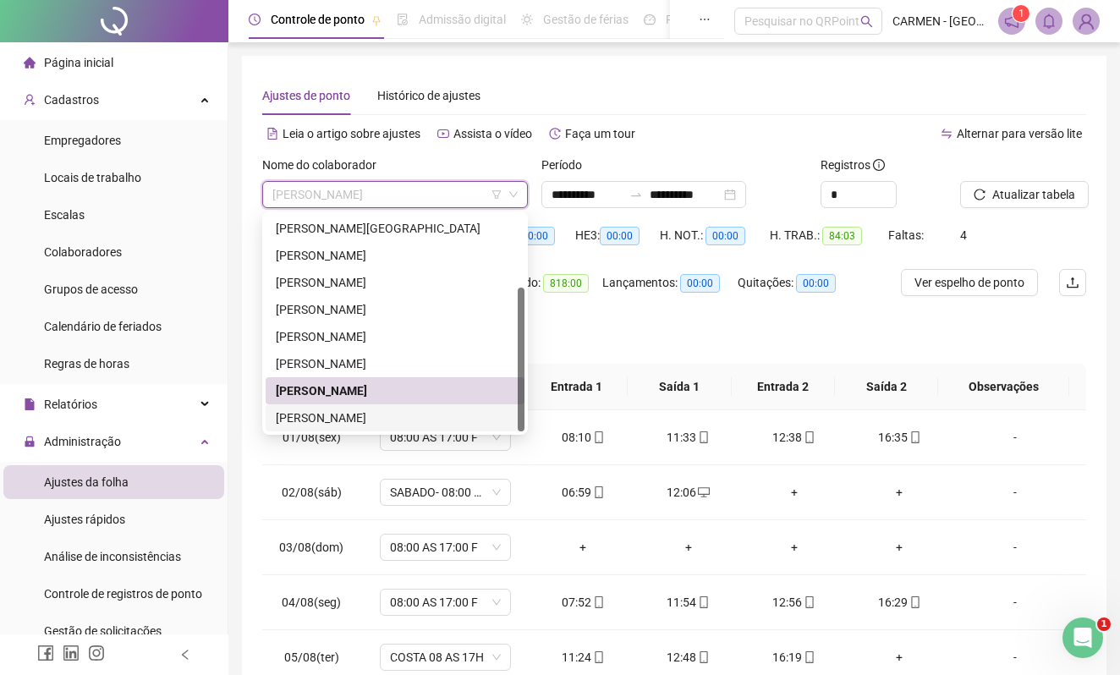
click at [345, 416] on div "[PERSON_NAME]" at bounding box center [395, 417] width 238 height 19
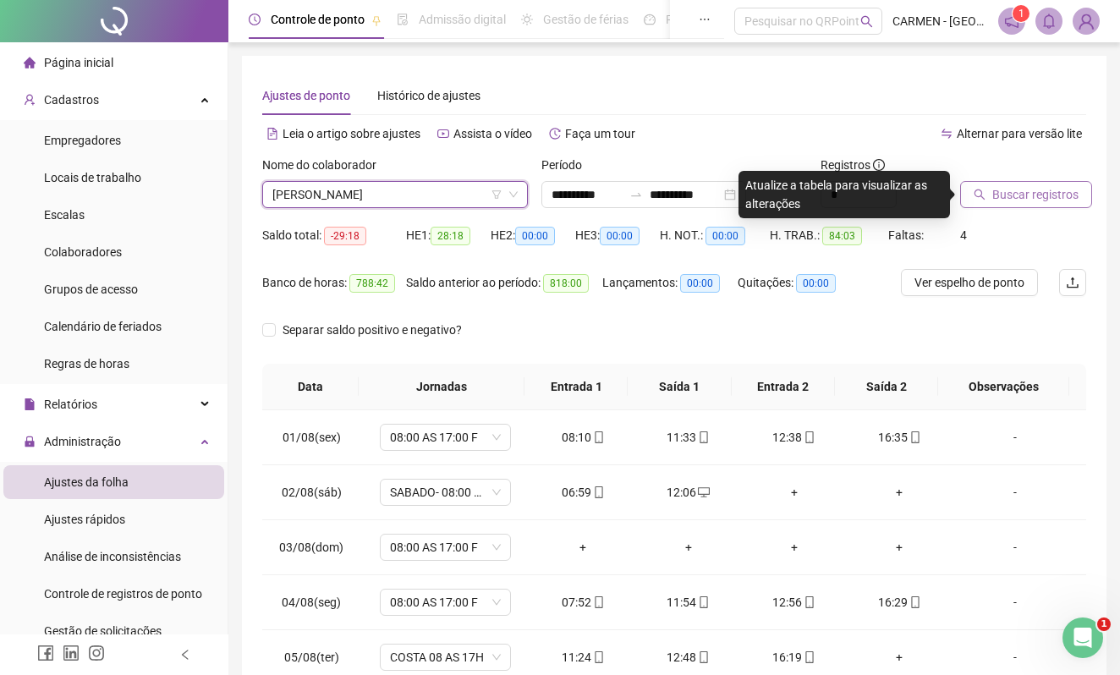
click at [1038, 196] on span "Buscar registros" at bounding box center [1035, 194] width 86 height 19
